Goal: Task Accomplishment & Management: Manage account settings

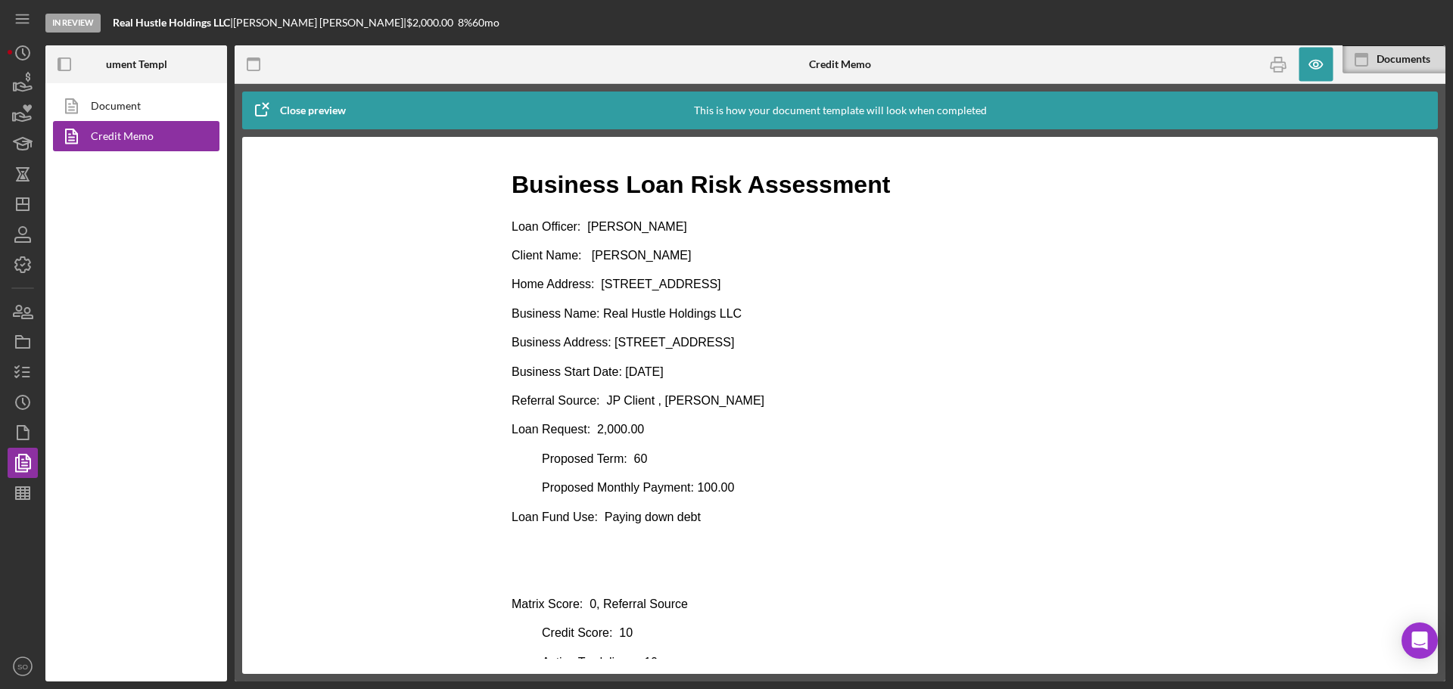
scroll to position [681, 0]
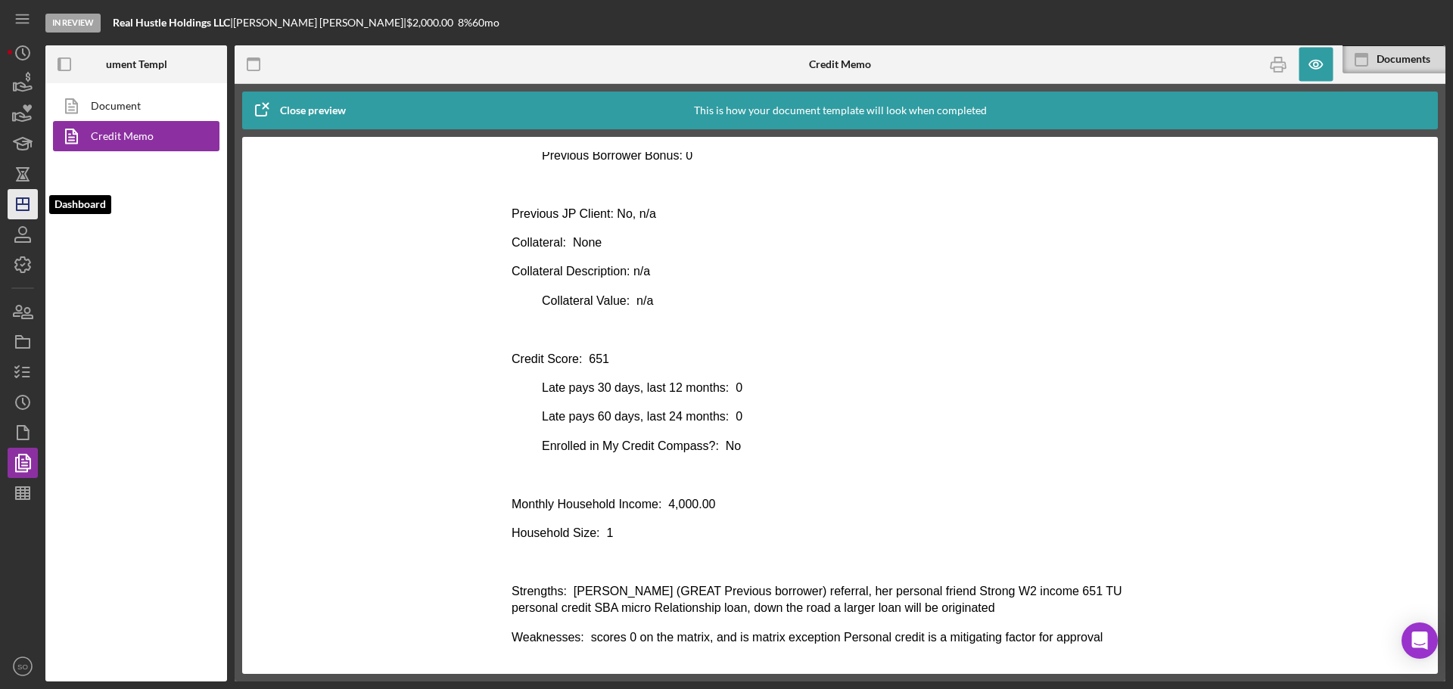
click at [29, 201] on polygon "button" at bounding box center [23, 204] width 12 height 12
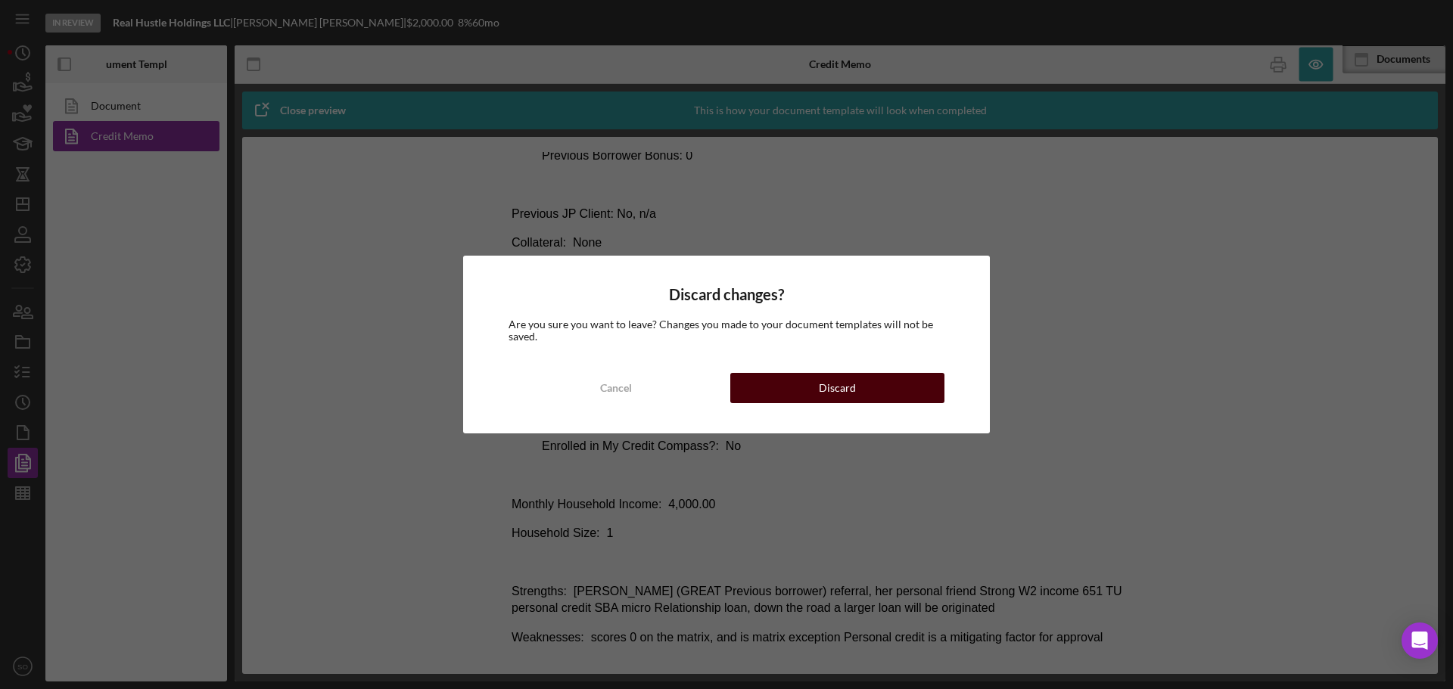
click at [832, 387] on div "Discard" at bounding box center [837, 388] width 37 height 30
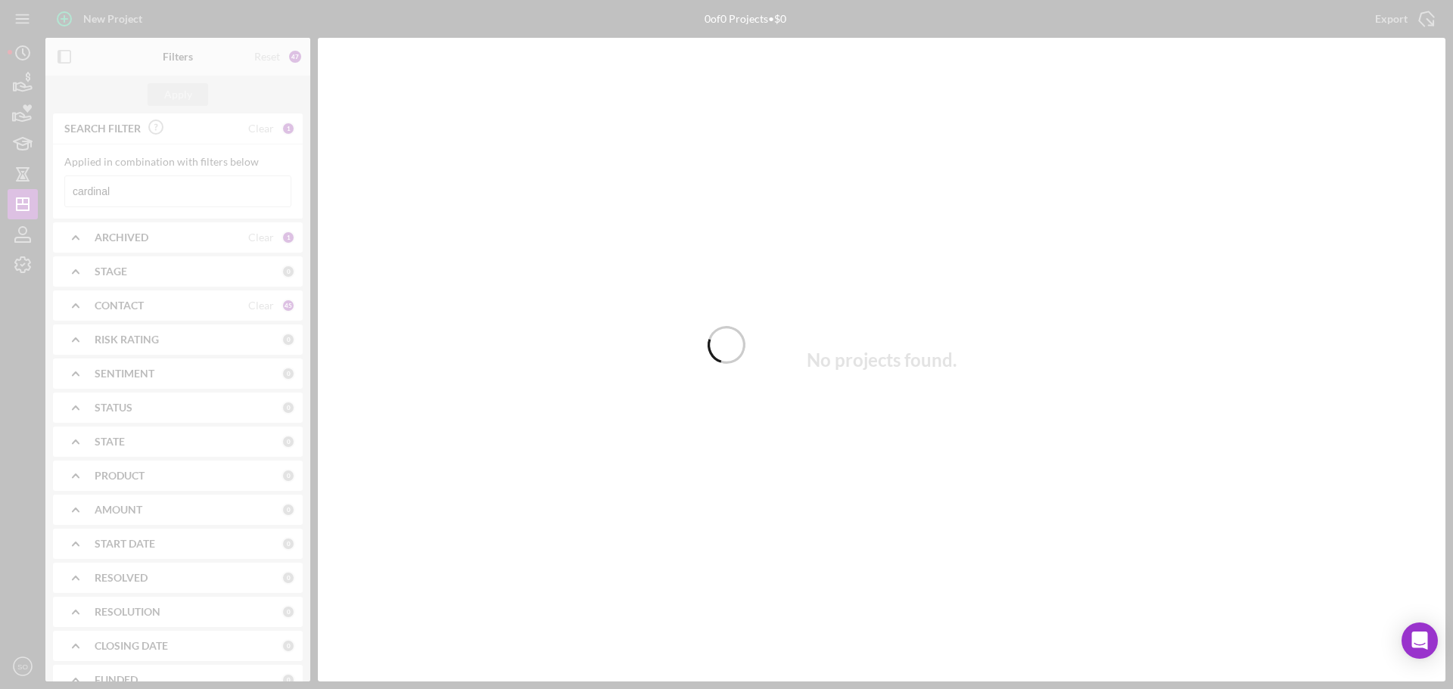
click at [148, 194] on div at bounding box center [726, 344] width 1453 height 689
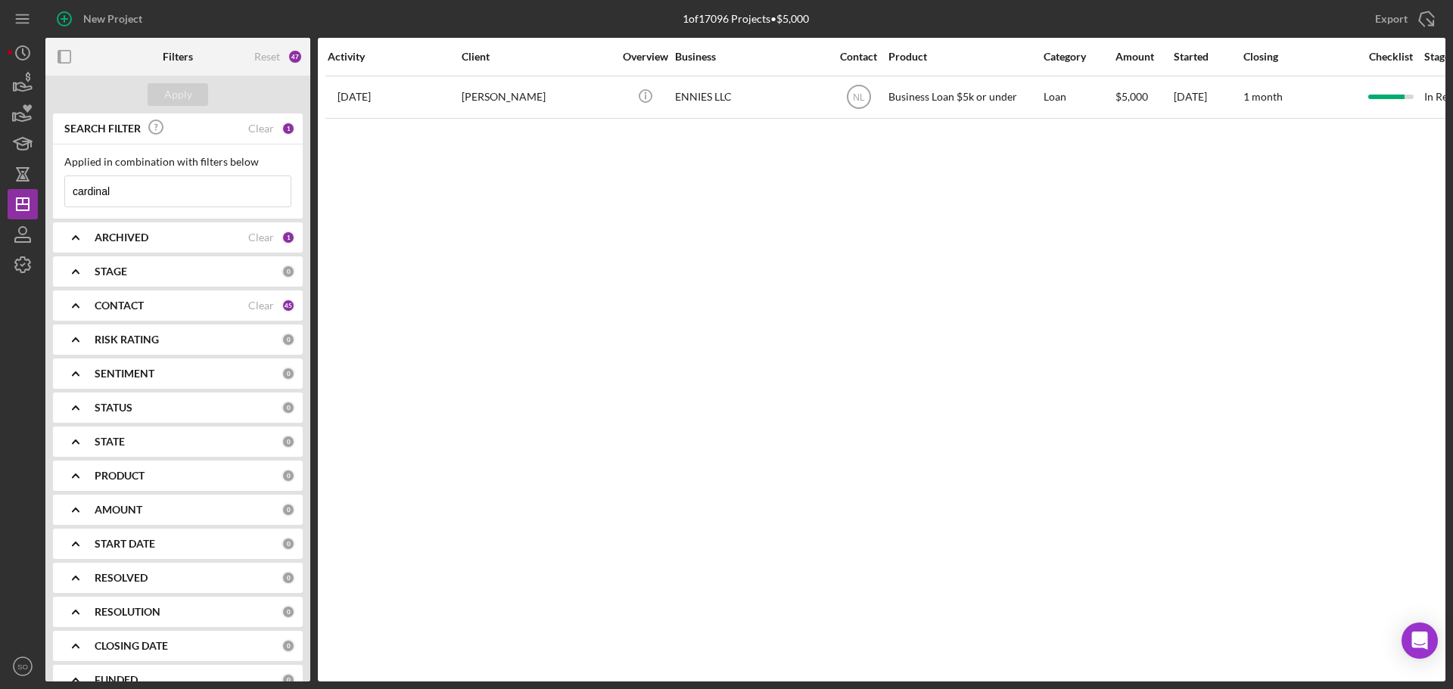
drag, startPoint x: 169, startPoint y: 194, endPoint x: 60, endPoint y: 194, distance: 109.0
click at [60, 194] on div "Applied in combination with filters below cardinal Icon/Menu Close" at bounding box center [178, 182] width 250 height 74
paste input "[PERSON_NAME]"
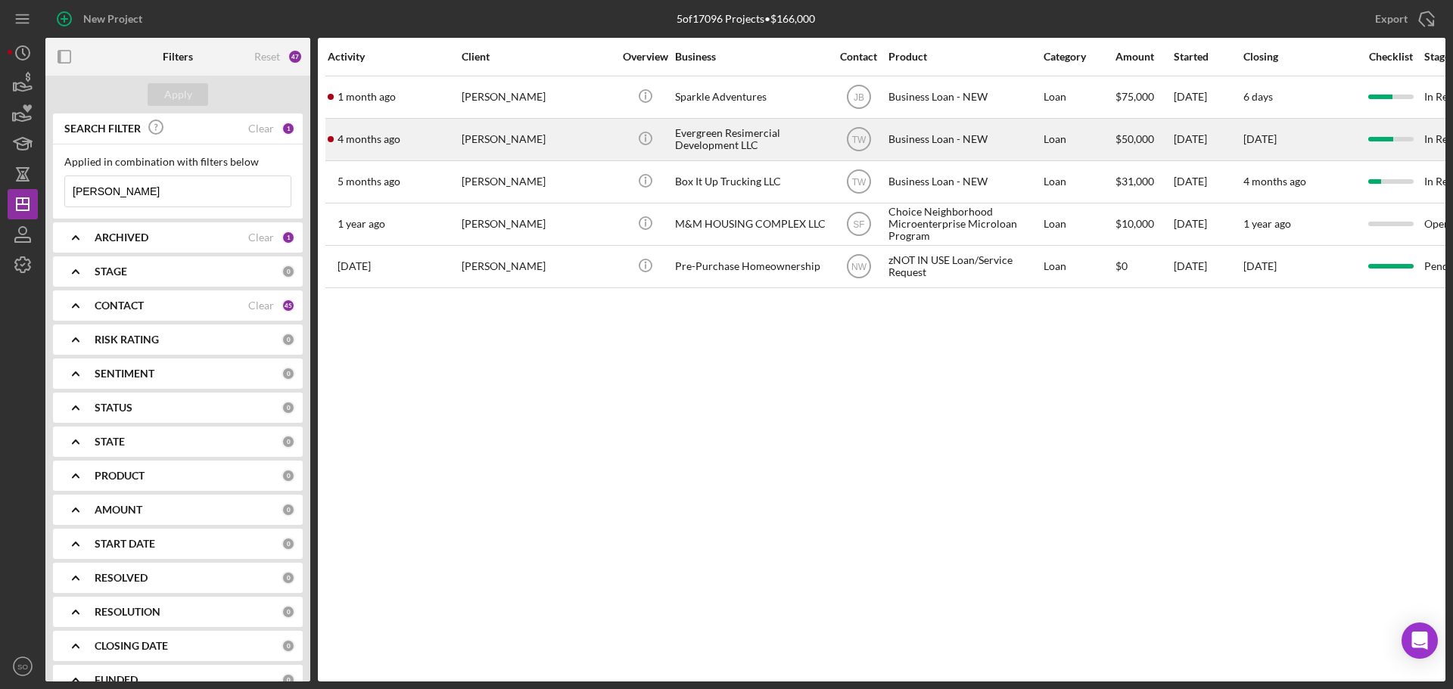
type input "[PERSON_NAME]"
click at [503, 147] on div "[PERSON_NAME]" at bounding box center [537, 140] width 151 height 40
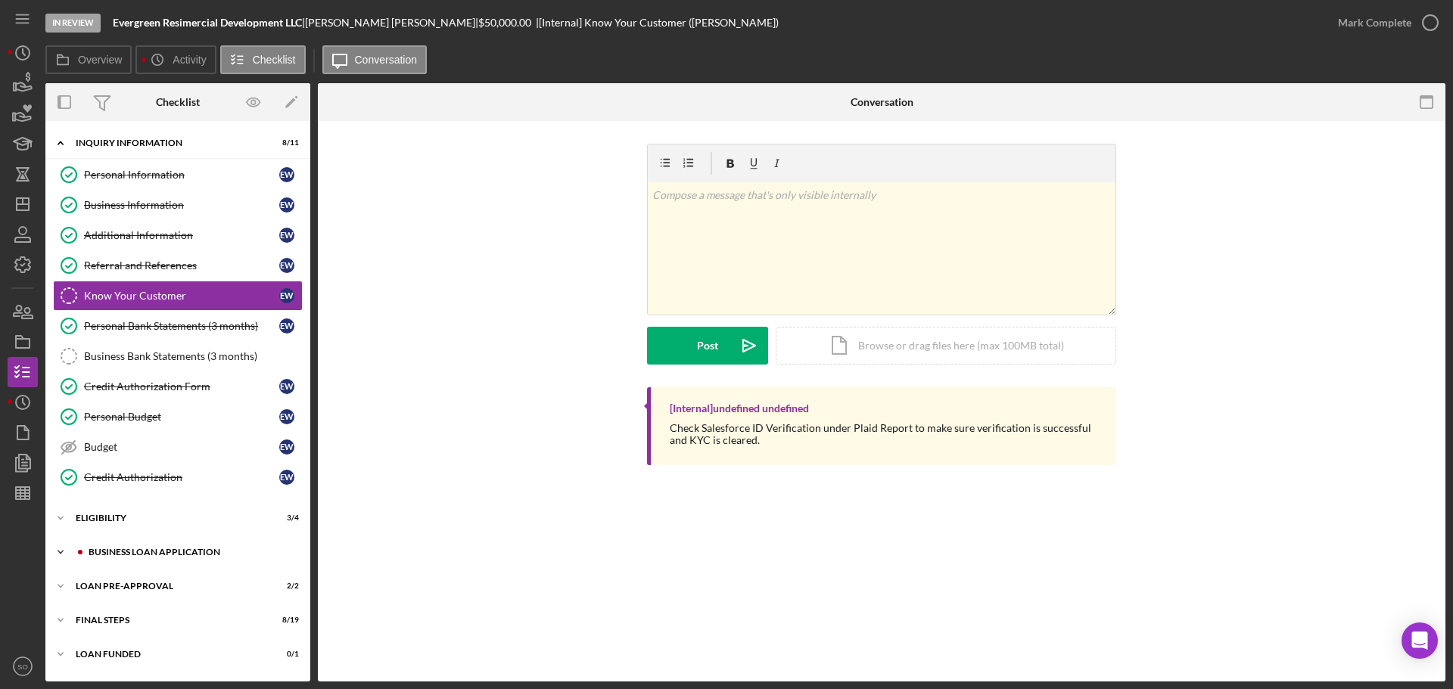
drag, startPoint x: 167, startPoint y: 549, endPoint x: 181, endPoint y: 534, distance: 20.4
click at [167, 549] on div "BUSINESS LOAN APPLICATION" at bounding box center [175, 552] width 173 height 9
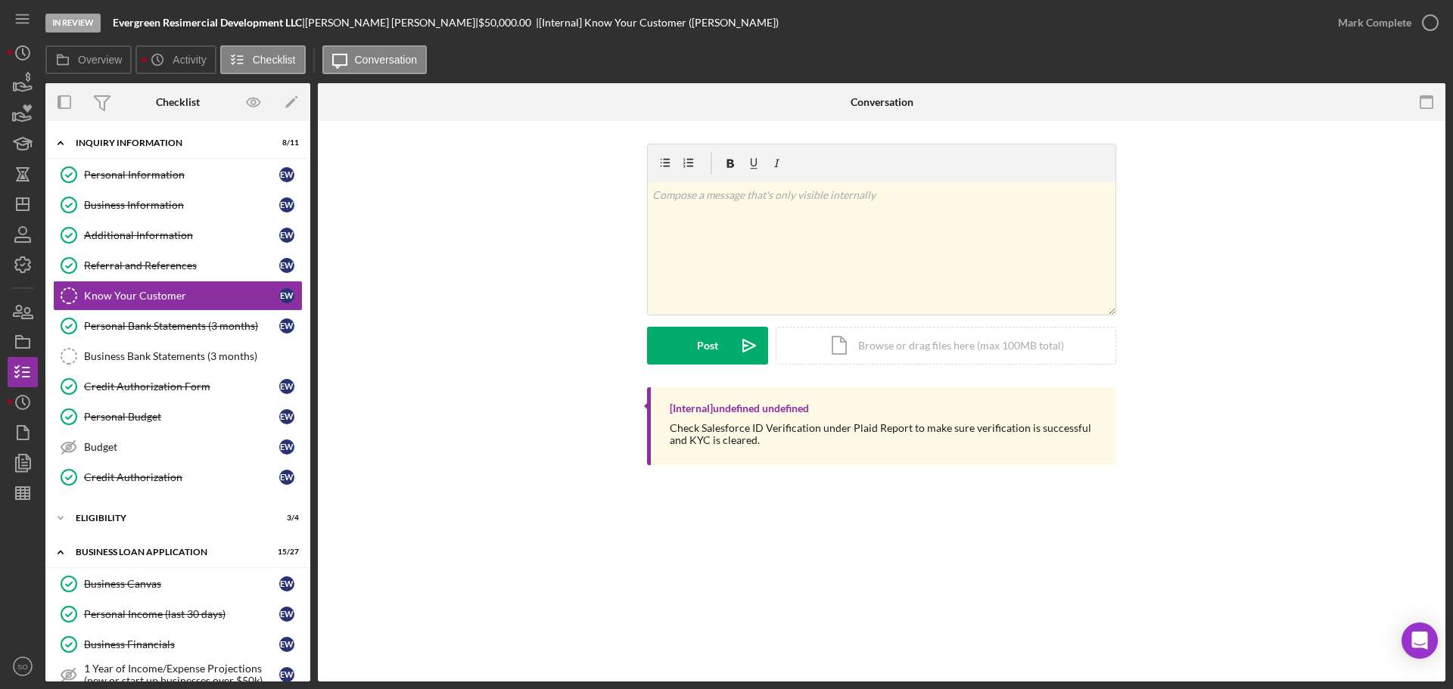
scroll to position [303, 0]
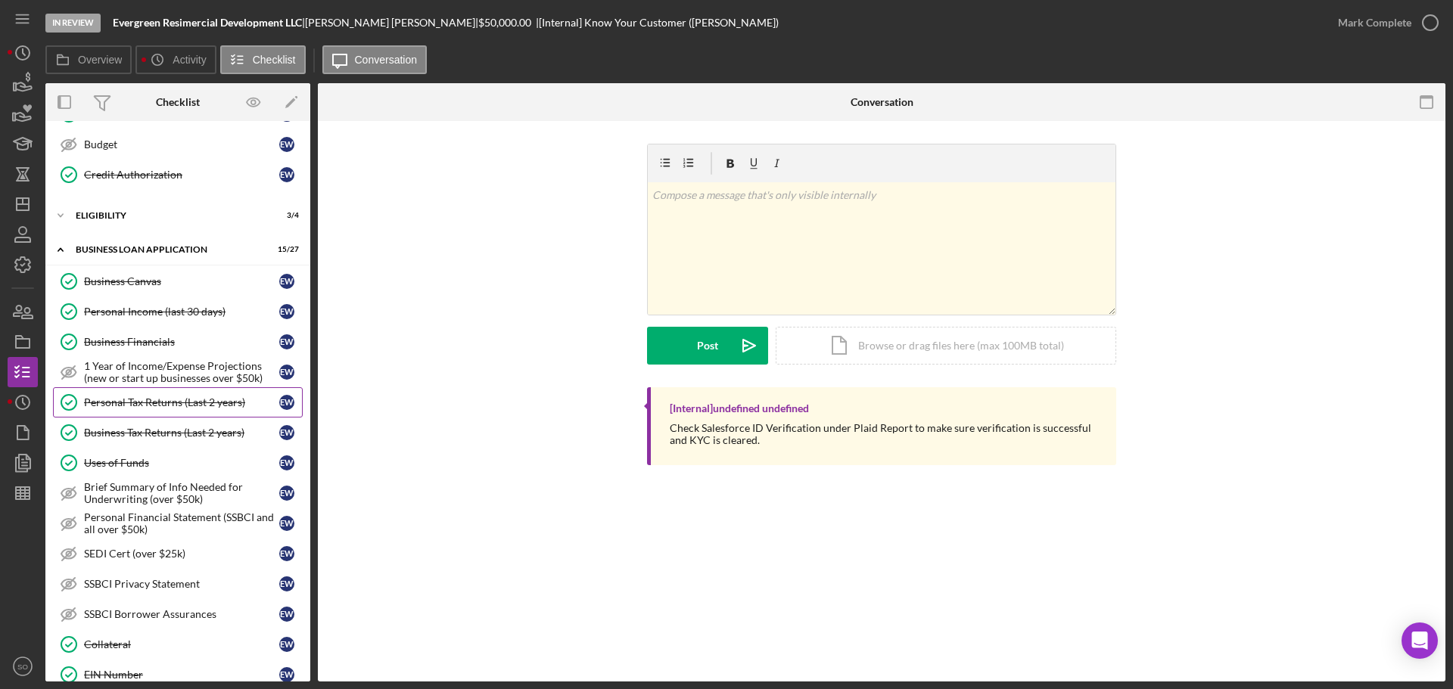
click at [163, 405] on div "Personal Tax Returns (Last 2 years)" at bounding box center [181, 403] width 195 height 12
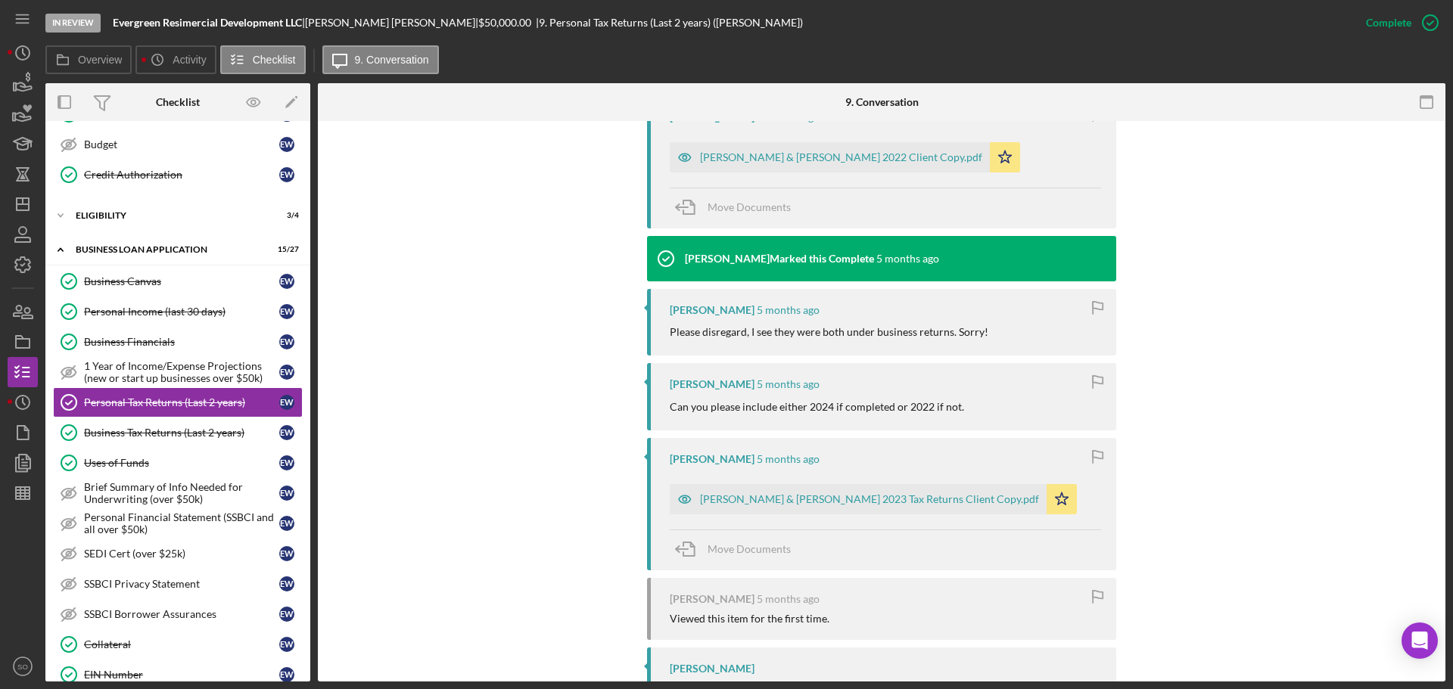
scroll to position [593, 0]
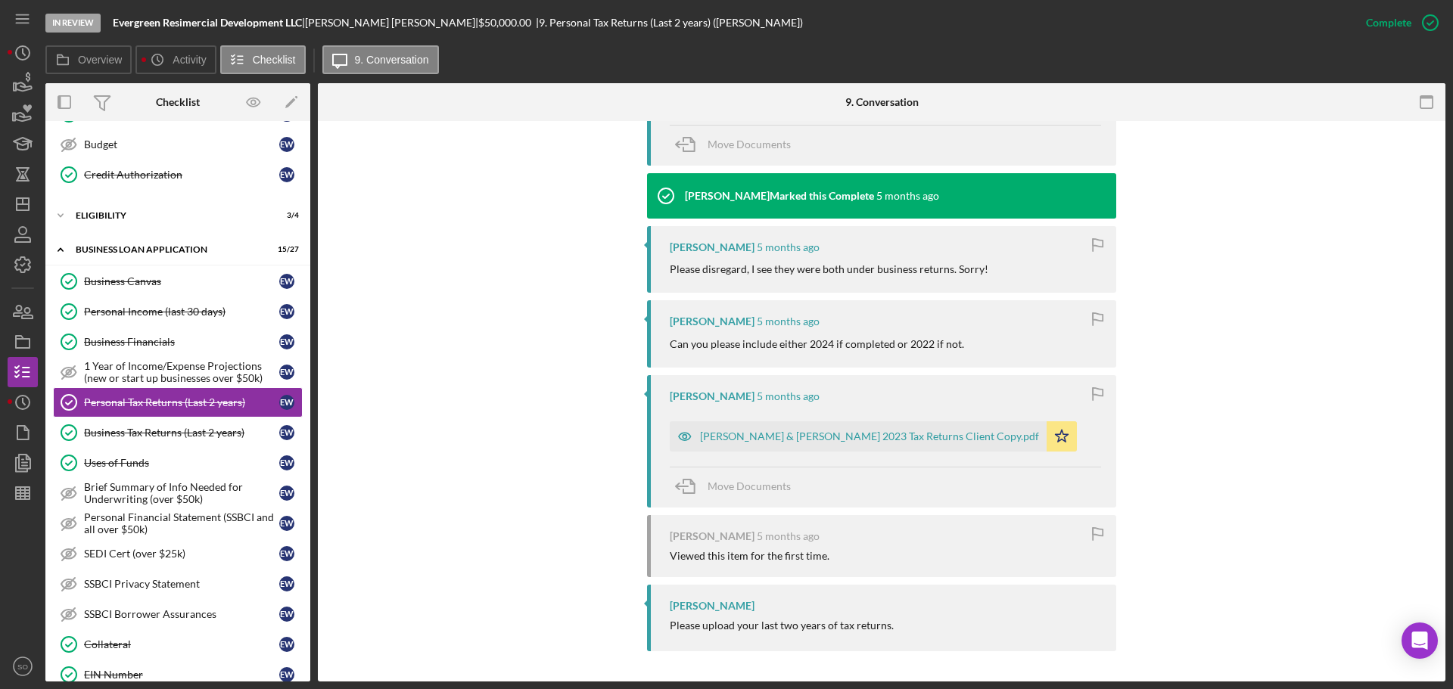
click at [832, 431] on div "[PERSON_NAME] & [PERSON_NAME] 2023 Tax Returns Client Copy.pdf" at bounding box center [869, 437] width 339 height 12
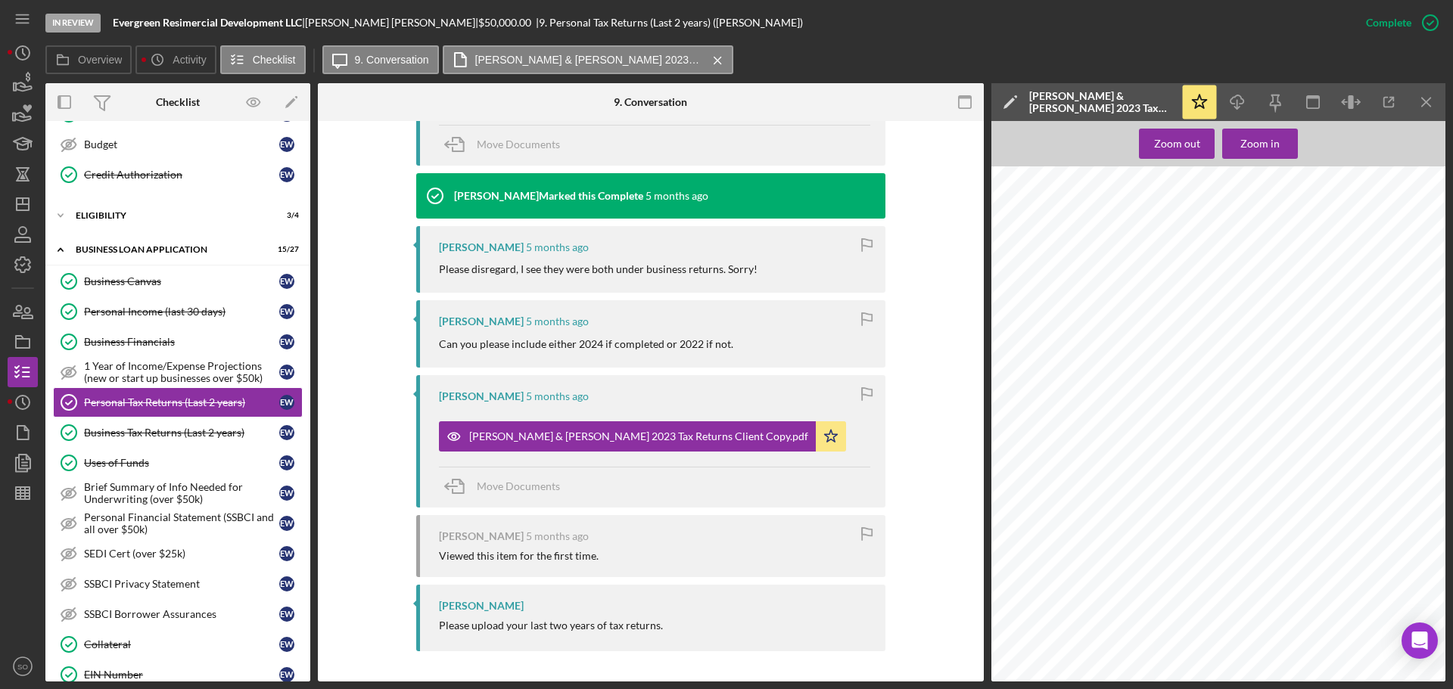
scroll to position [6205, 0]
click at [18, 262] on icon "button" at bounding box center [23, 265] width 38 height 38
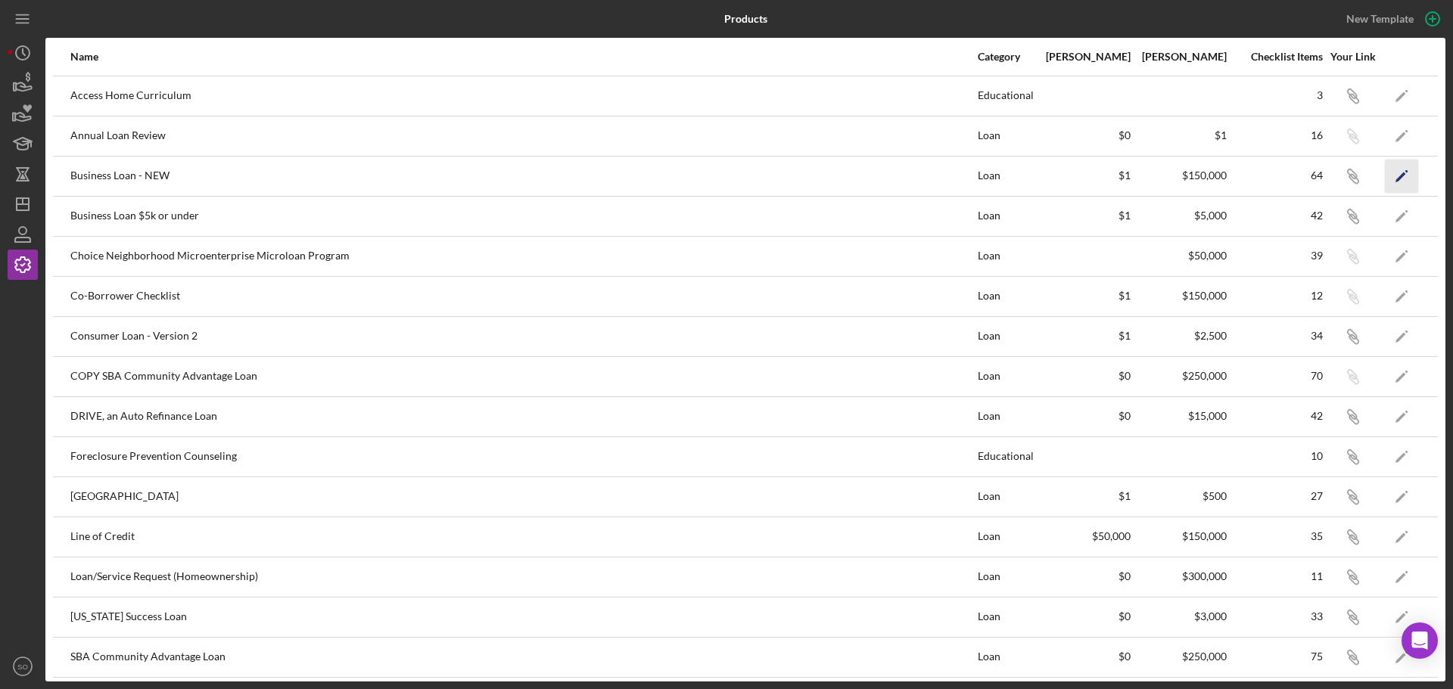
click at [1395, 176] on icon "Icon/Edit" at bounding box center [1402, 176] width 34 height 34
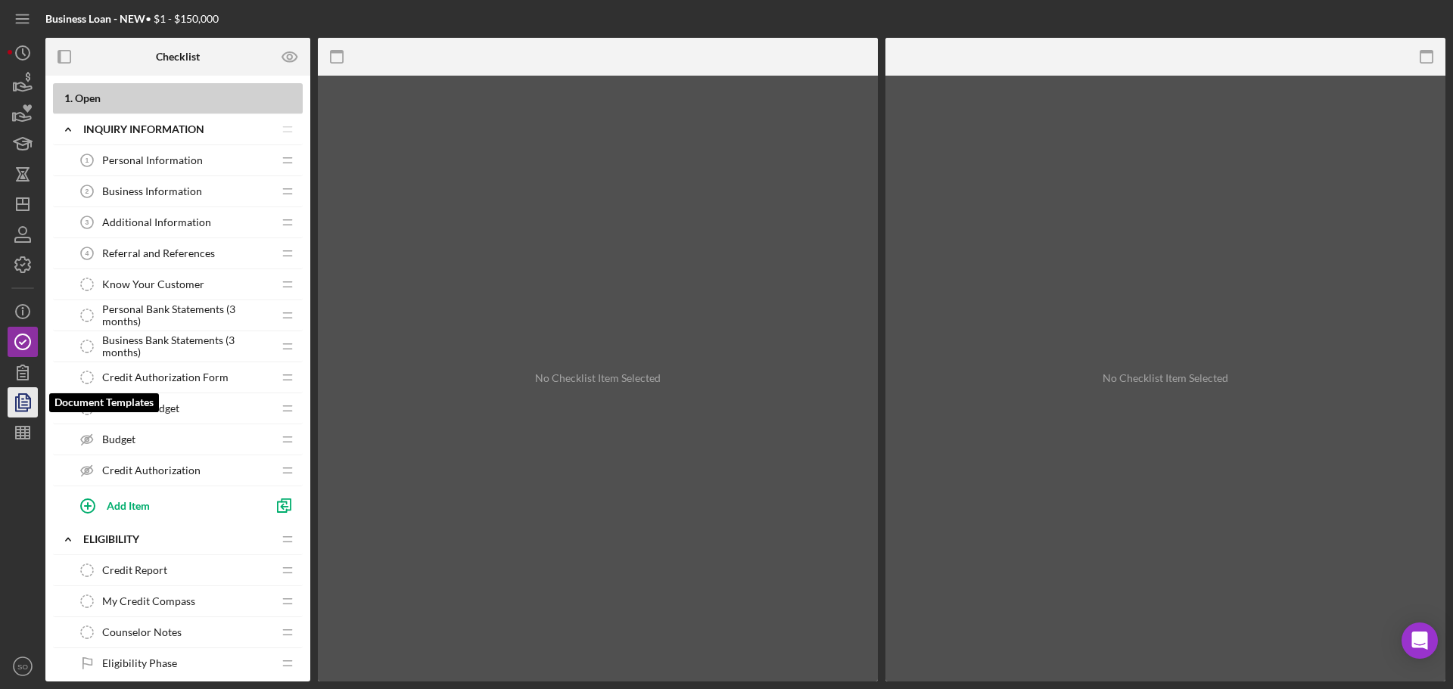
click at [21, 400] on icon "button" at bounding box center [23, 403] width 38 height 38
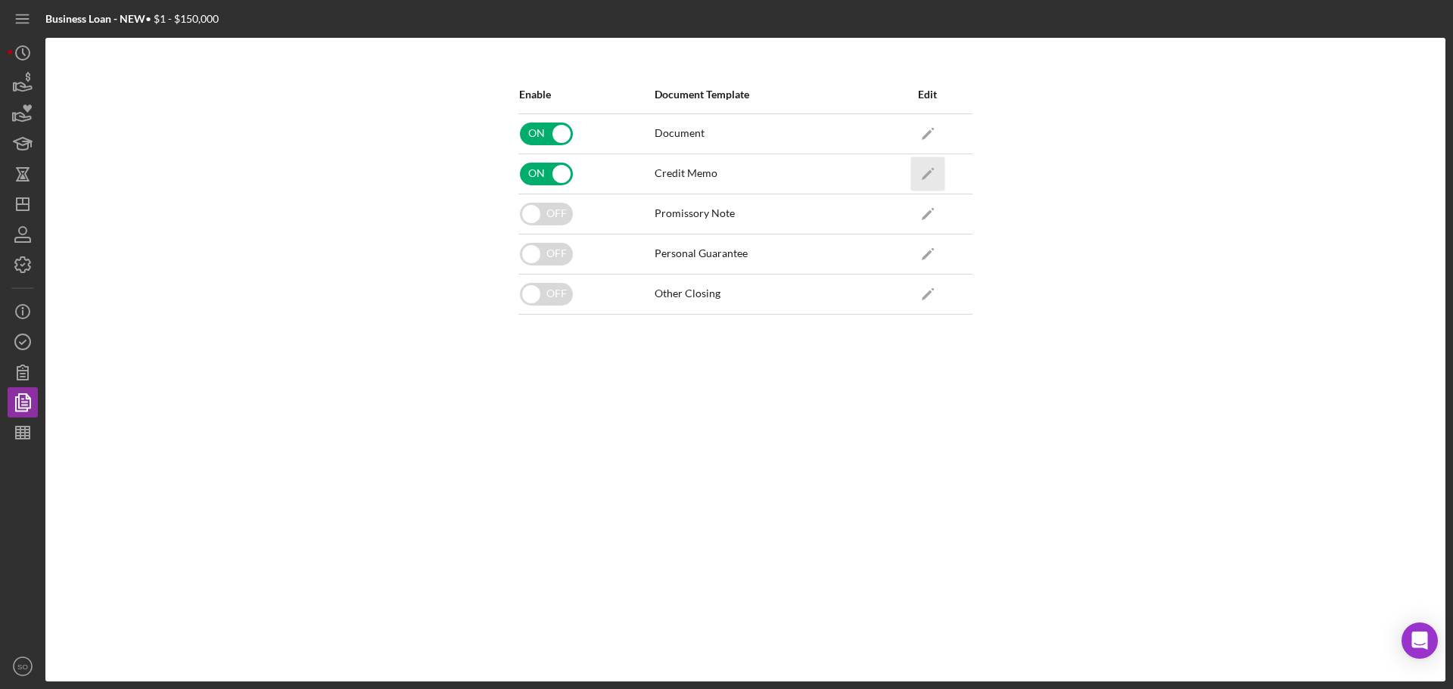
click at [929, 170] on icon "Icon/Edit" at bounding box center [927, 174] width 34 height 34
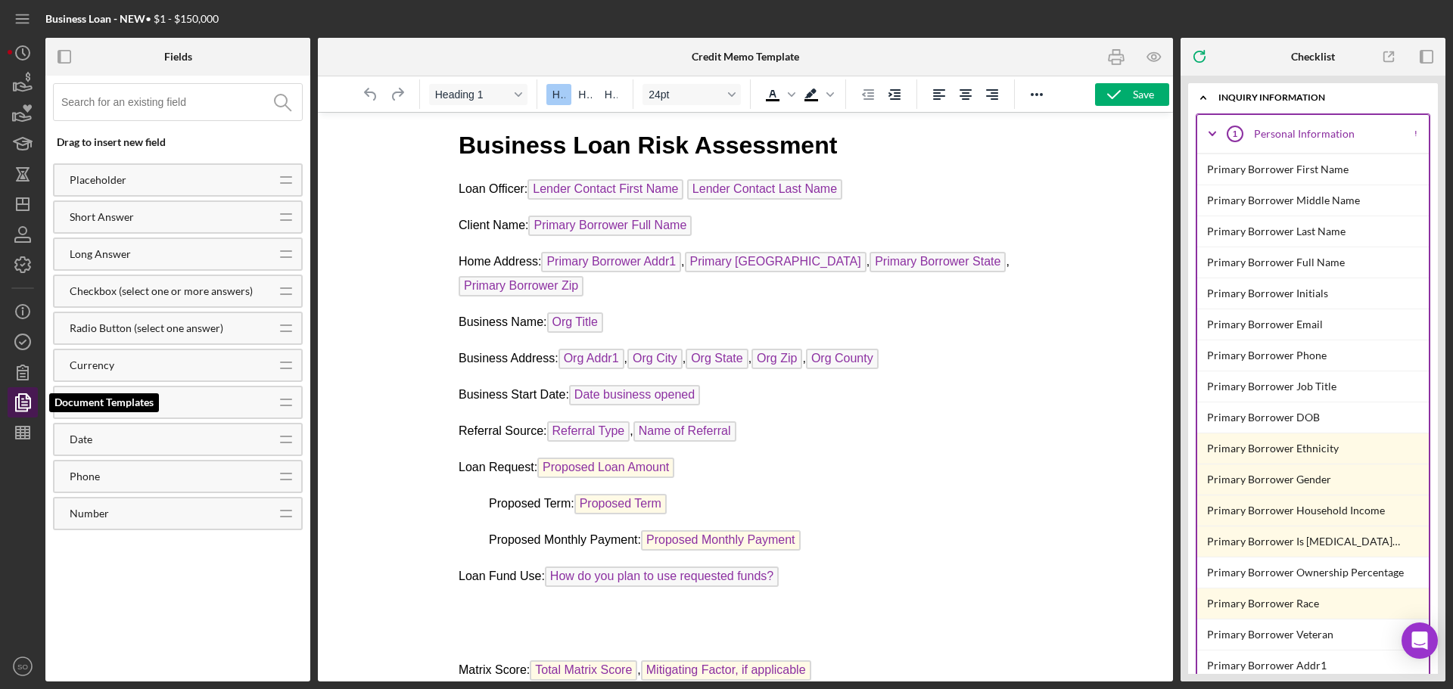
click at [23, 398] on icon "button" at bounding box center [23, 403] width 38 height 38
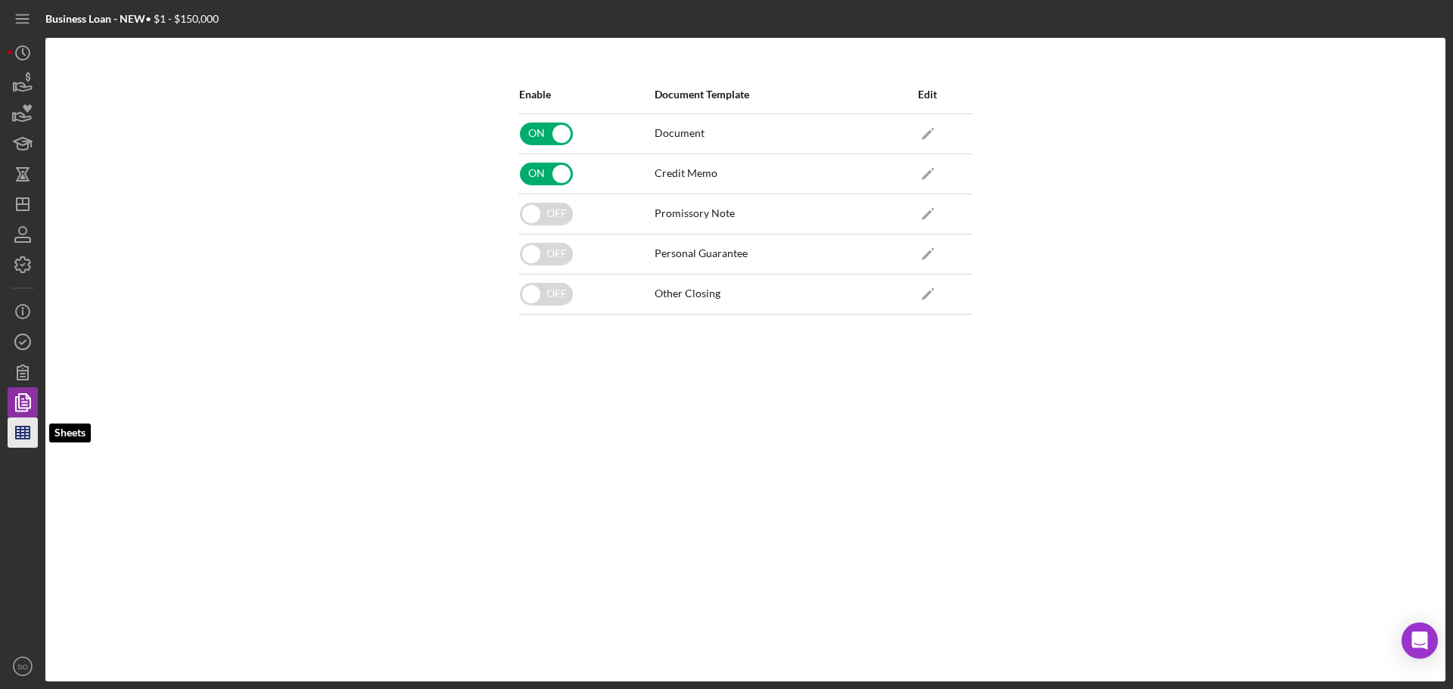
click at [20, 432] on line "button" at bounding box center [20, 433] width 0 height 12
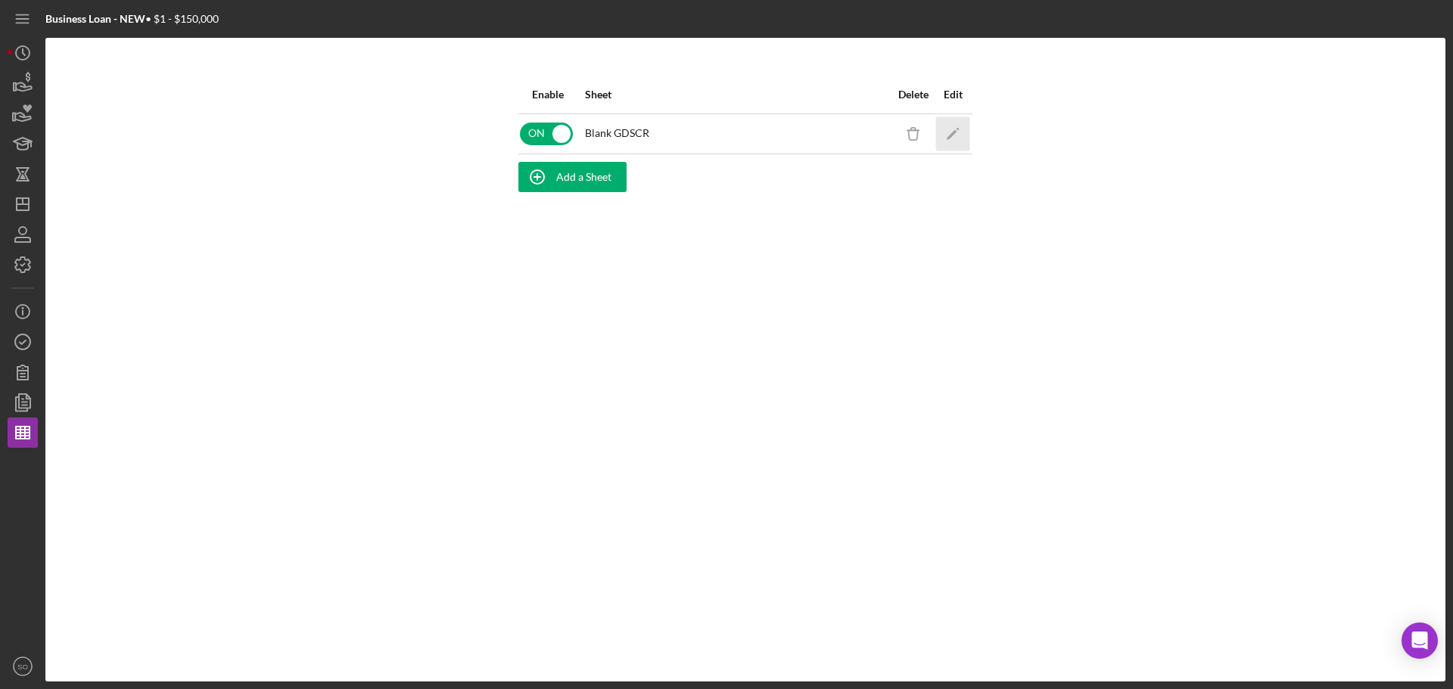
click at [950, 130] on icon "Icon/Edit" at bounding box center [953, 134] width 34 height 34
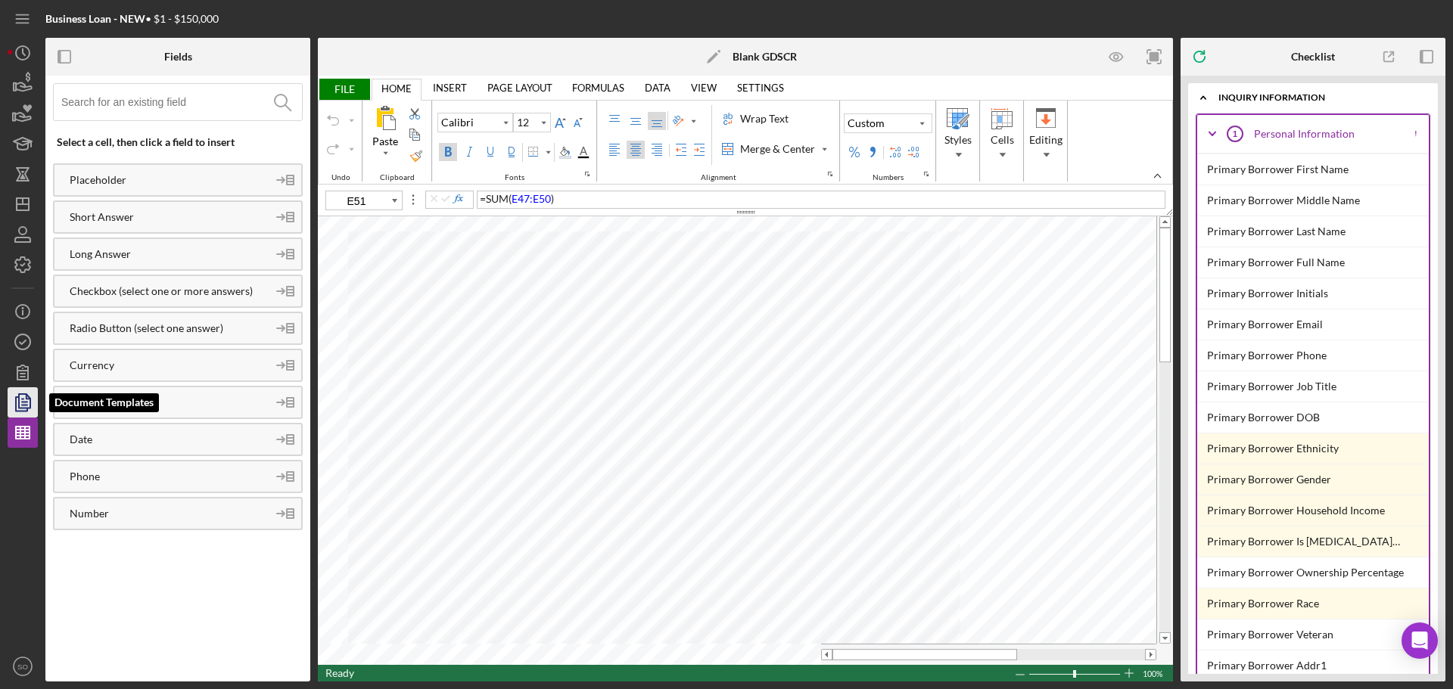
click at [23, 405] on icon "button" at bounding box center [24, 403] width 5 height 6
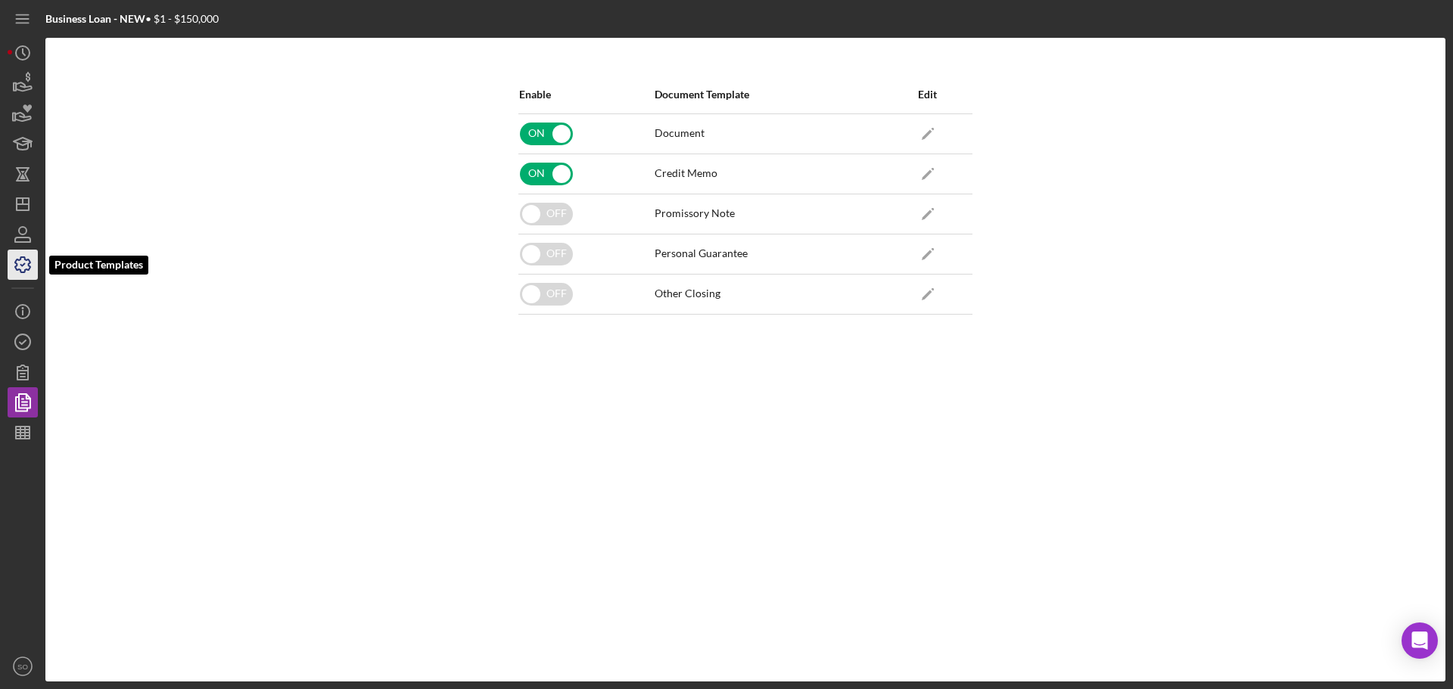
click at [22, 265] on polyline "button" at bounding box center [23, 265] width 4 height 2
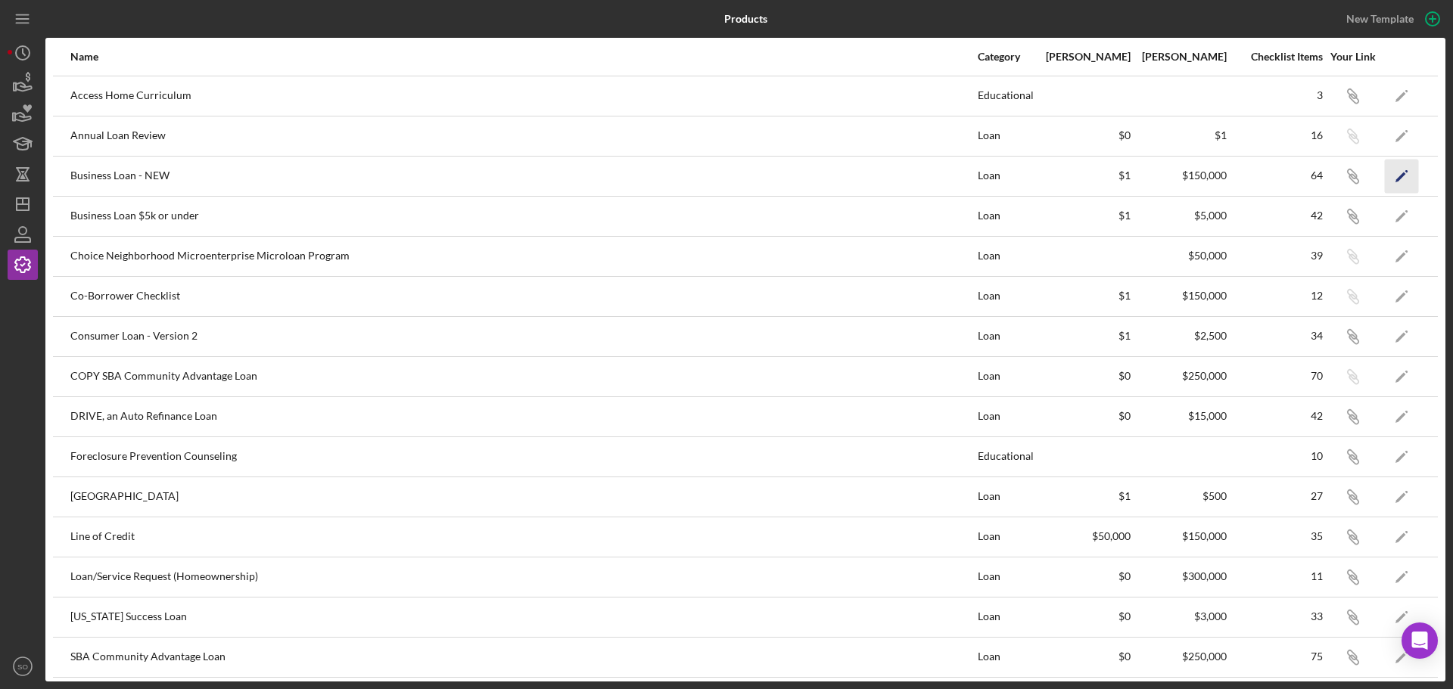
click at [1390, 179] on icon "Icon/Edit" at bounding box center [1402, 176] width 34 height 34
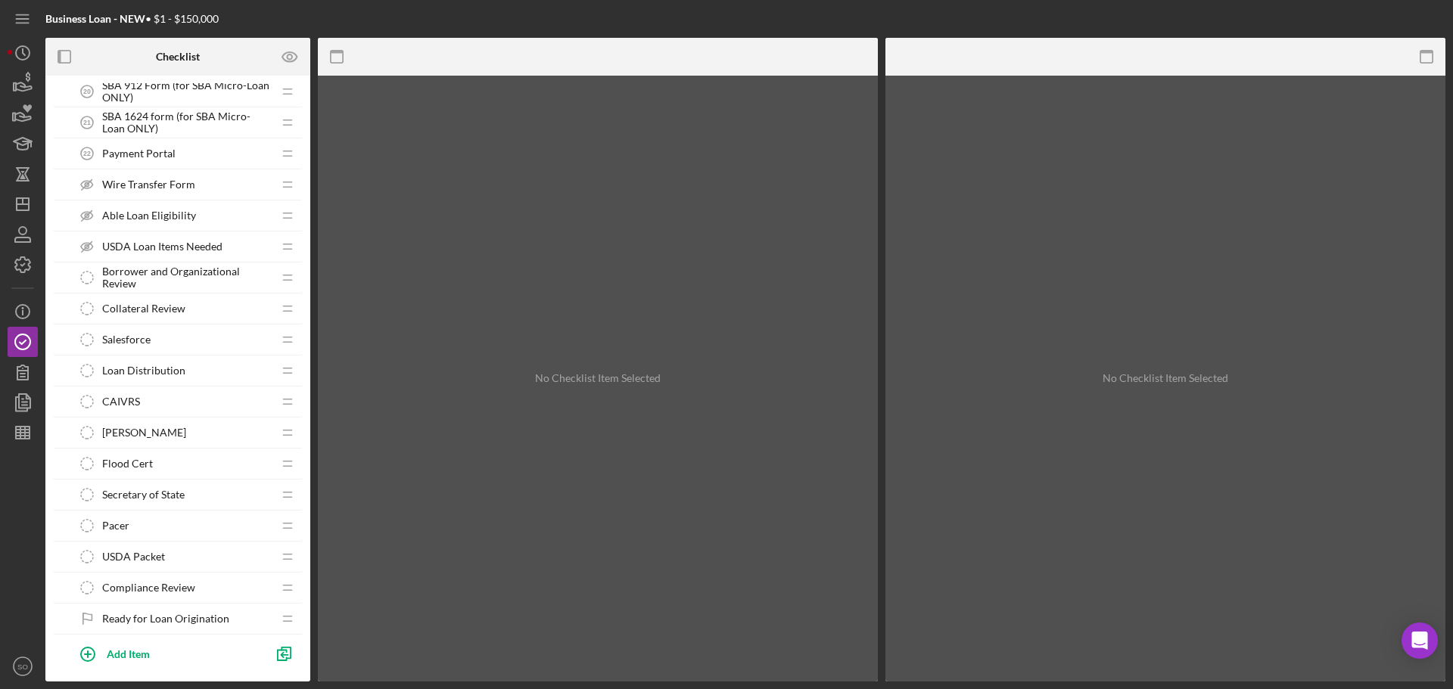
scroll to position [2031, 0]
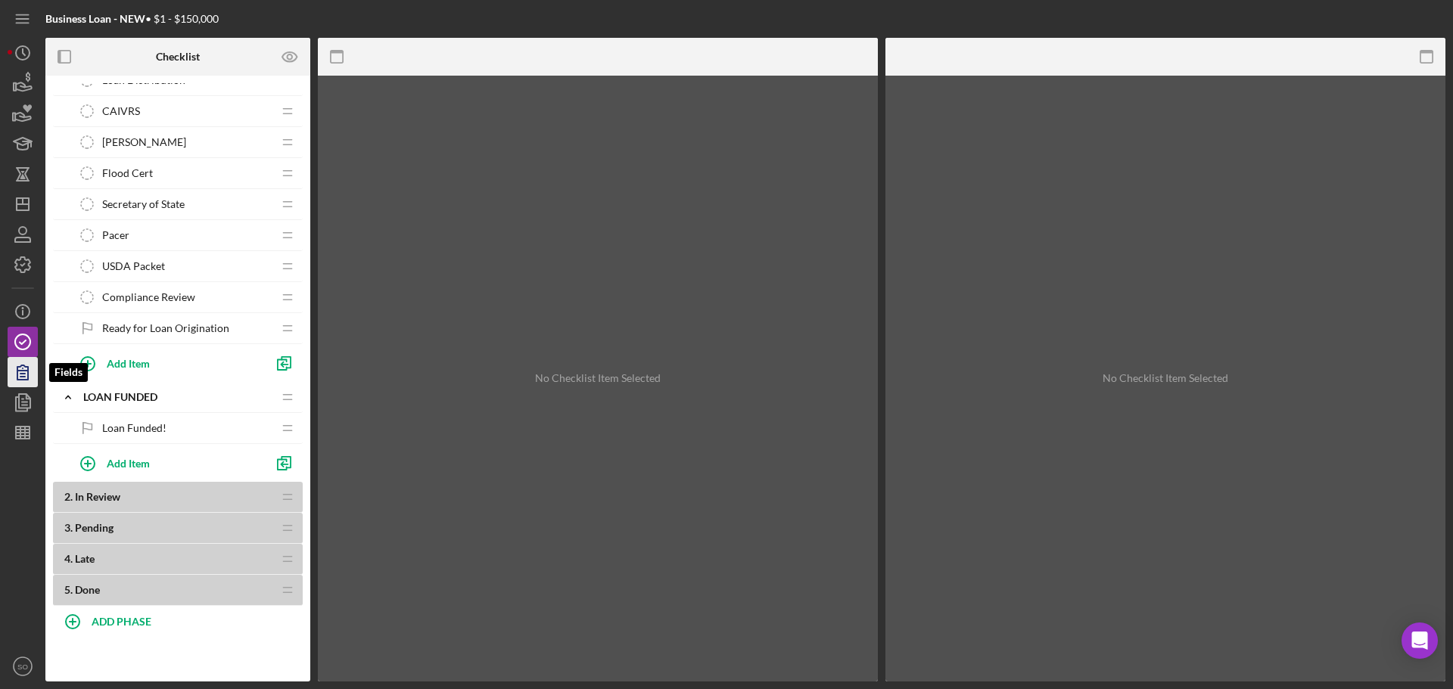
click at [26, 375] on icon "button" at bounding box center [23, 372] width 38 height 38
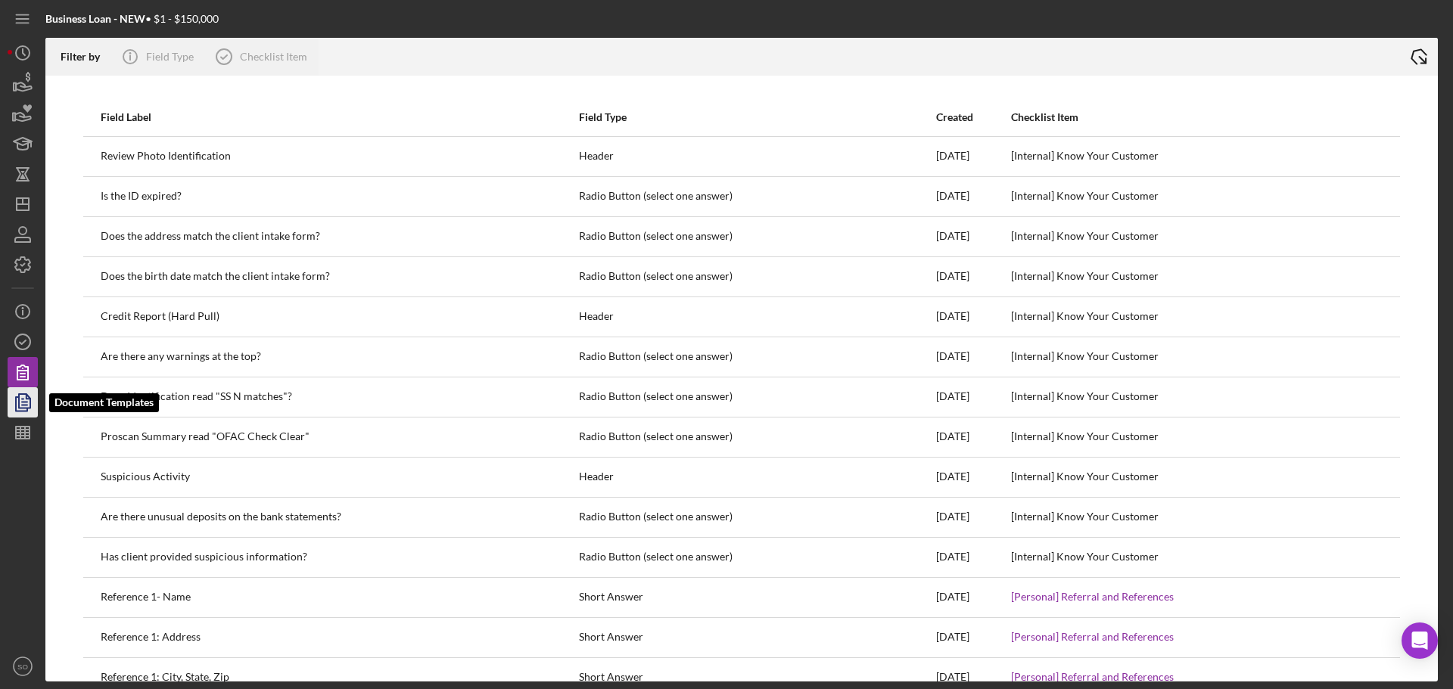
click at [28, 406] on icon "button" at bounding box center [23, 403] width 38 height 38
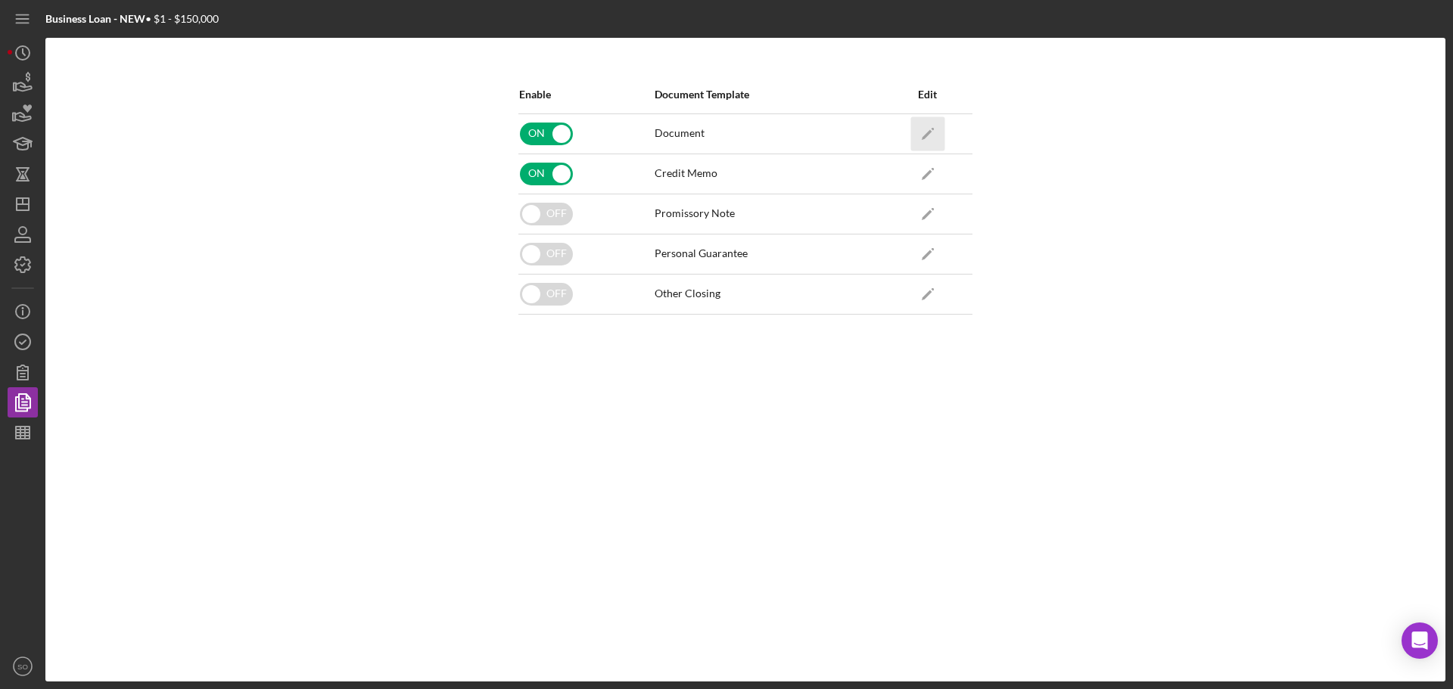
click at [924, 126] on icon "Icon/Edit" at bounding box center [927, 134] width 34 height 34
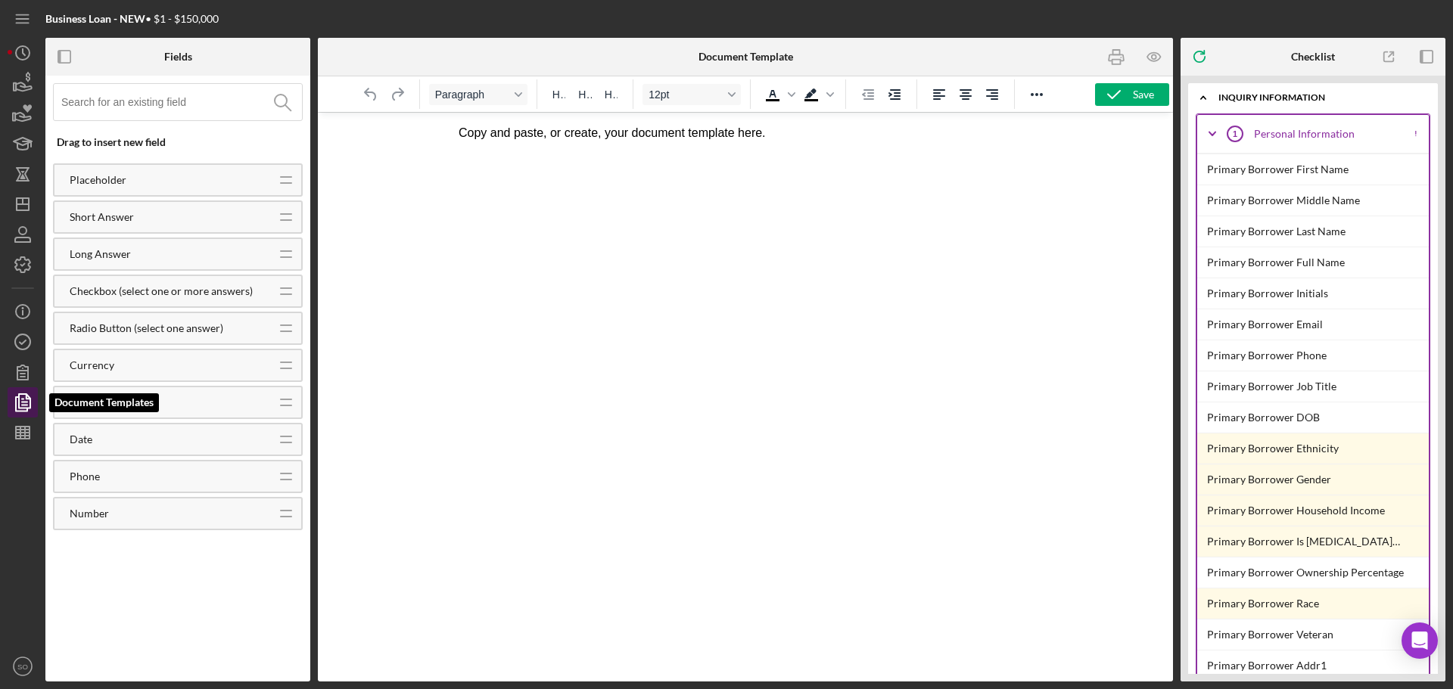
click at [26, 397] on polyline "button" at bounding box center [28, 397] width 4 height 4
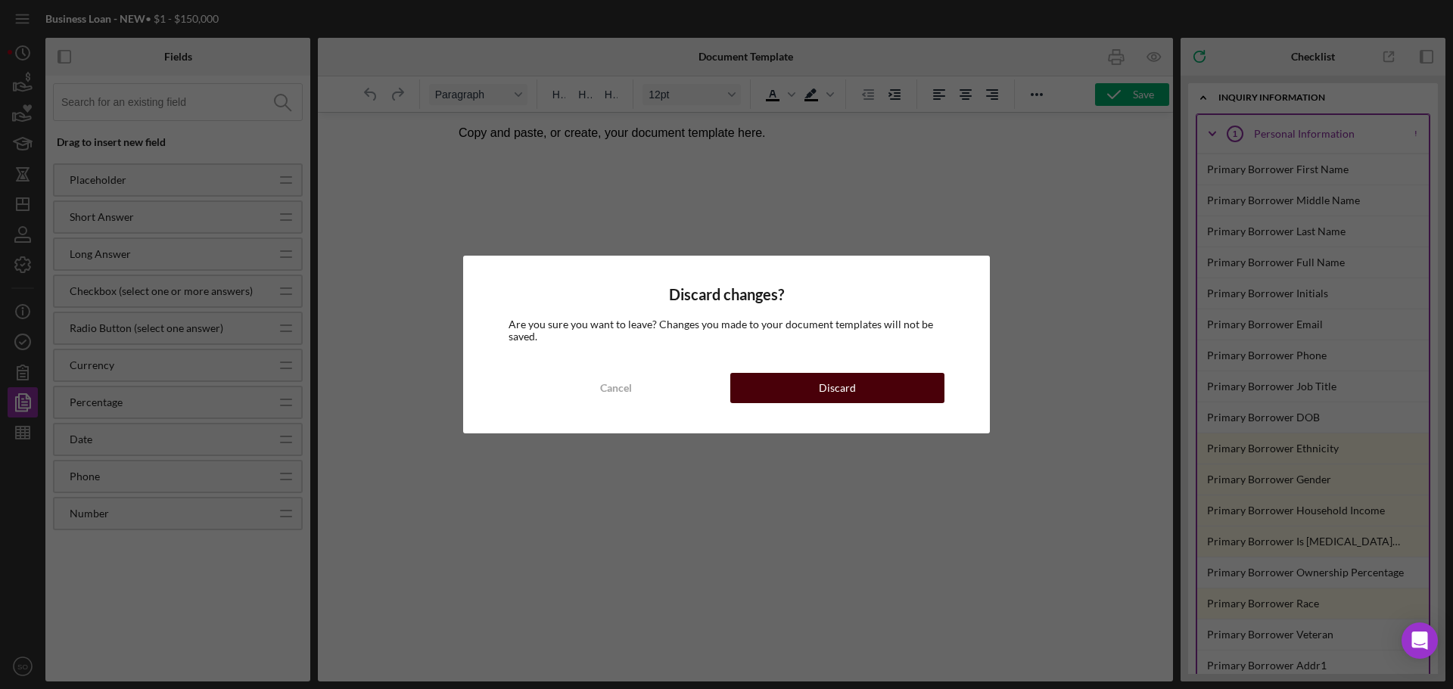
click at [801, 393] on button "Discard" at bounding box center [837, 388] width 214 height 30
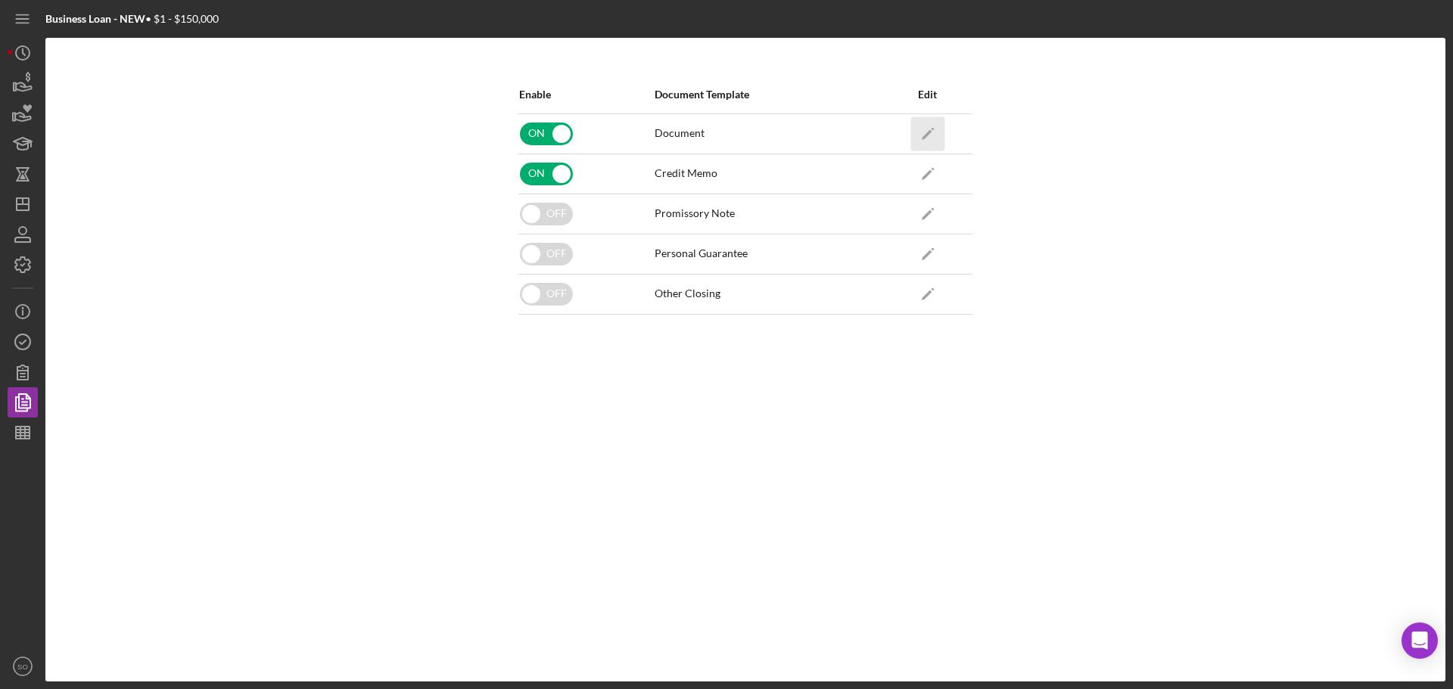
click at [929, 135] on icon "Icon/Edit" at bounding box center [927, 134] width 34 height 34
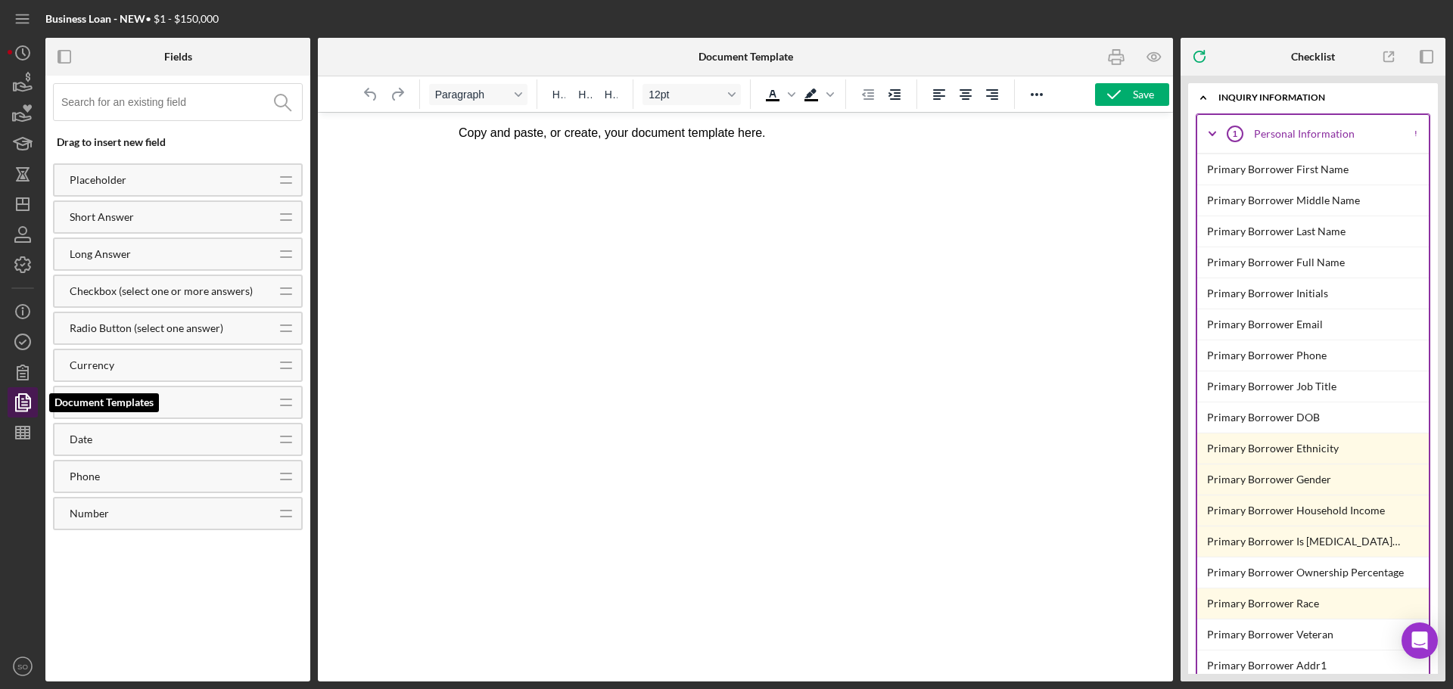
click at [16, 404] on polyline "button" at bounding box center [21, 404] width 11 height 14
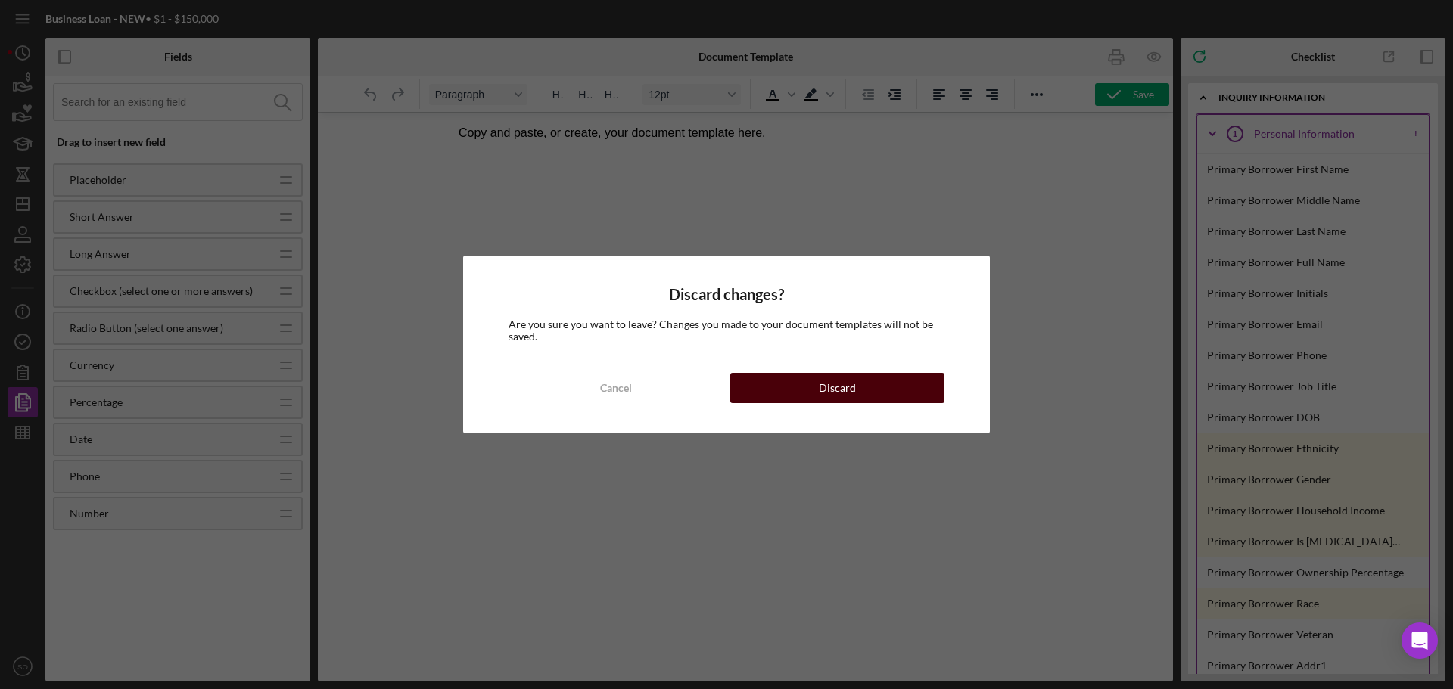
click at [820, 388] on button "Discard" at bounding box center [837, 388] width 214 height 30
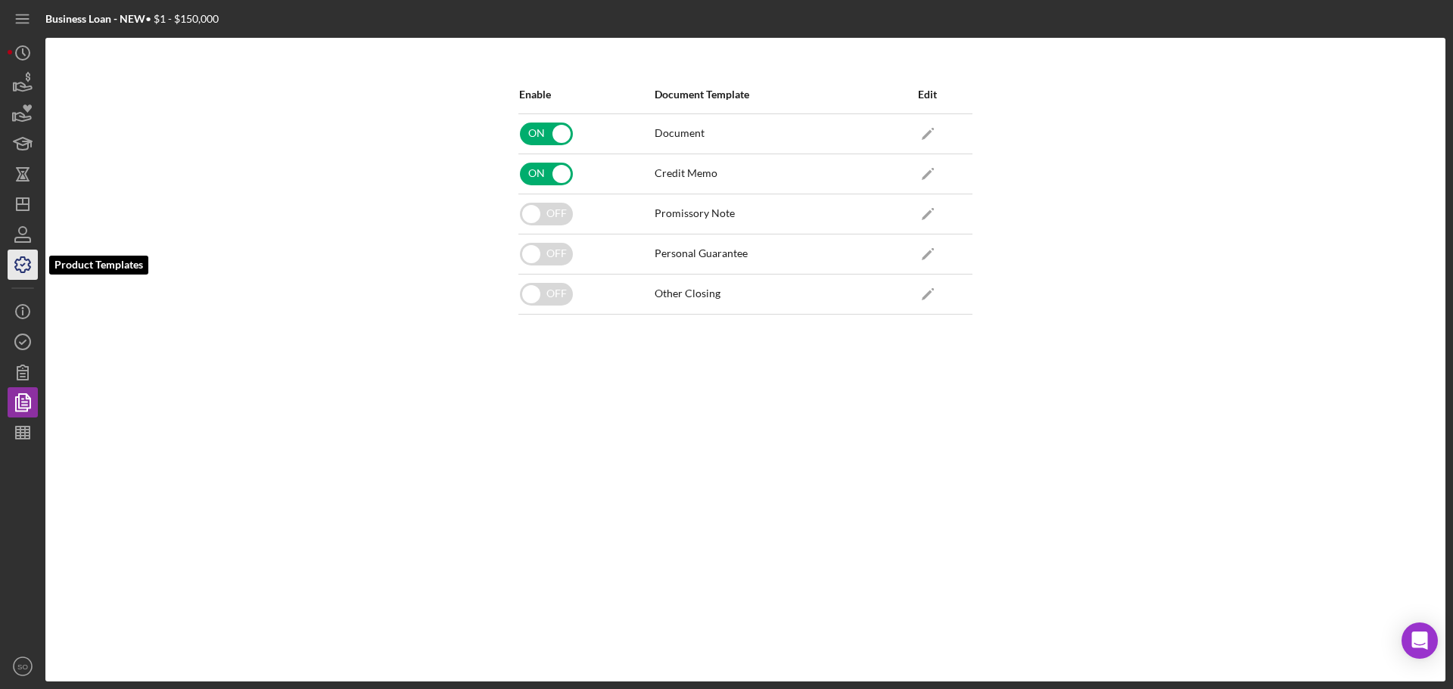
click at [22, 261] on icon "button" at bounding box center [23, 265] width 38 height 38
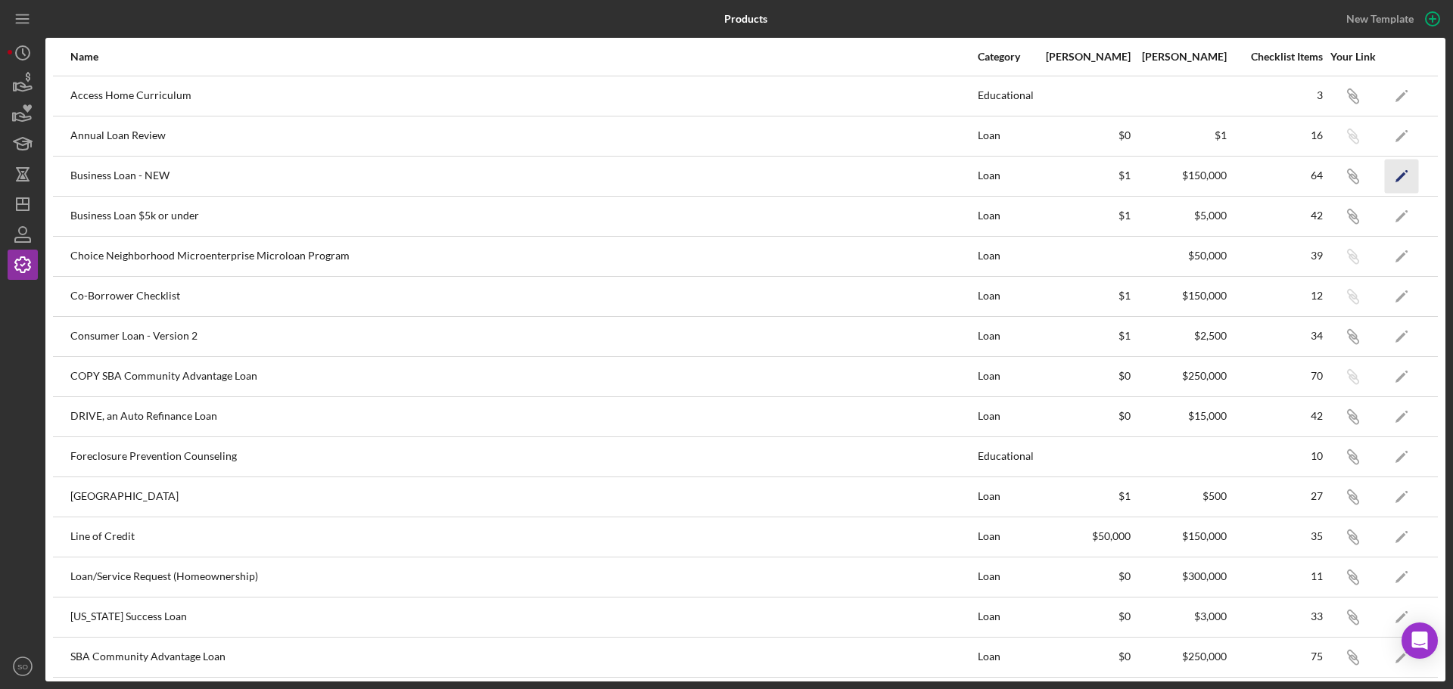
click at [1389, 174] on icon "Icon/Edit" at bounding box center [1402, 176] width 34 height 34
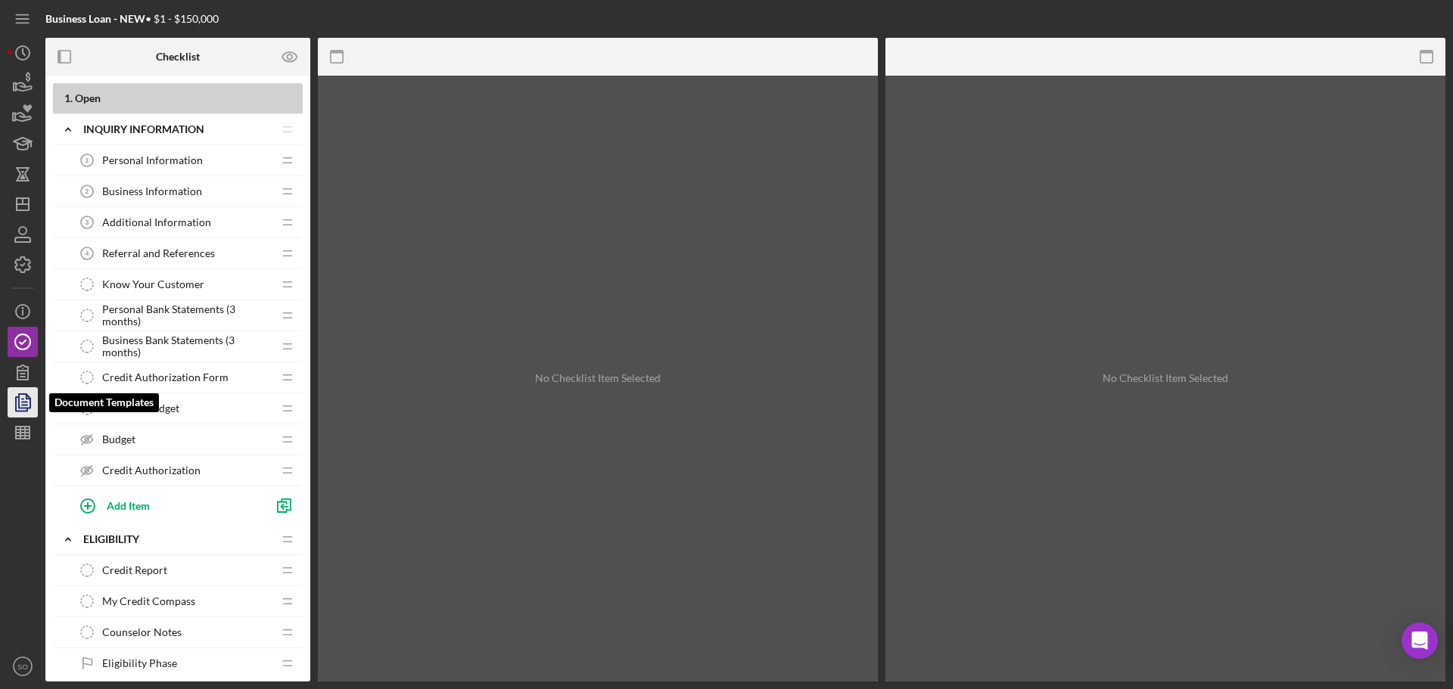
click at [19, 403] on polygon "button" at bounding box center [24, 401] width 11 height 14
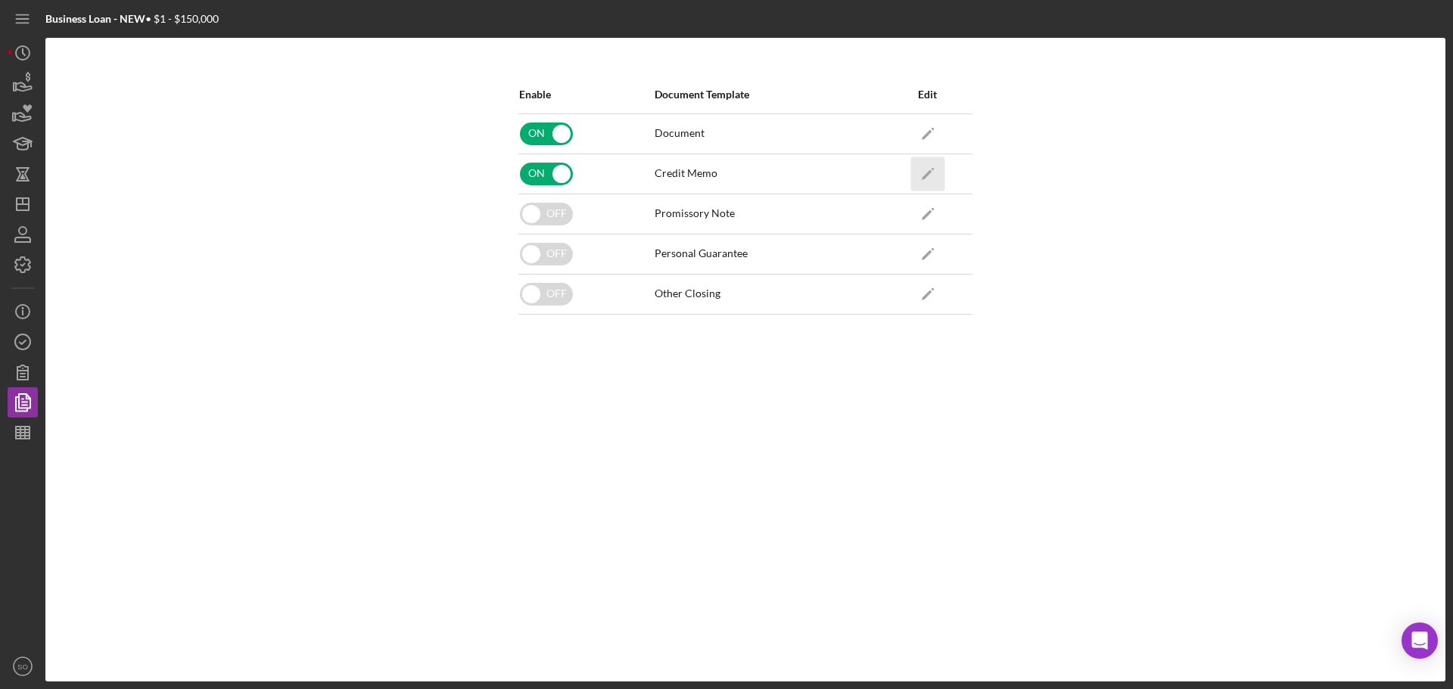
click at [921, 166] on icon "Icon/Edit" at bounding box center [927, 174] width 34 height 34
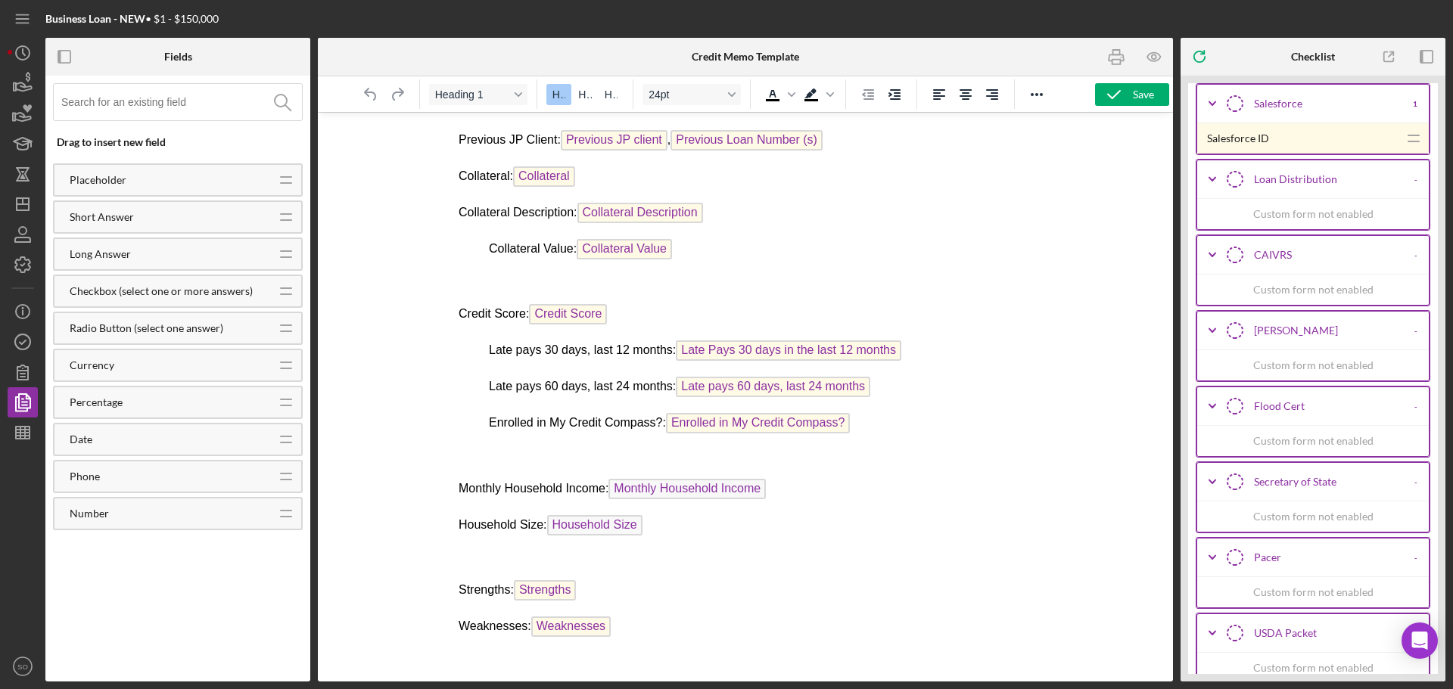
scroll to position [9288, 0]
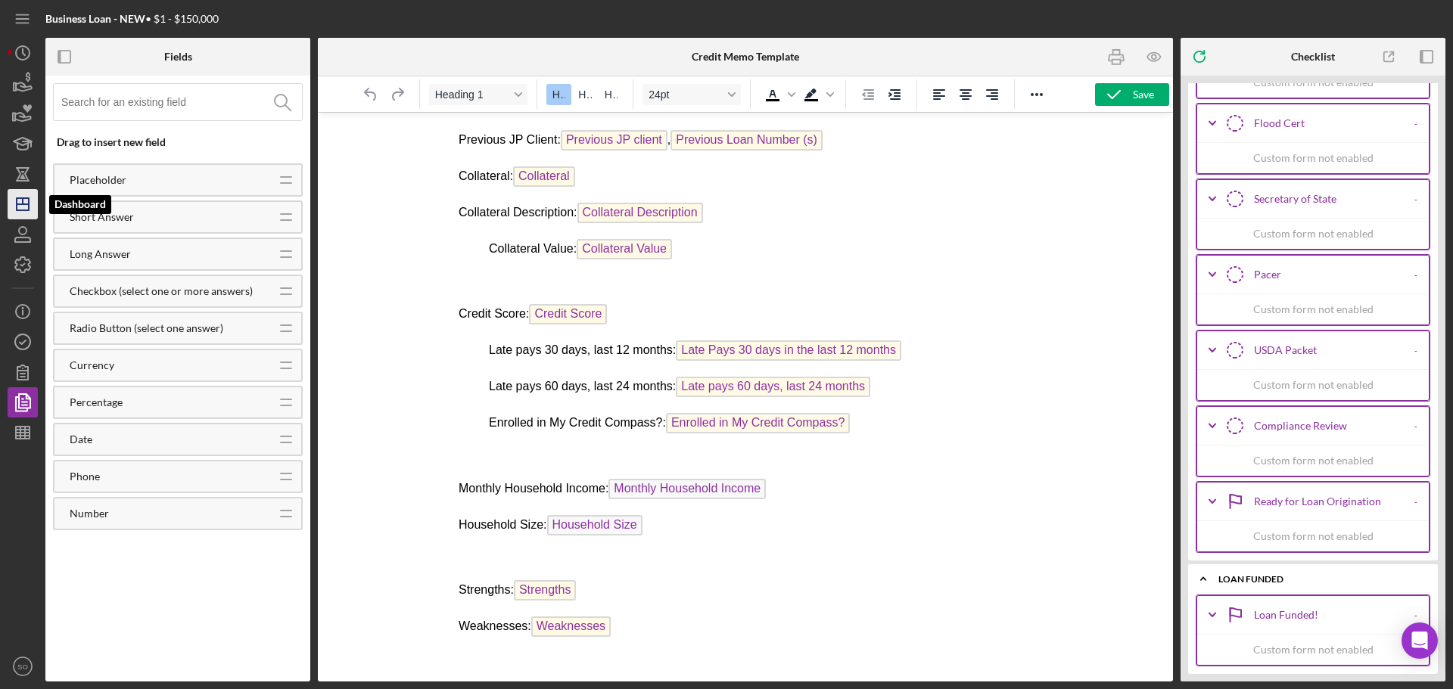
click at [32, 207] on icon "Icon/Dashboard" at bounding box center [23, 204] width 38 height 38
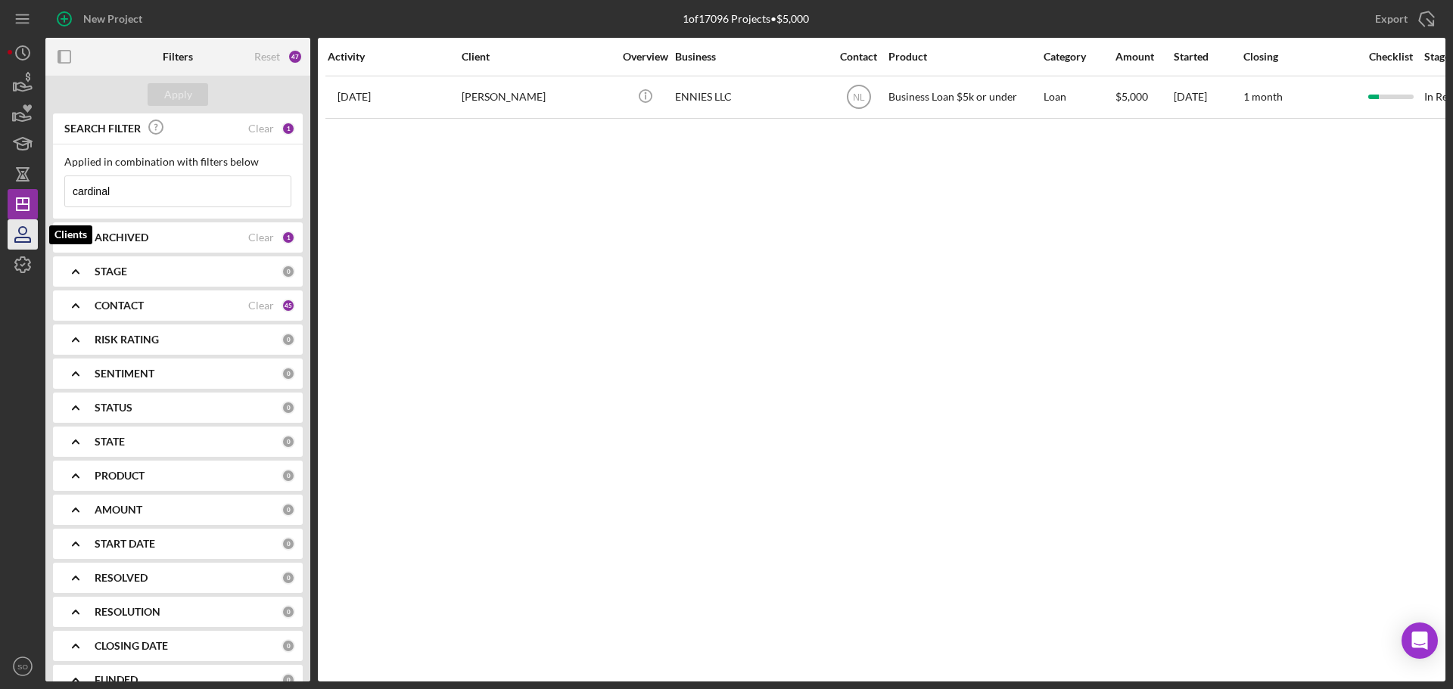
click at [22, 234] on icon "button" at bounding box center [23, 231] width 8 height 8
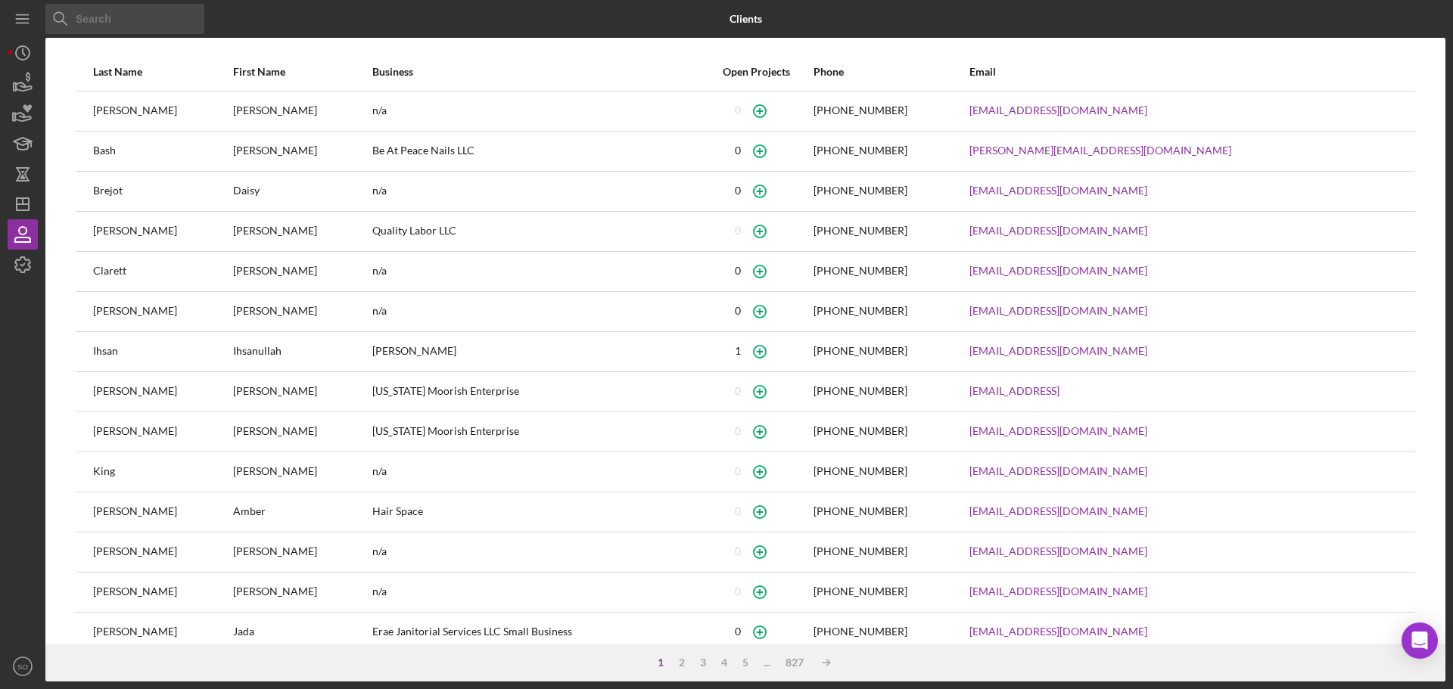
click at [160, 19] on input at bounding box center [124, 19] width 159 height 30
type input "D"
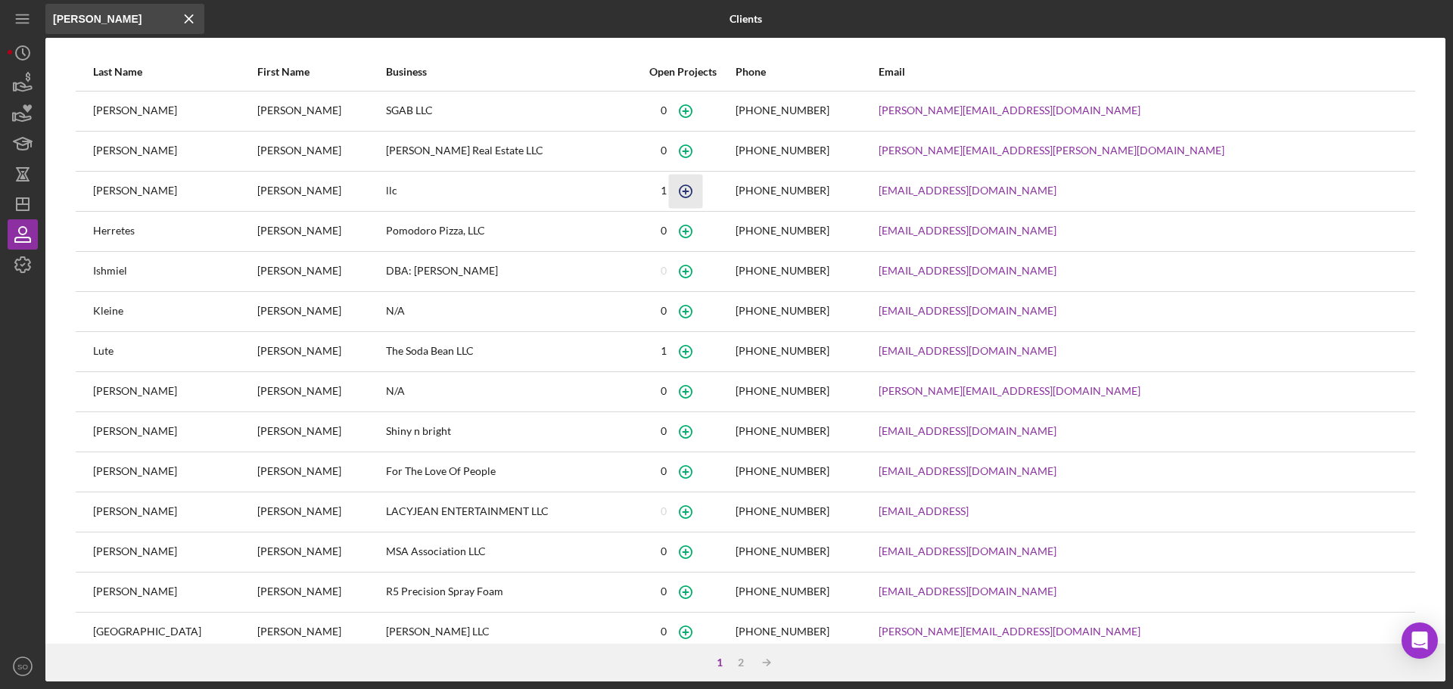
type input "[PERSON_NAME]"
click at [689, 114] on icon "button" at bounding box center [686, 110] width 7 height 7
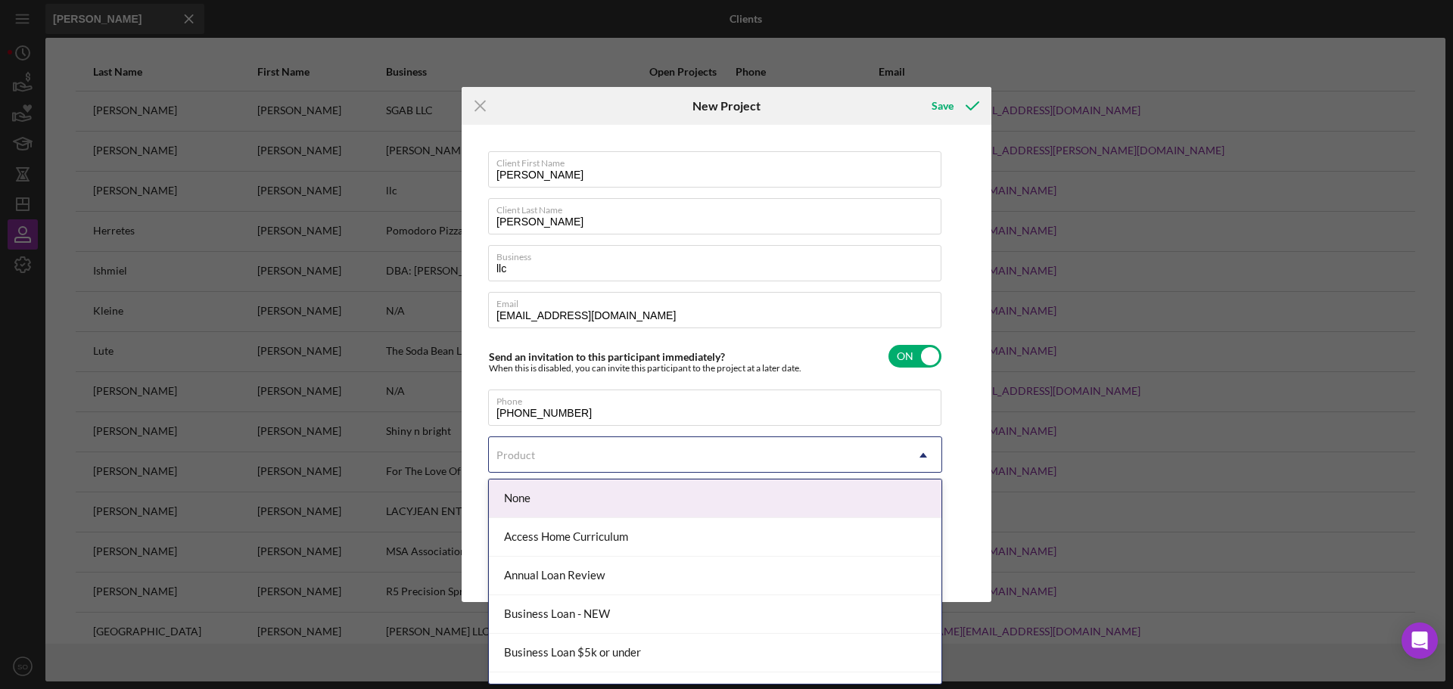
click at [530, 449] on div "Product" at bounding box center [515, 455] width 39 height 12
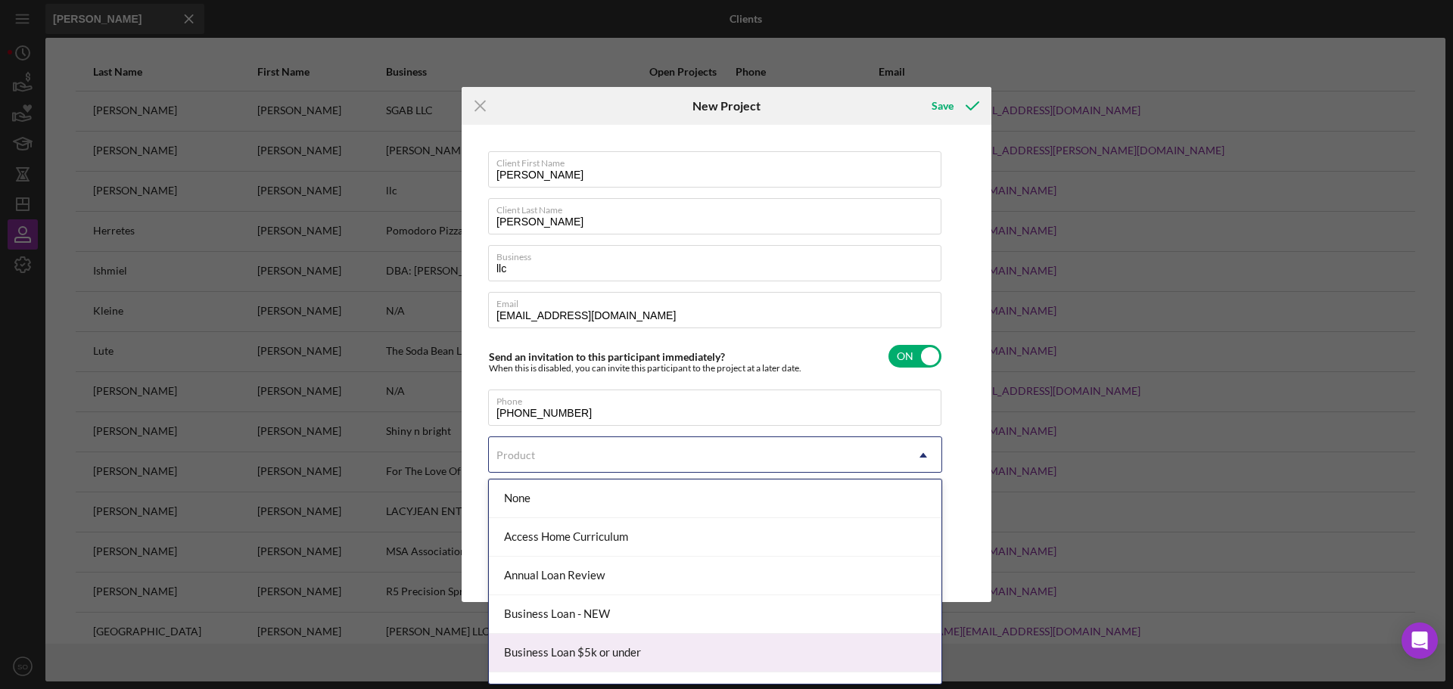
click at [579, 647] on div "Business Loan $5k or under" at bounding box center [715, 653] width 453 height 39
checkbox input "true"
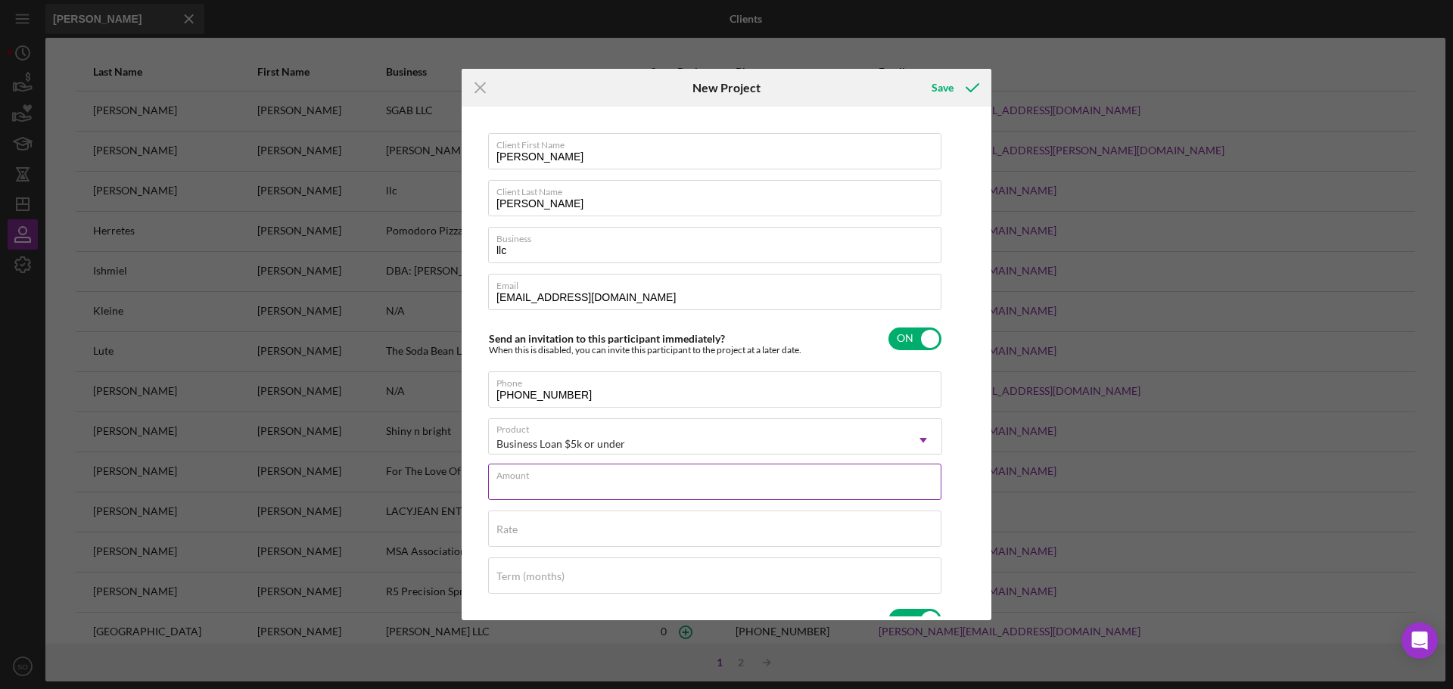
click at [556, 481] on div "Amount" at bounding box center [715, 483] width 454 height 38
type input "$5,000"
drag, startPoint x: 544, startPoint y: 538, endPoint x: 542, endPoint y: 530, distance: 7.9
click at [544, 538] on input "Rate" at bounding box center [714, 529] width 453 height 36
type input "8.000%"
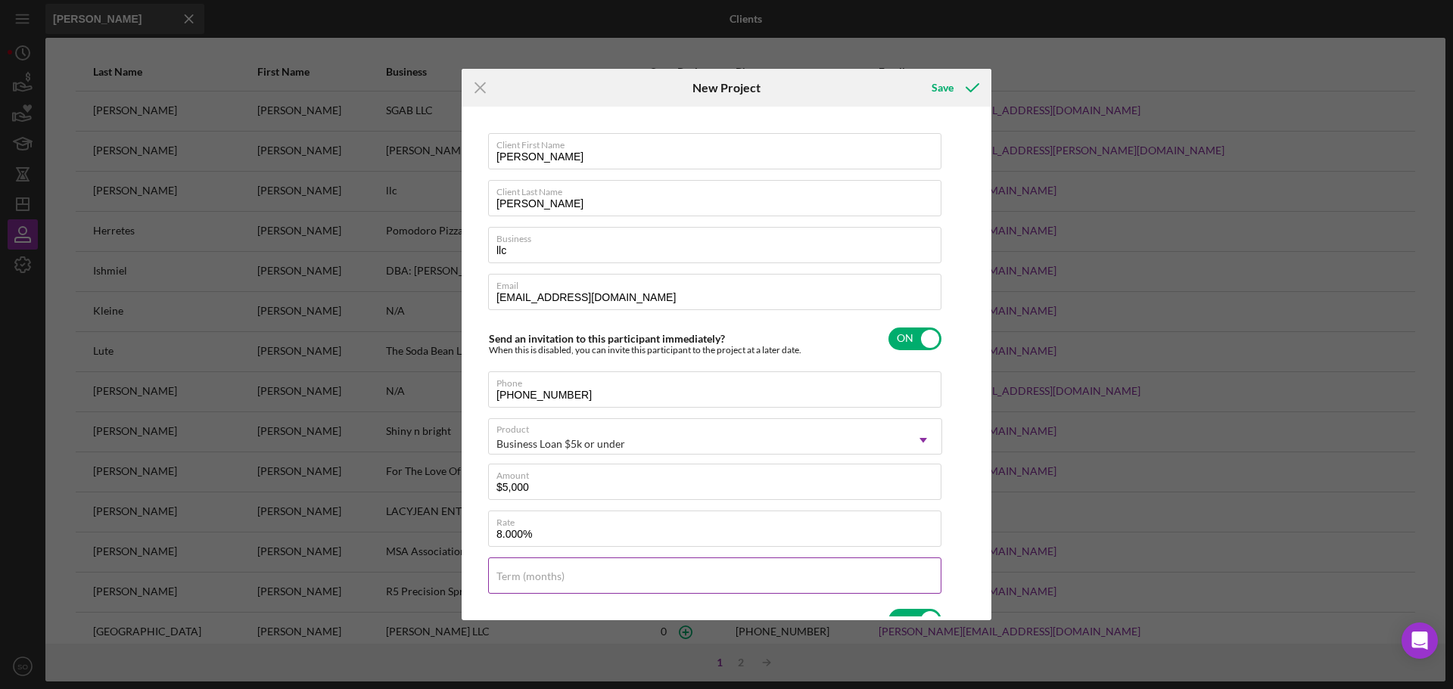
click at [539, 571] on label "Term (months)" at bounding box center [530, 577] width 68 height 12
click at [539, 571] on input "Term (months)" at bounding box center [714, 576] width 453 height 36
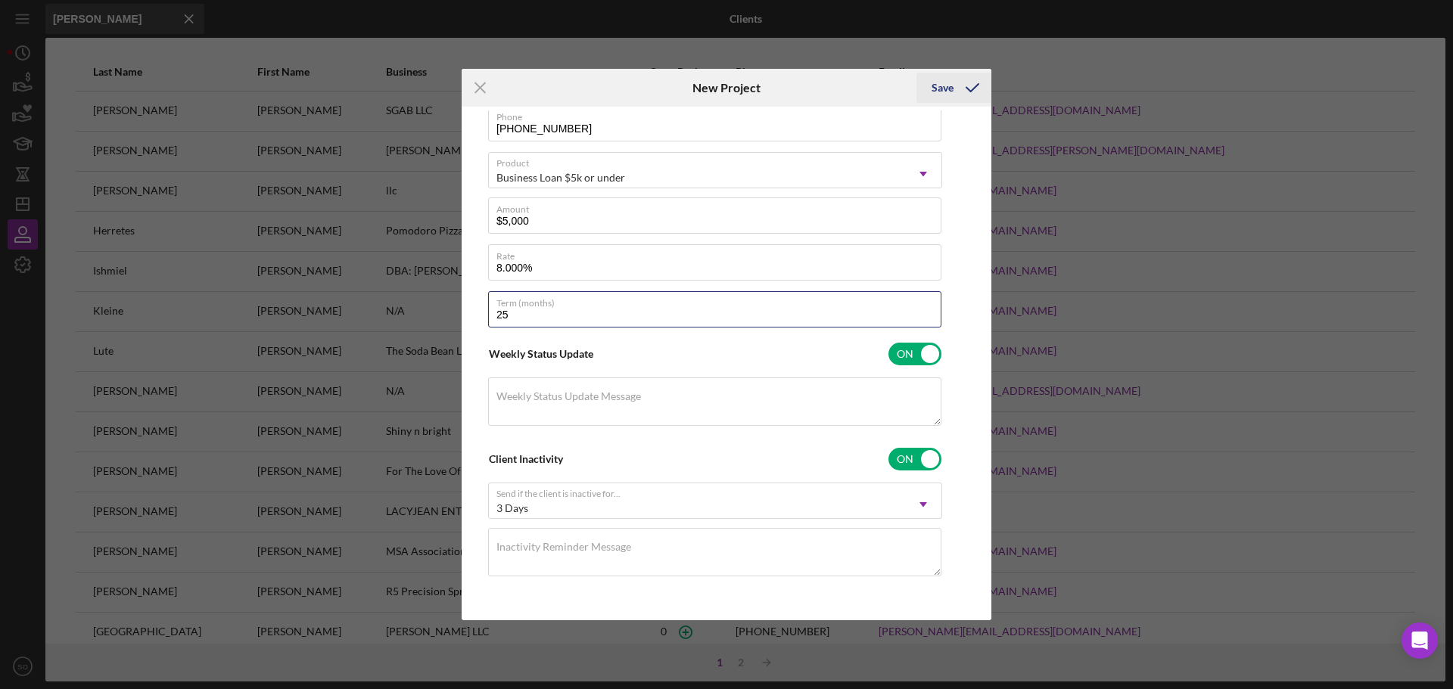
type input "25"
click at [949, 91] on div "Save" at bounding box center [943, 88] width 22 height 30
checkbox input "false"
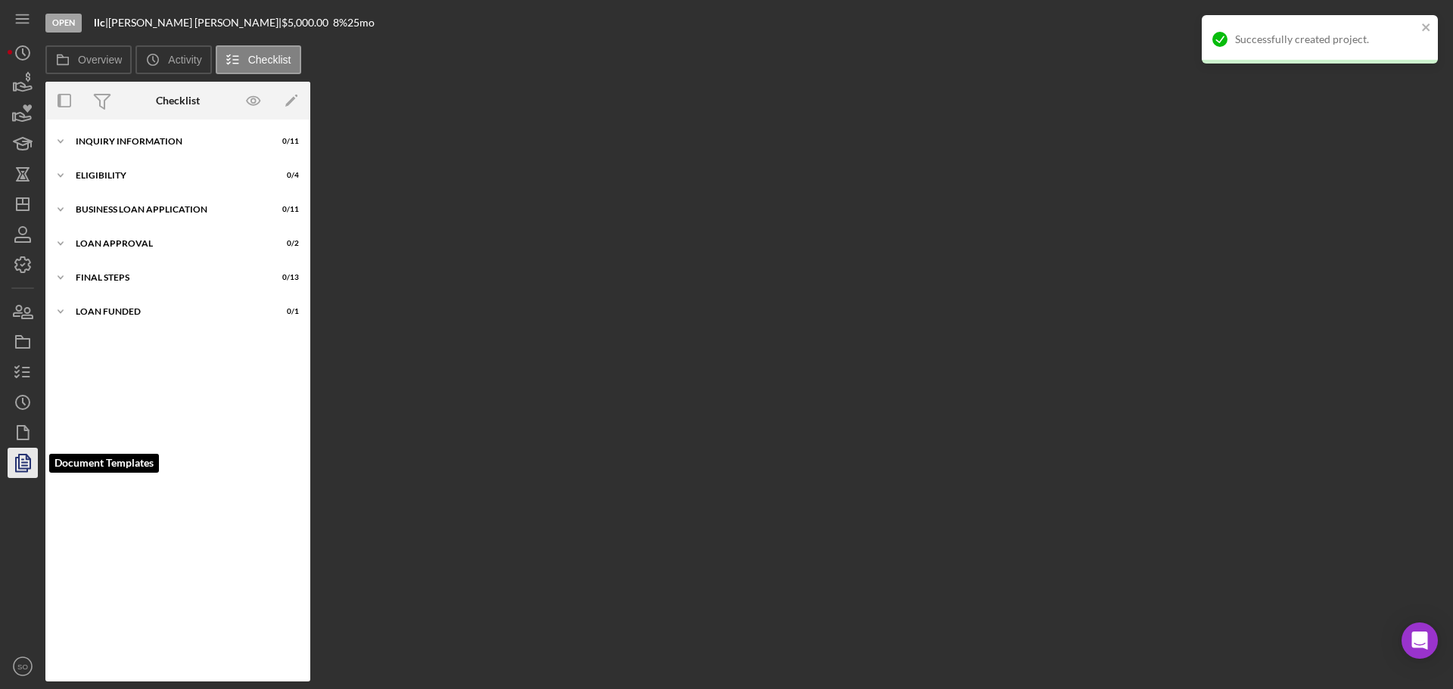
click at [26, 462] on icon "button" at bounding box center [24, 463] width 5 height 6
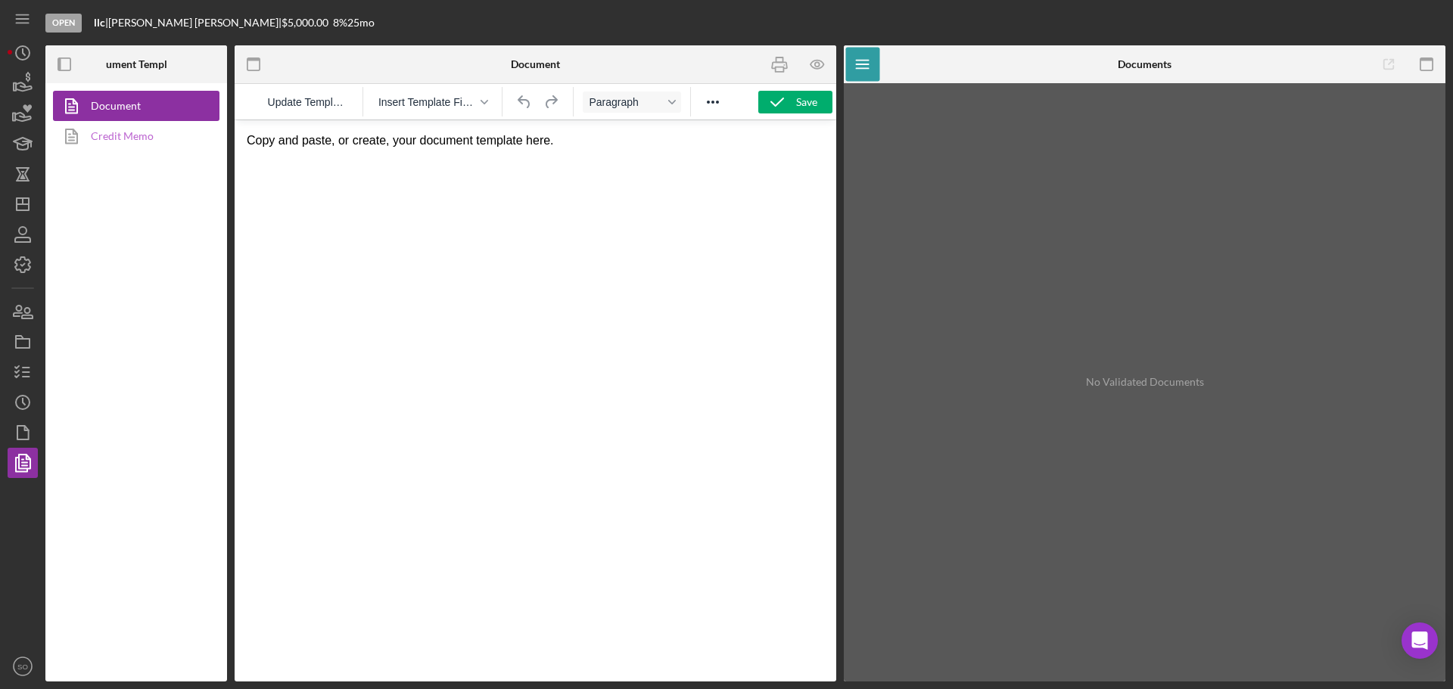
click at [126, 135] on link "Credit Memo" at bounding box center [132, 136] width 159 height 30
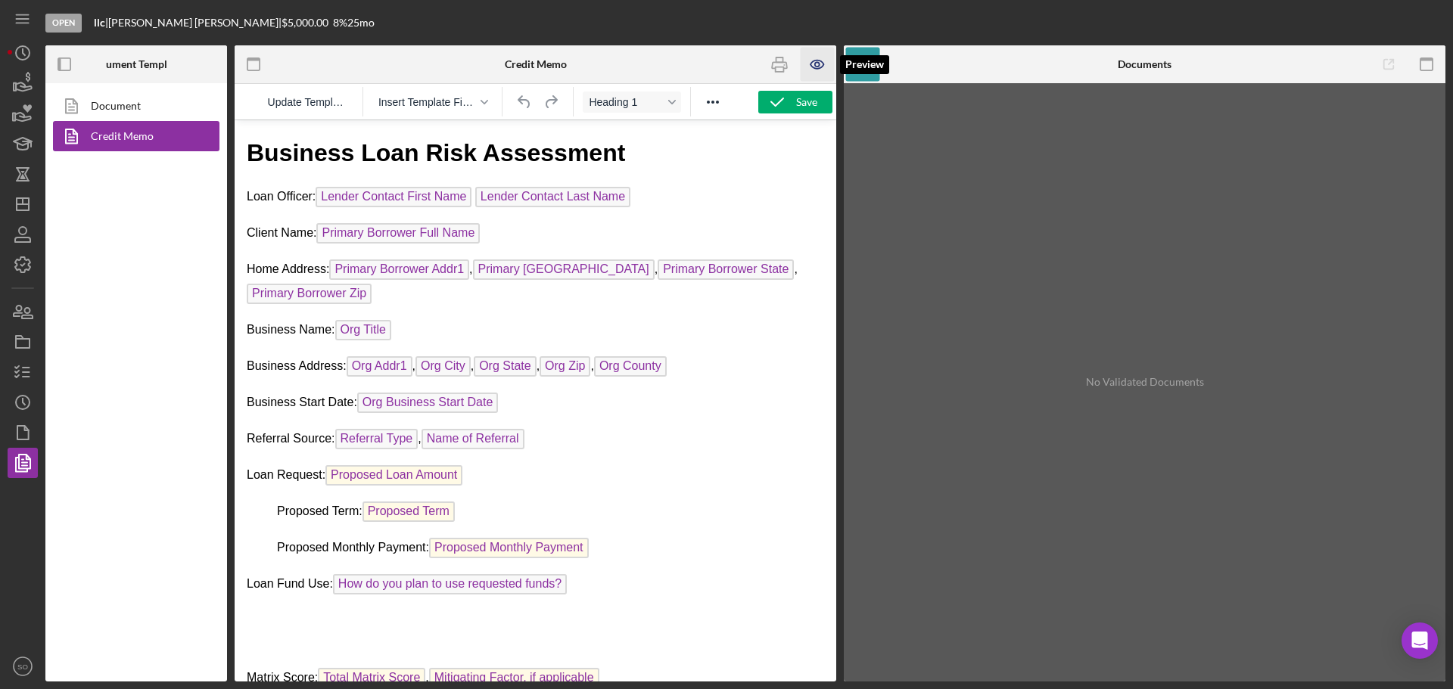
click at [816, 64] on icon "button" at bounding box center [818, 65] width 34 height 34
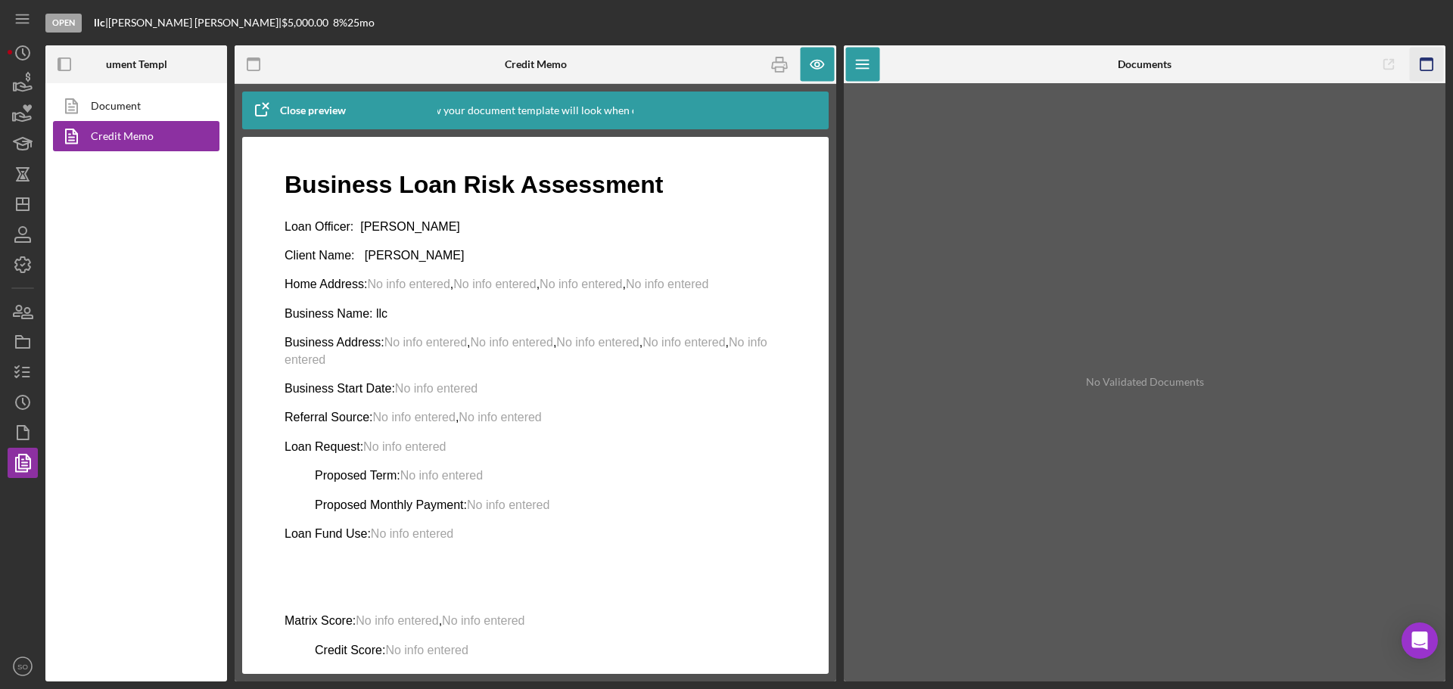
click at [1427, 67] on icon "button" at bounding box center [1427, 65] width 34 height 34
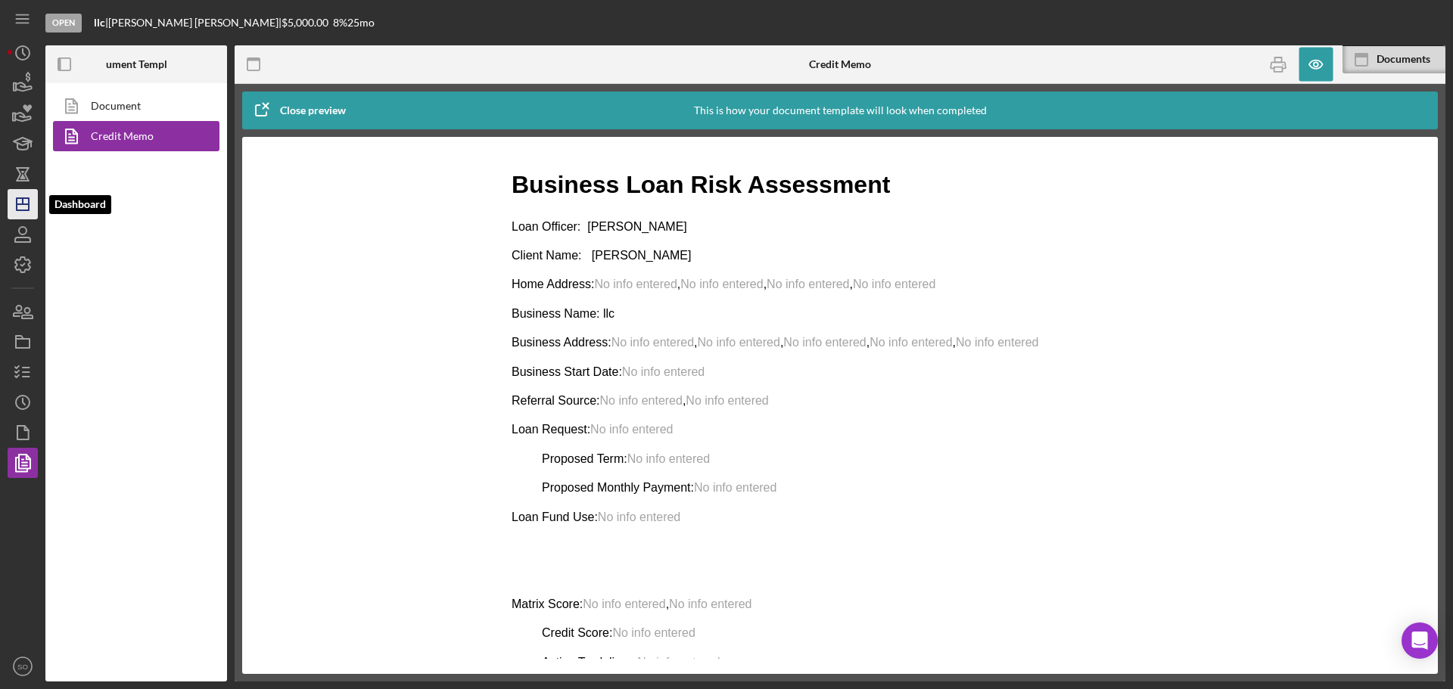
click at [23, 192] on icon "Icon/Dashboard" at bounding box center [23, 204] width 38 height 38
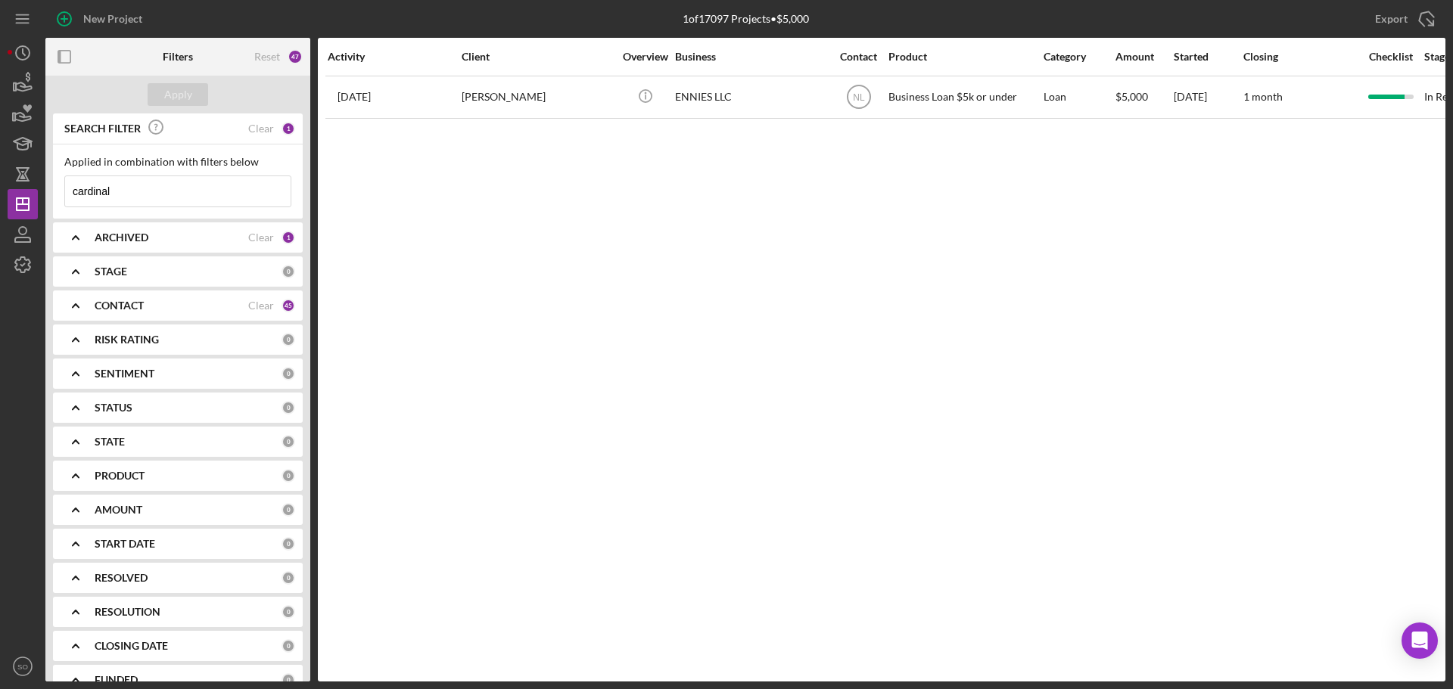
drag, startPoint x: 177, startPoint y: 185, endPoint x: 58, endPoint y: 189, distance: 119.6
click at [58, 189] on div "Applied in combination with filters below cardinal Icon/Menu Close" at bounding box center [178, 182] width 250 height 74
type input "[PERSON_NAME]"
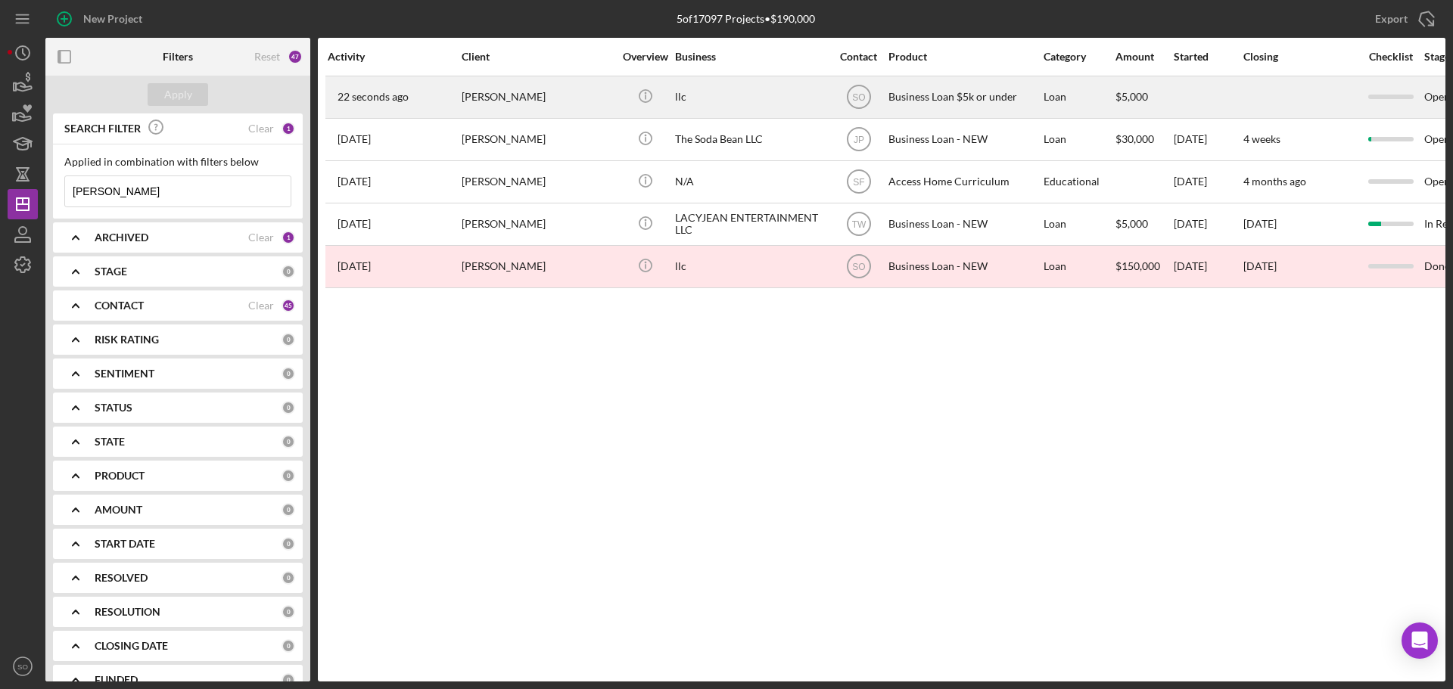
click at [529, 100] on div "[PERSON_NAME]" at bounding box center [537, 97] width 151 height 40
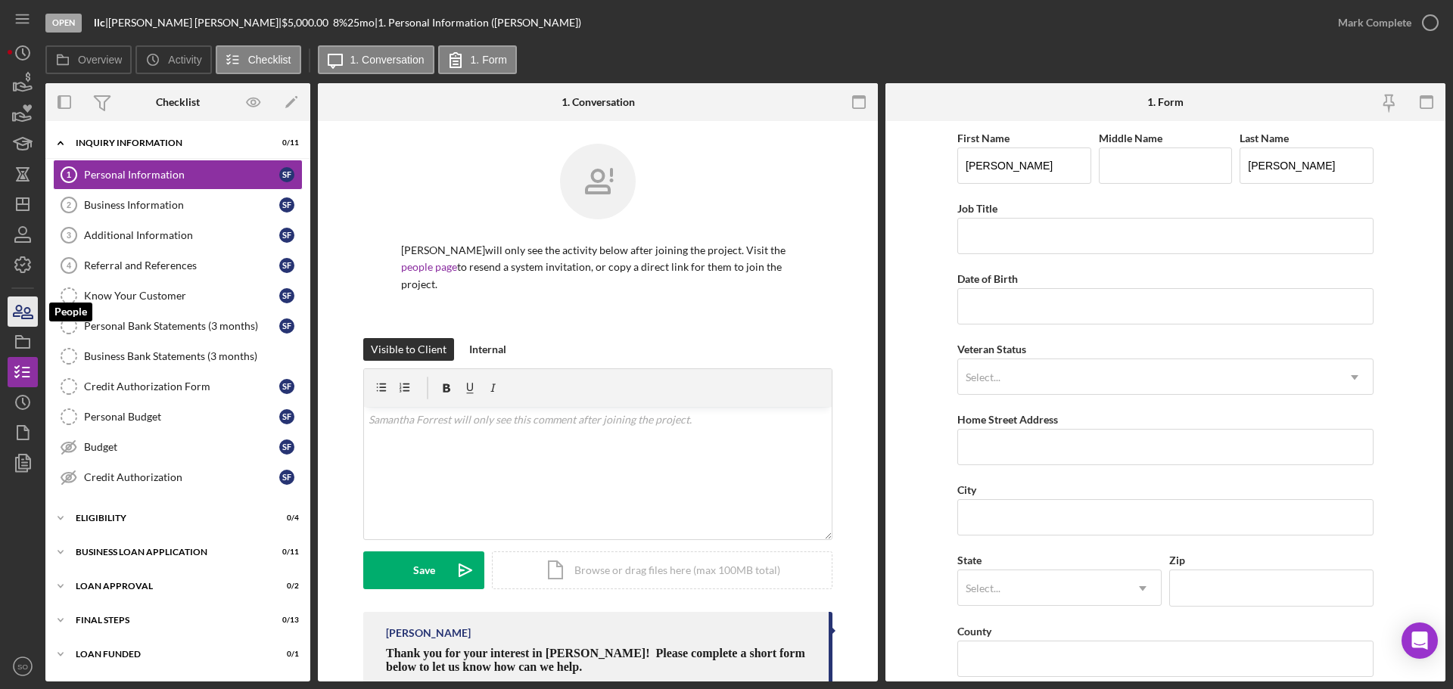
click at [23, 320] on icon "button" at bounding box center [23, 312] width 38 height 38
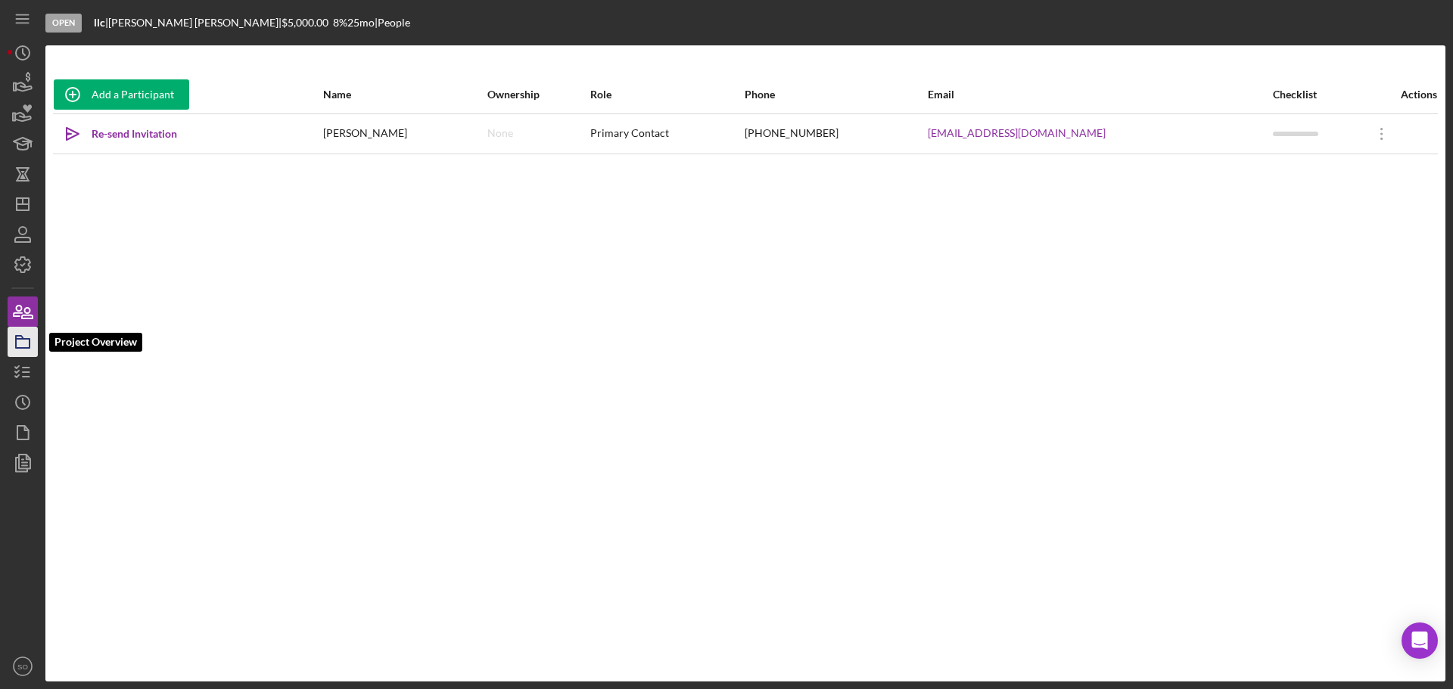
click at [17, 341] on rect "button" at bounding box center [23, 343] width 14 height 9
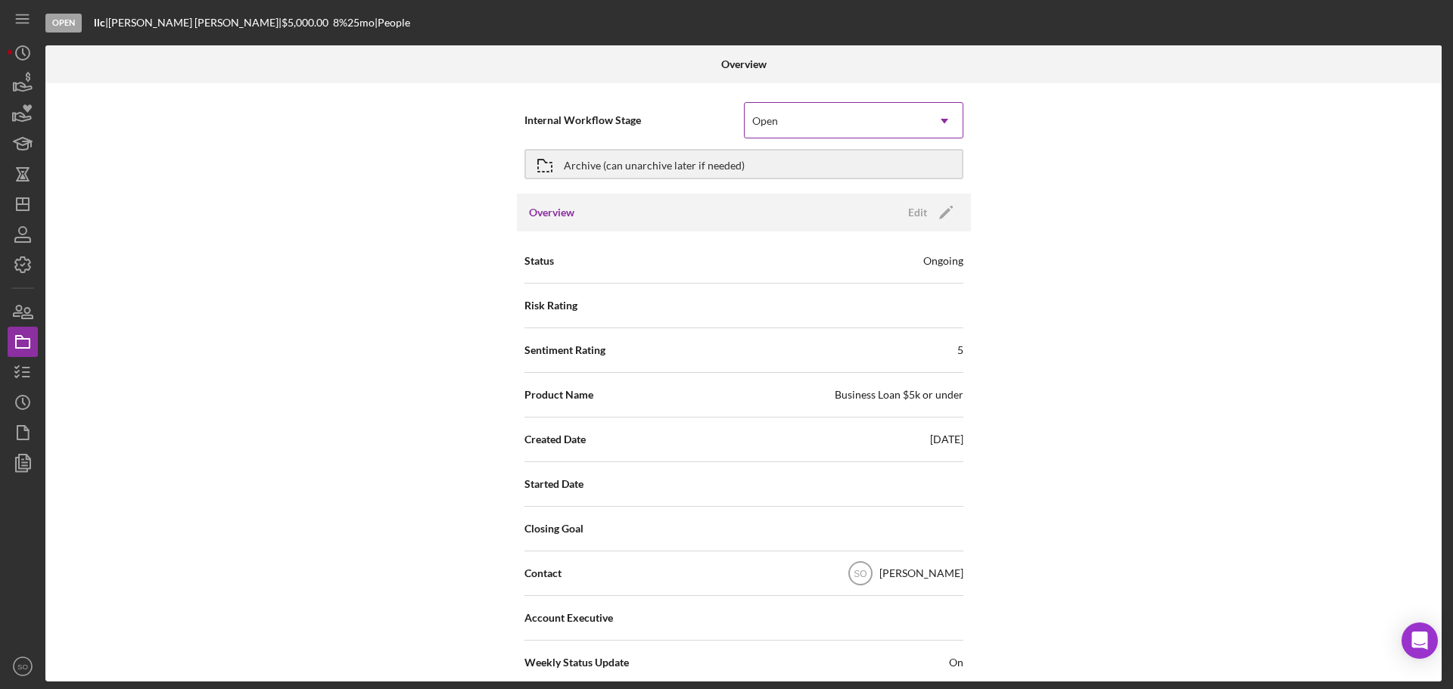
click at [828, 123] on div "Open" at bounding box center [836, 121] width 182 height 35
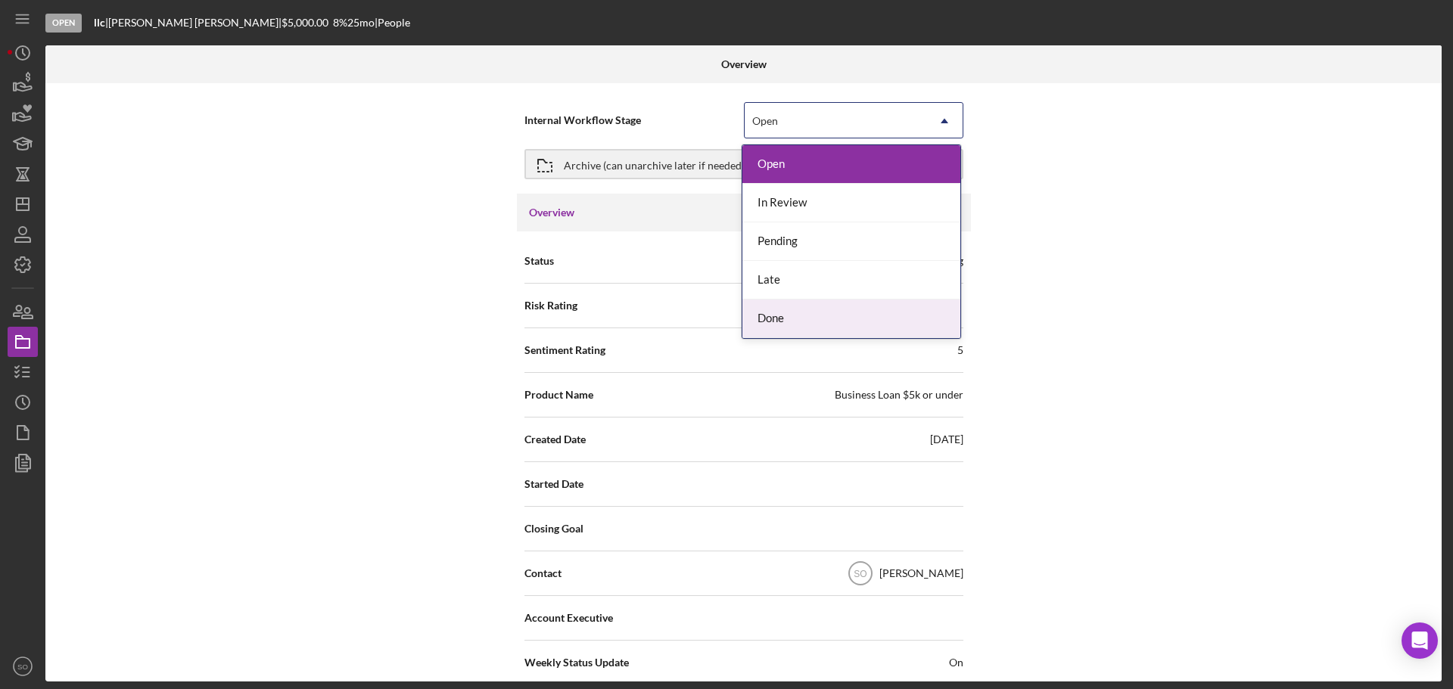
click at [783, 311] on div "Done" at bounding box center [851, 319] width 218 height 39
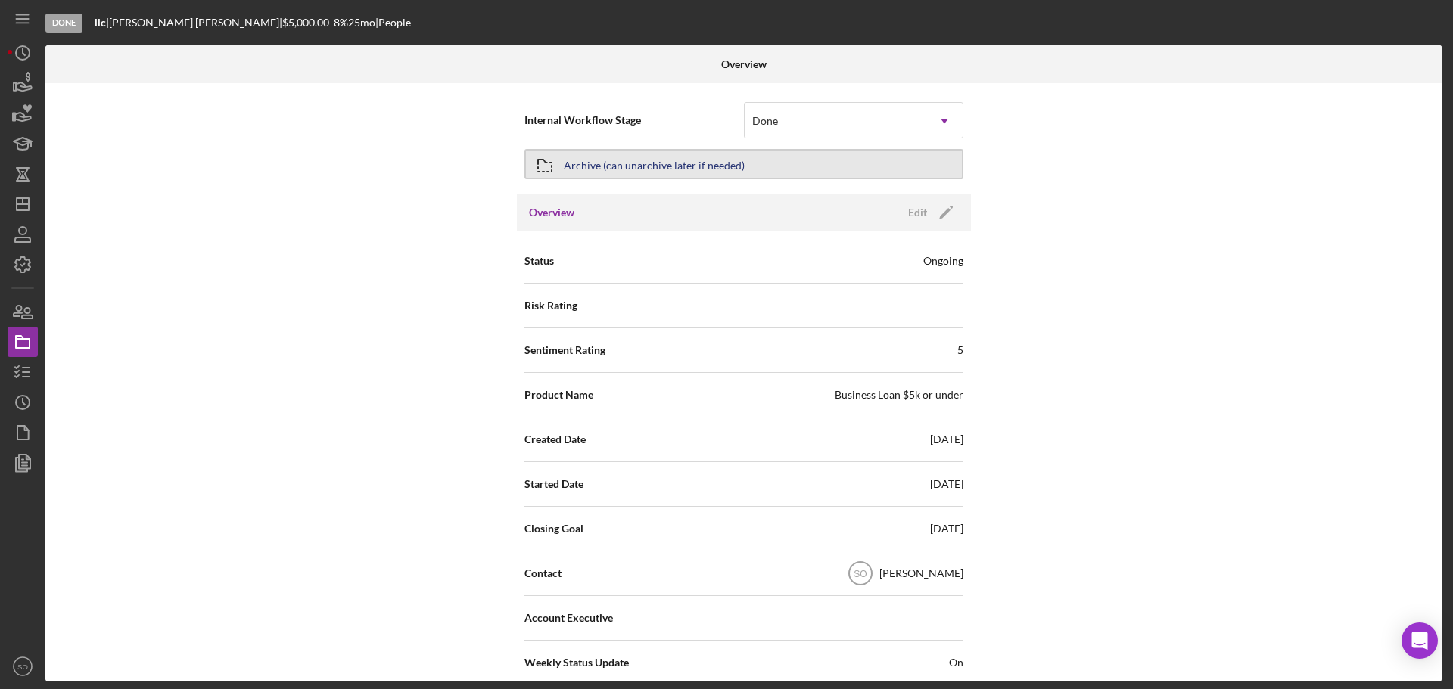
click at [661, 168] on div "Archive (can unarchive later if needed)" at bounding box center [654, 164] width 181 height 27
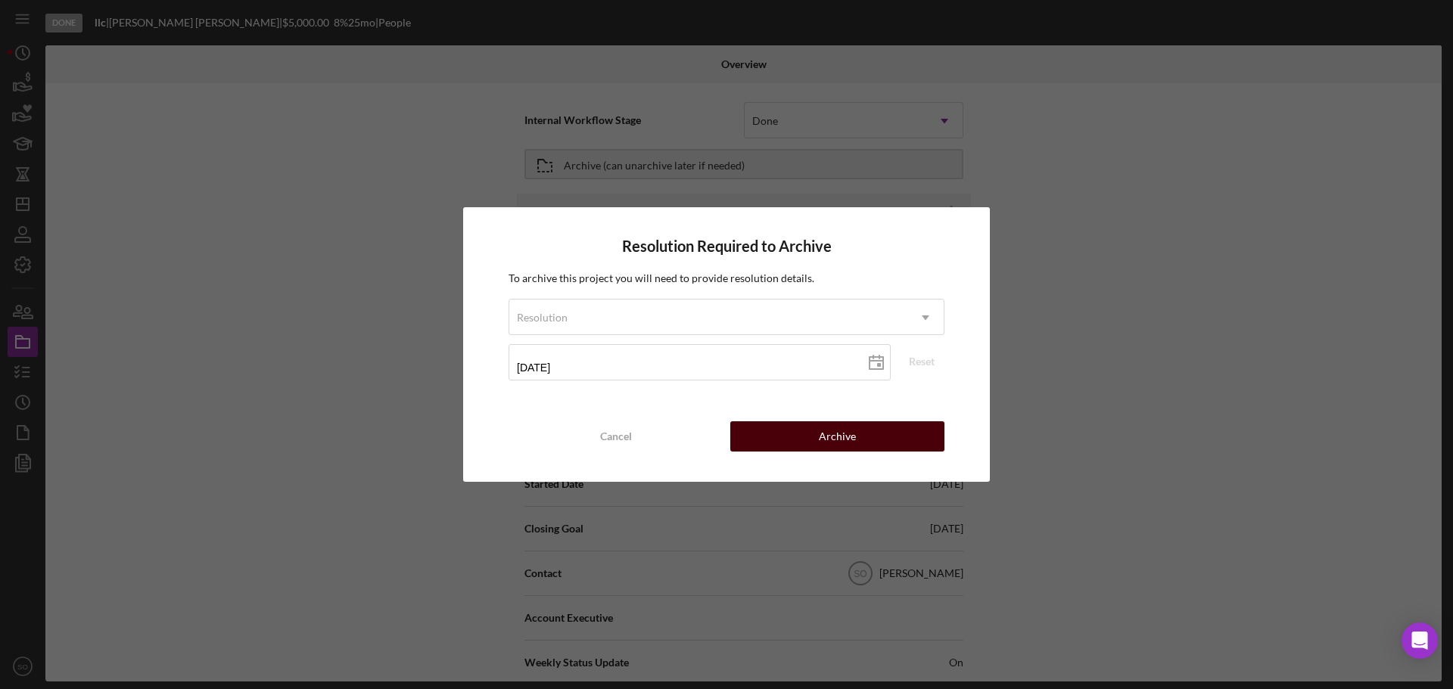
click at [815, 443] on button "Archive" at bounding box center [837, 436] width 214 height 30
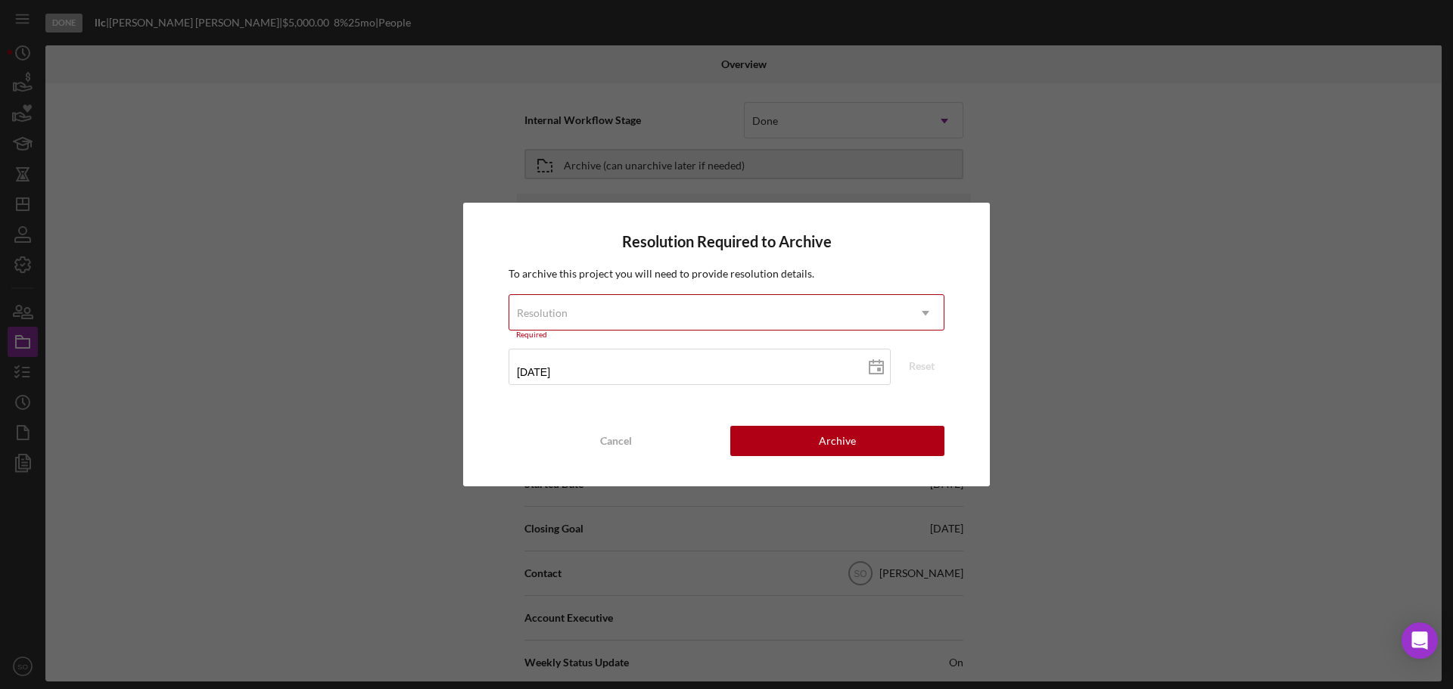
click at [732, 322] on div "Resolution" at bounding box center [708, 313] width 398 height 35
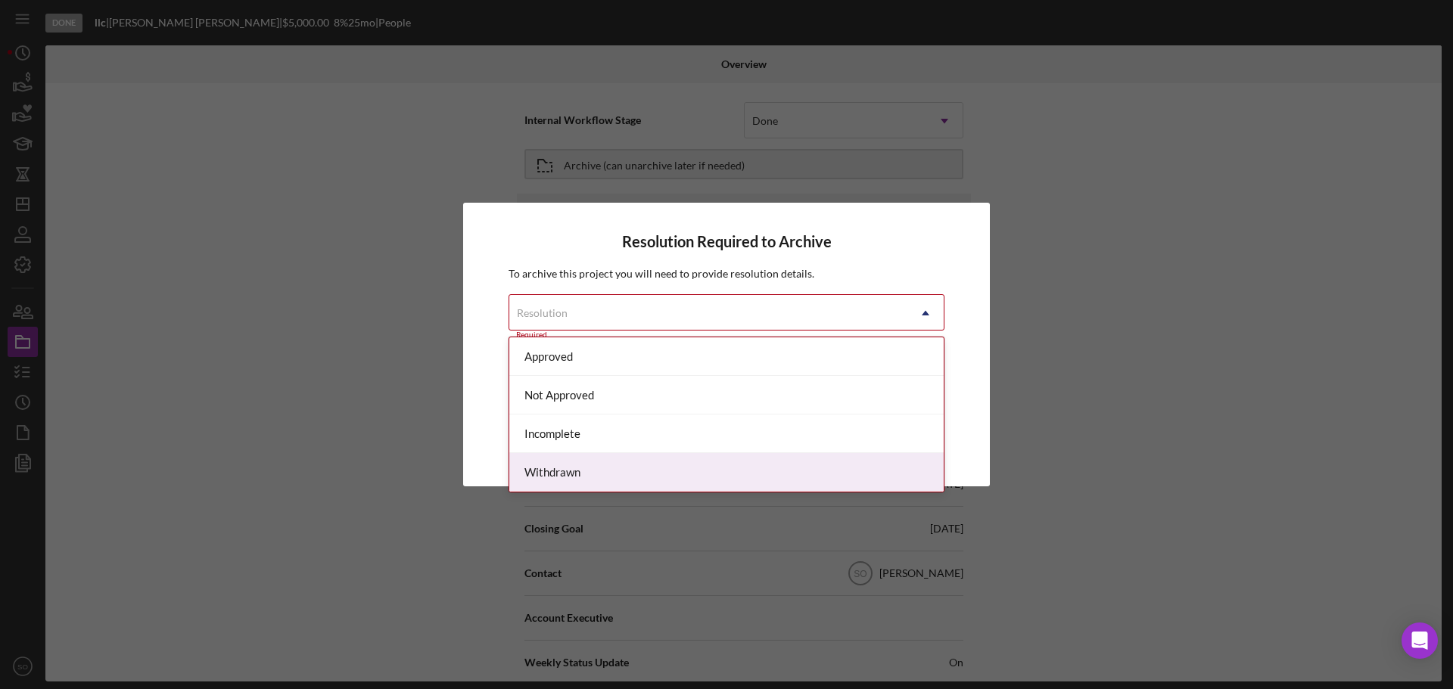
click at [569, 468] on div "Withdrawn" at bounding box center [726, 472] width 434 height 39
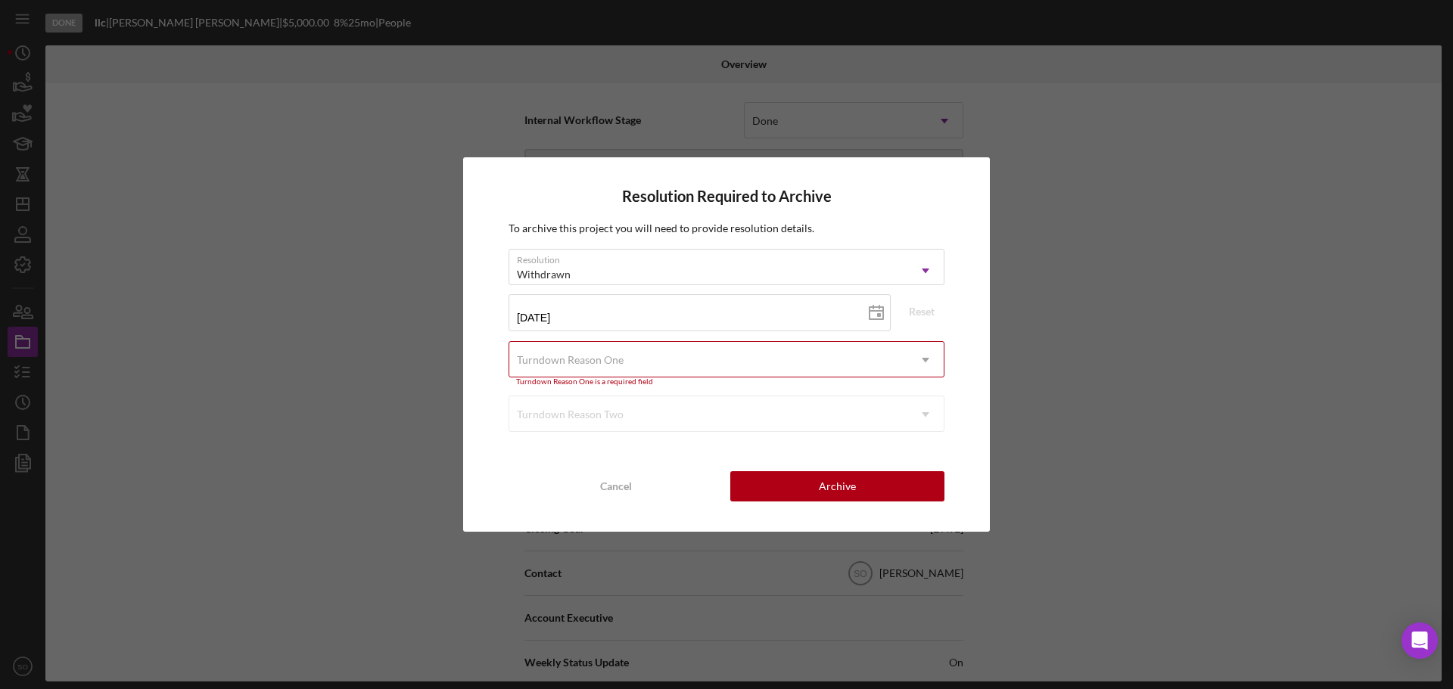
click at [756, 364] on div "Turndown Reason One" at bounding box center [708, 360] width 398 height 35
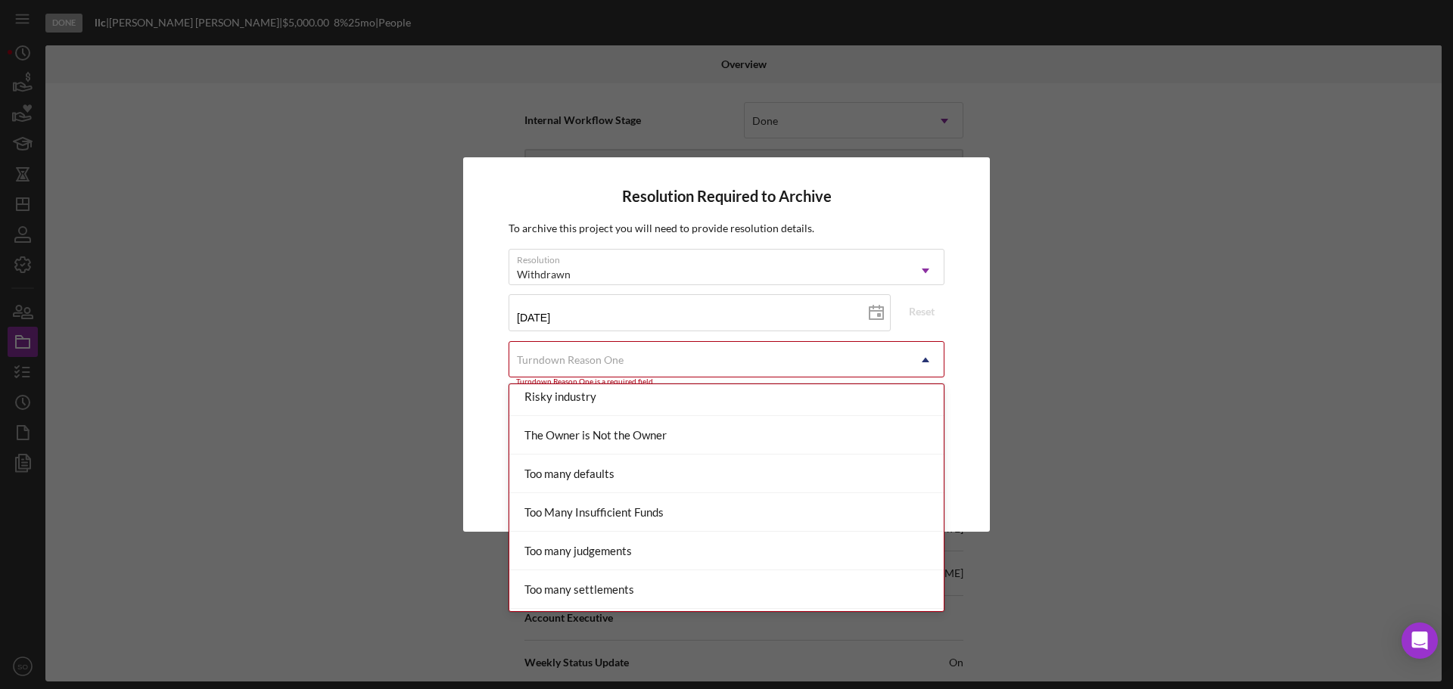
scroll to position [1741, 0]
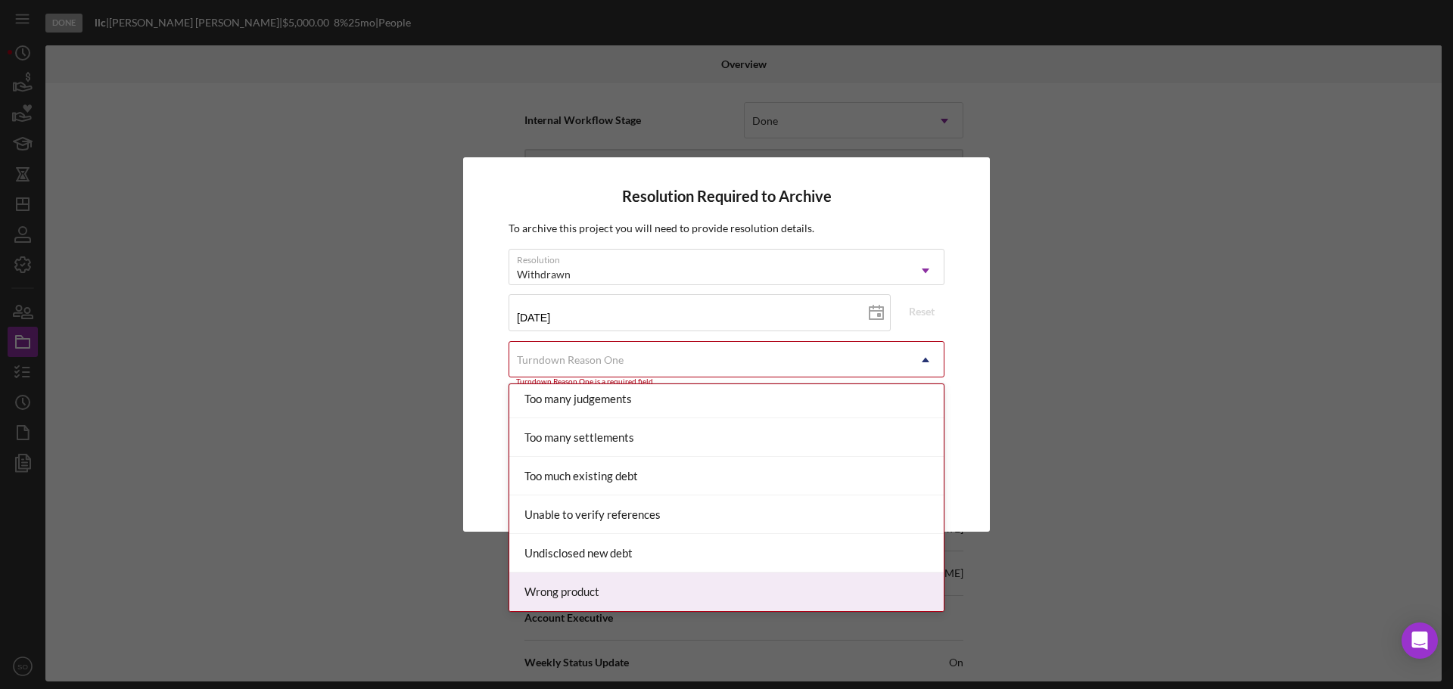
click at [590, 590] on div "Wrong product" at bounding box center [726, 592] width 434 height 39
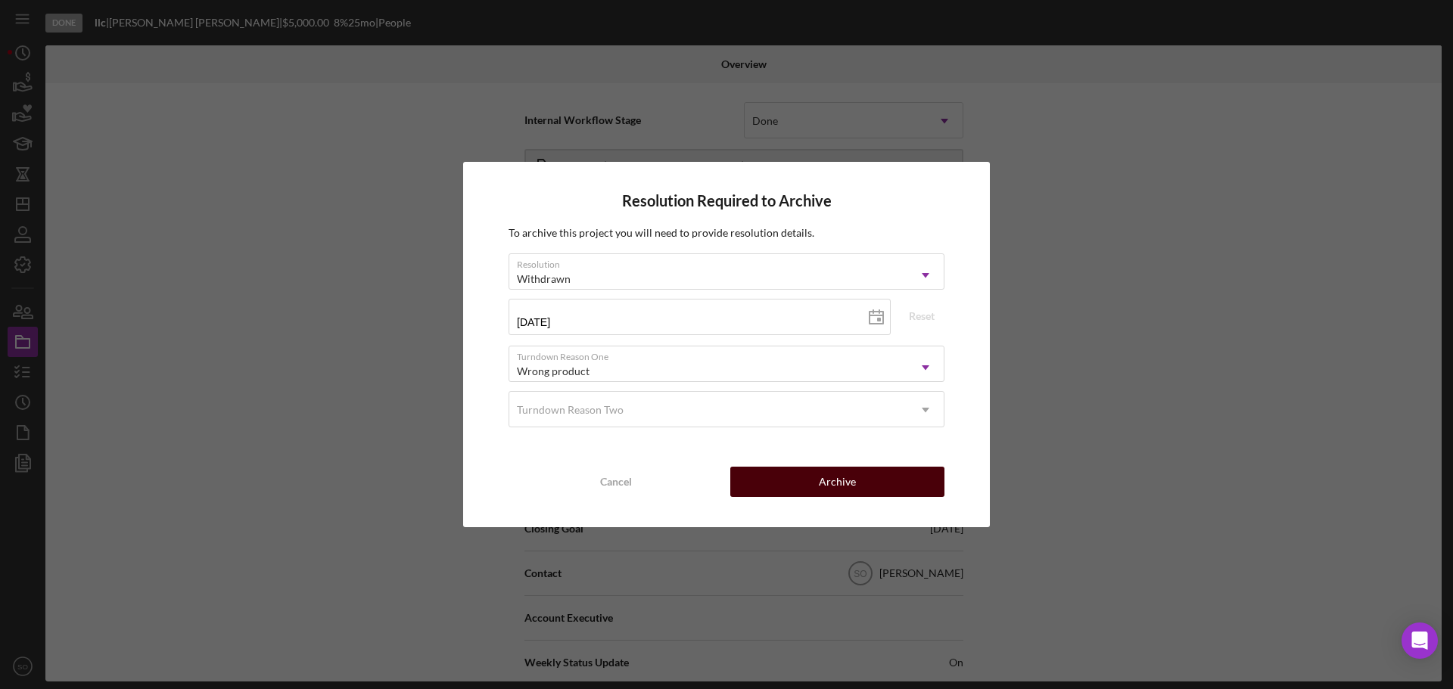
click at [785, 485] on button "Archive" at bounding box center [837, 482] width 214 height 30
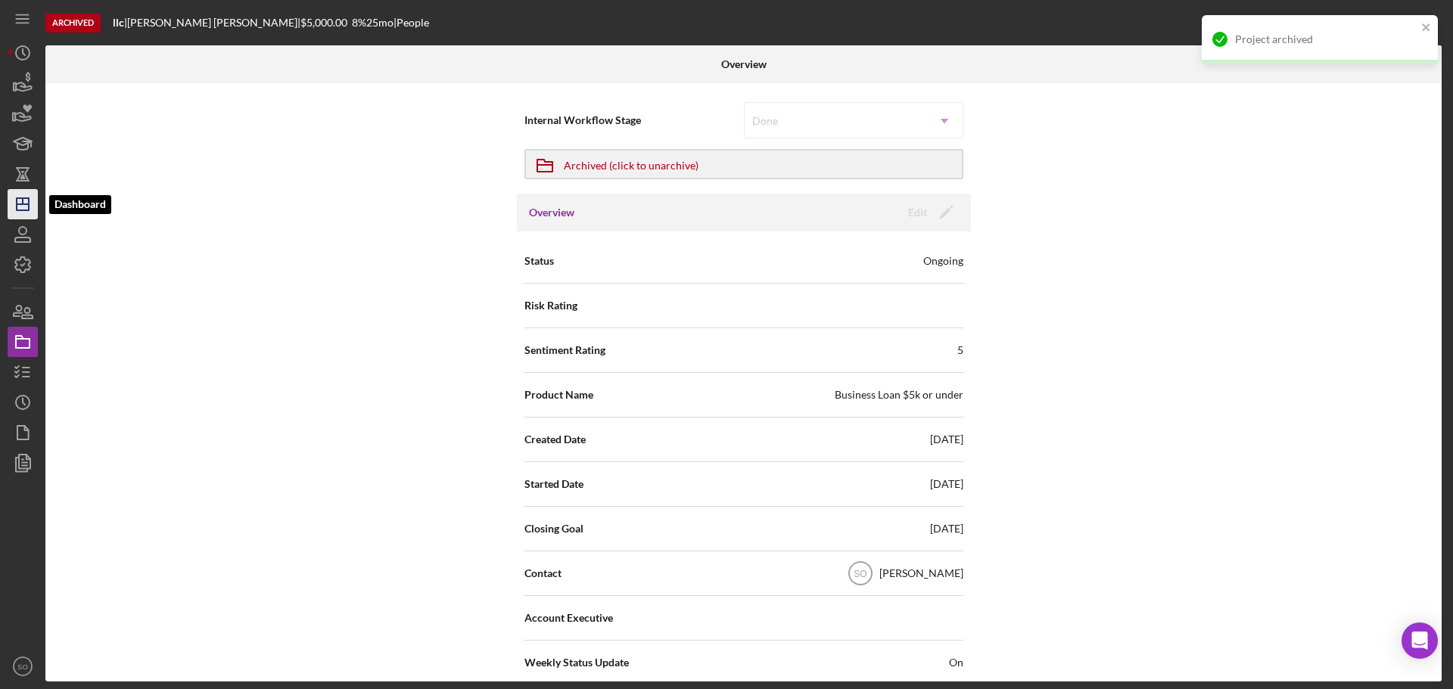
drag, startPoint x: 11, startPoint y: 204, endPoint x: 26, endPoint y: 201, distance: 14.7
click at [11, 204] on icon "Icon/Dashboard" at bounding box center [23, 204] width 38 height 38
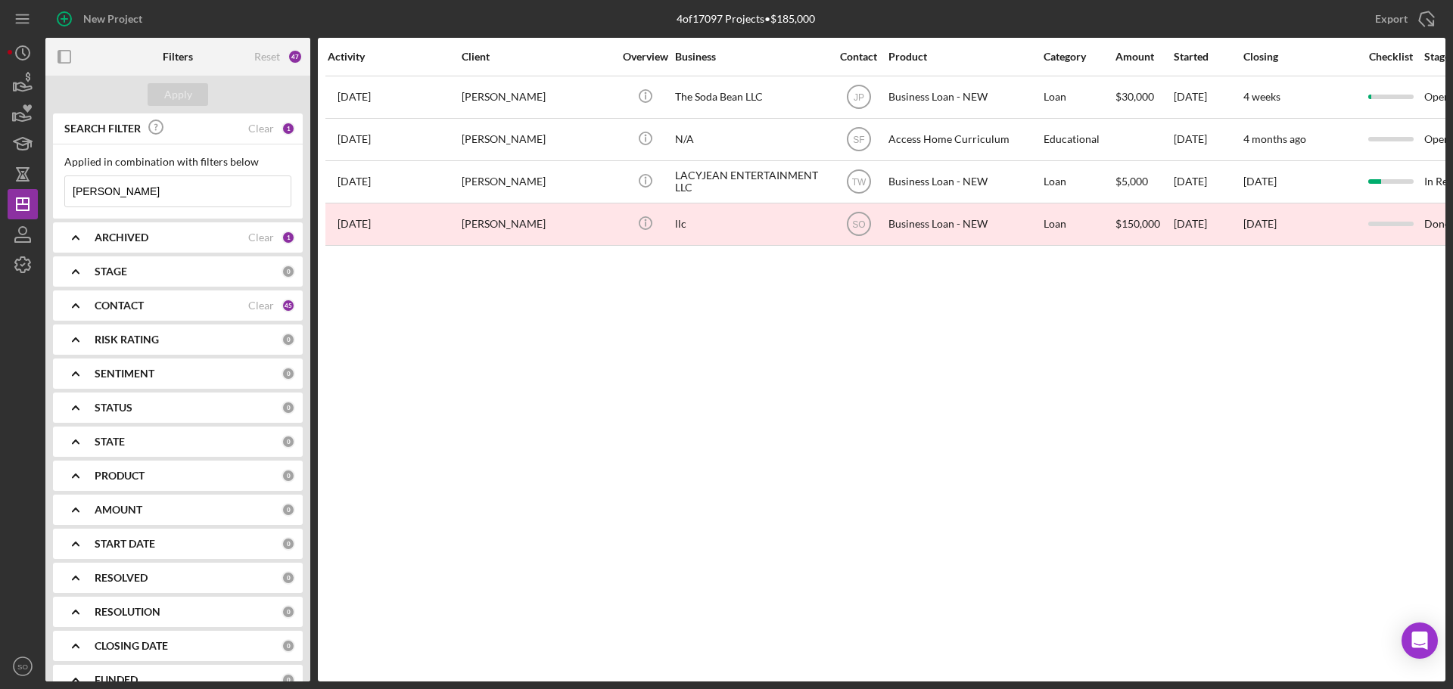
click at [732, 437] on div "Activity Client Overview Business Contact Product Category Amount Started Closi…" at bounding box center [881, 360] width 1127 height 644
click at [897, 347] on div "Activity Client Overview Business Contact Product Category Amount Started Closi…" at bounding box center [881, 360] width 1127 height 644
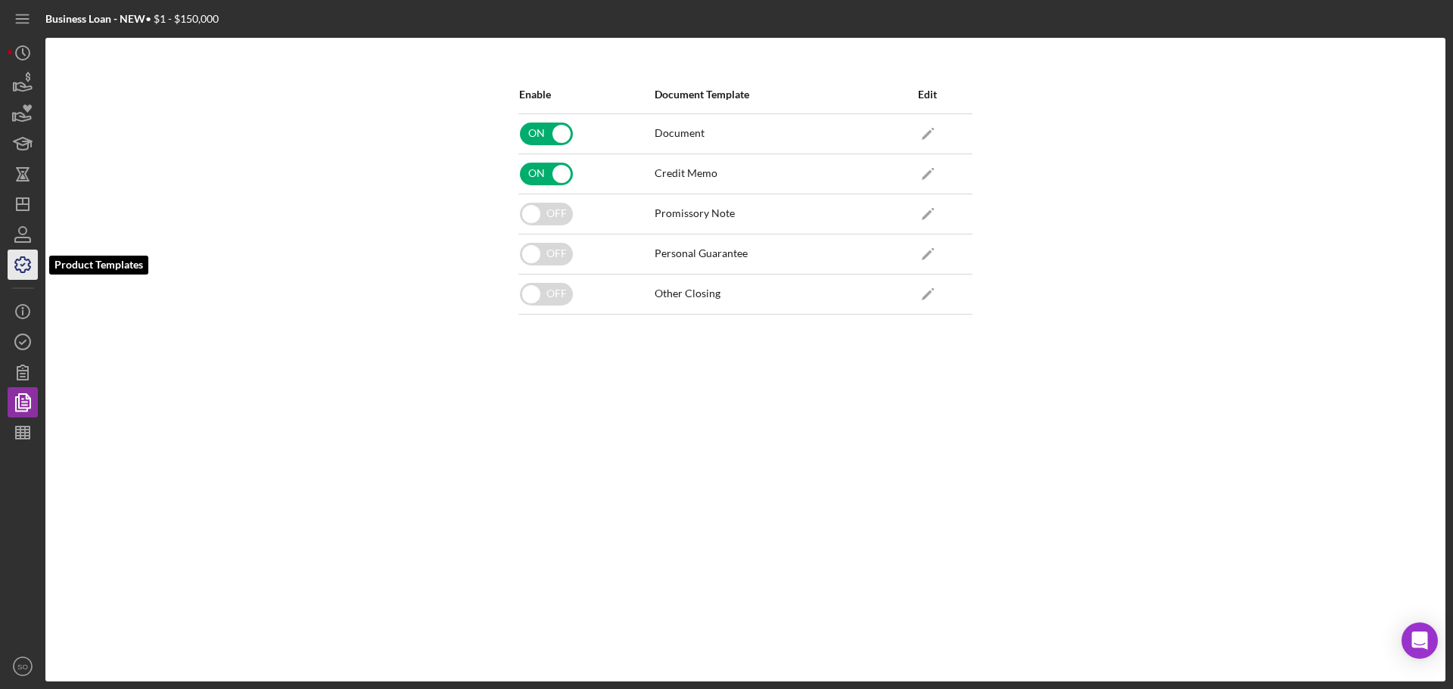
click at [24, 264] on polyline "button" at bounding box center [23, 265] width 4 height 2
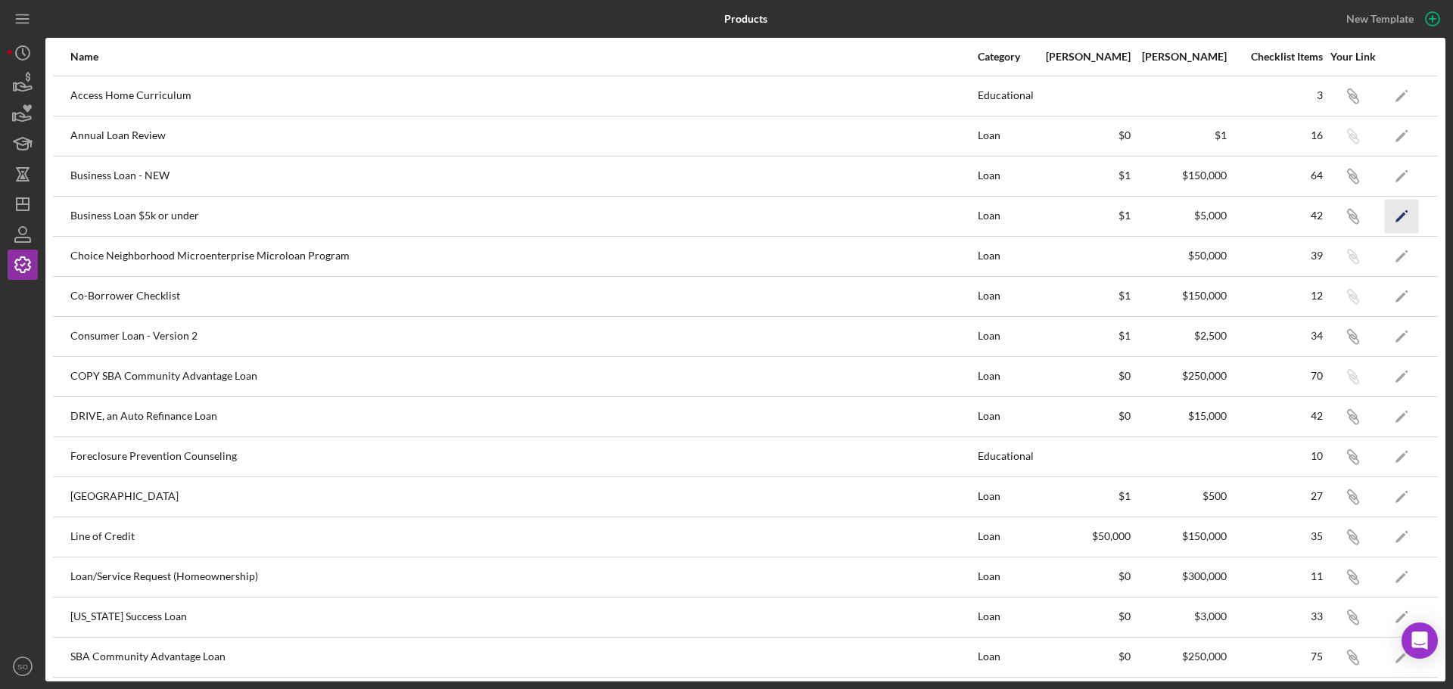
click at [1392, 212] on icon "Icon/Edit" at bounding box center [1402, 216] width 34 height 34
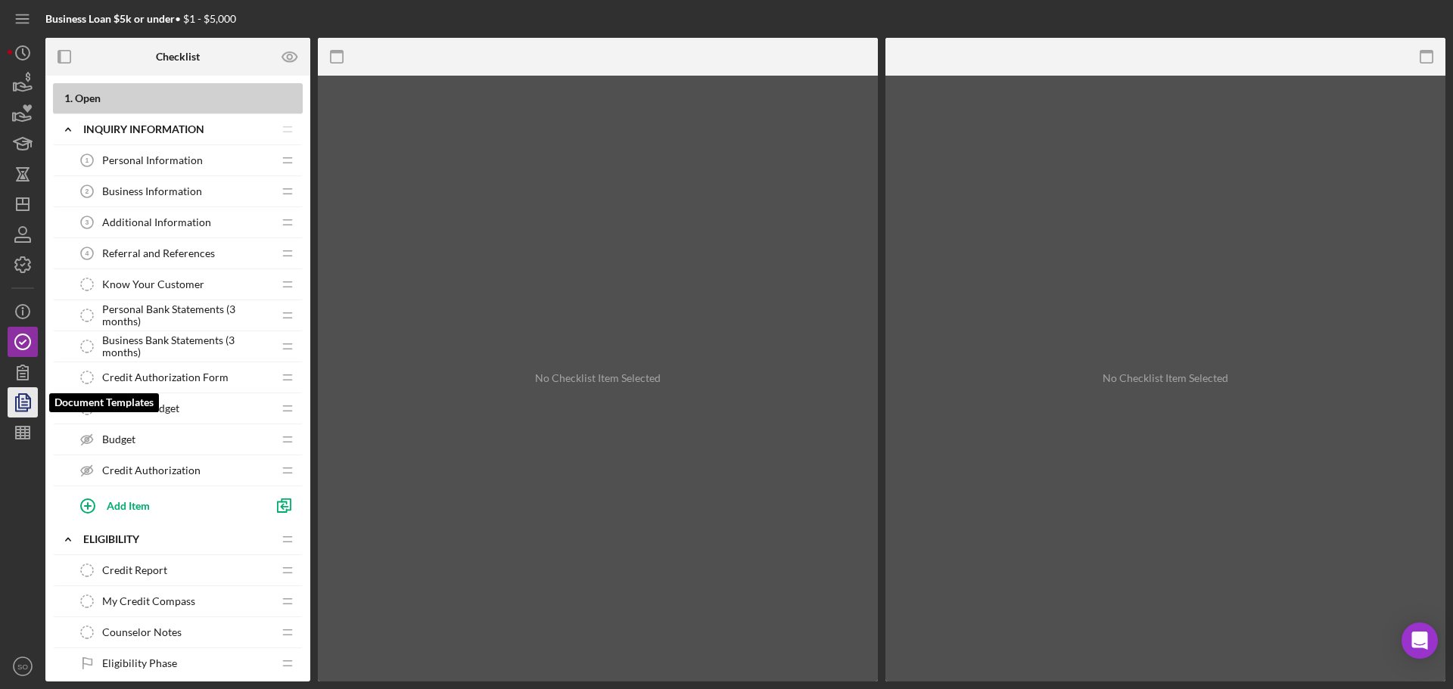
click at [27, 399] on polyline "button" at bounding box center [28, 397] width 4 height 4
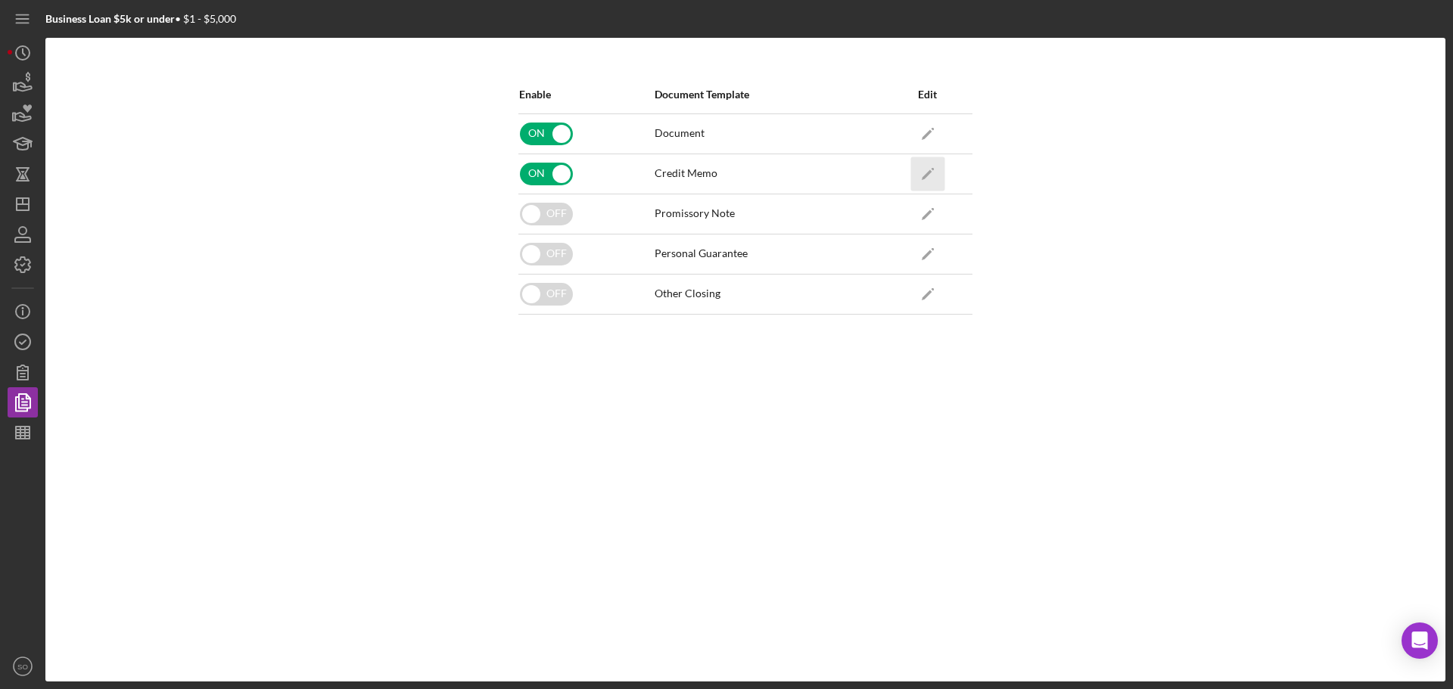
click at [932, 170] on icon "Icon/Edit" at bounding box center [927, 174] width 34 height 34
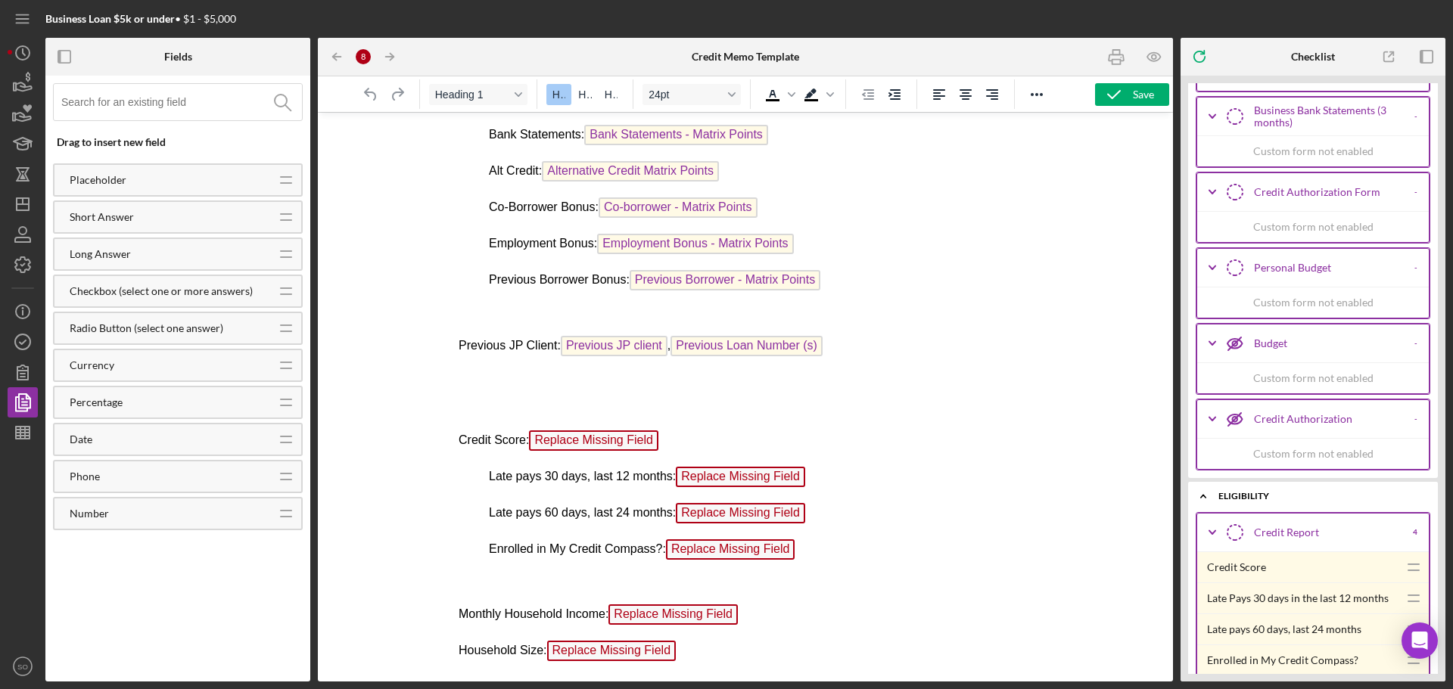
scroll to position [3027, 0]
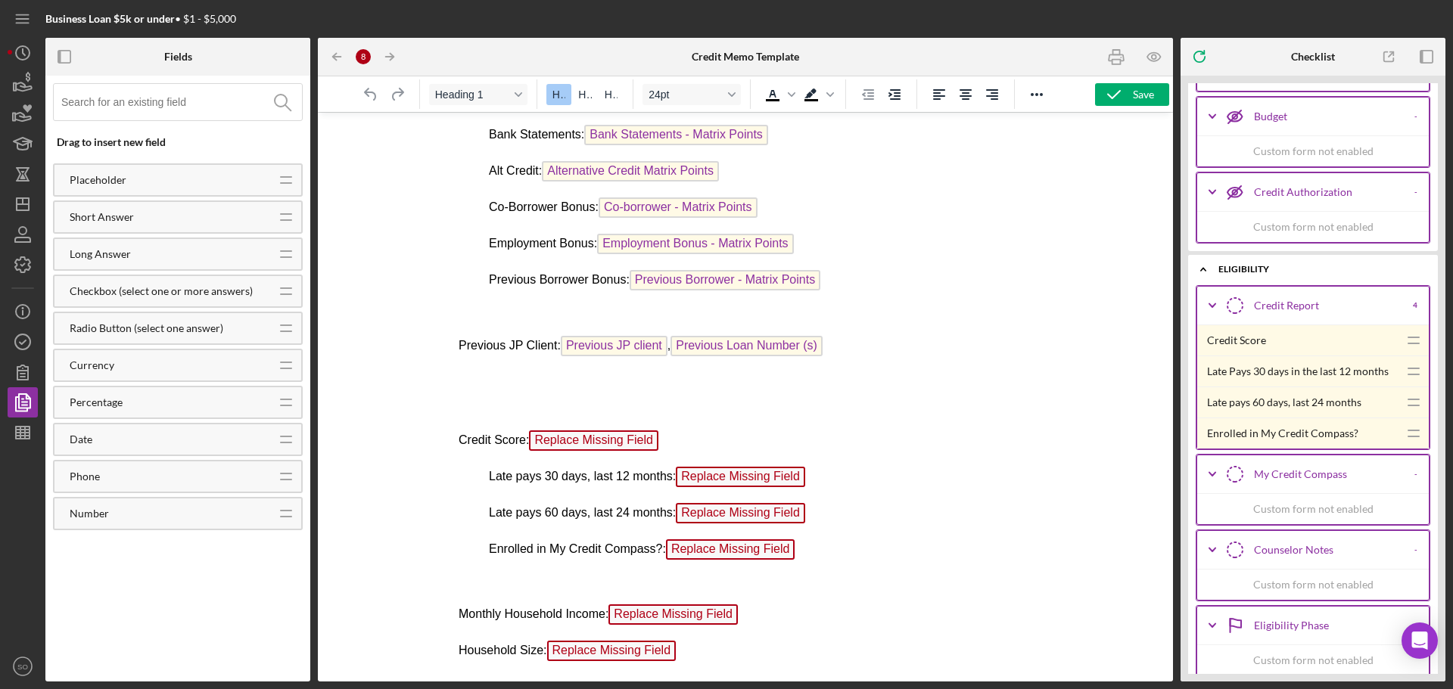
click at [660, 440] on p "Credit Score: Replace Missing Field ﻿" at bounding box center [745, 443] width 574 height 24
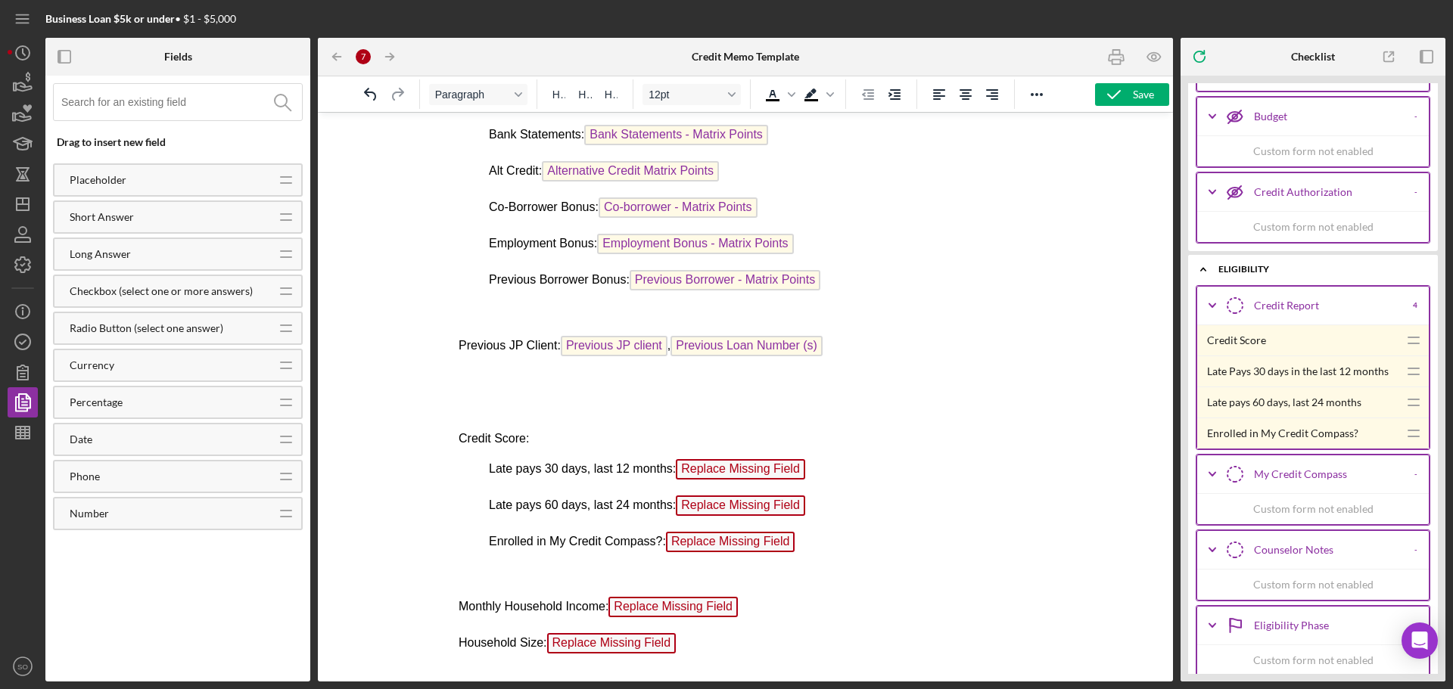
click at [823, 471] on p "Late pays 30 days, last 12 months: Replace Missing Field" at bounding box center [745, 471] width 574 height 24
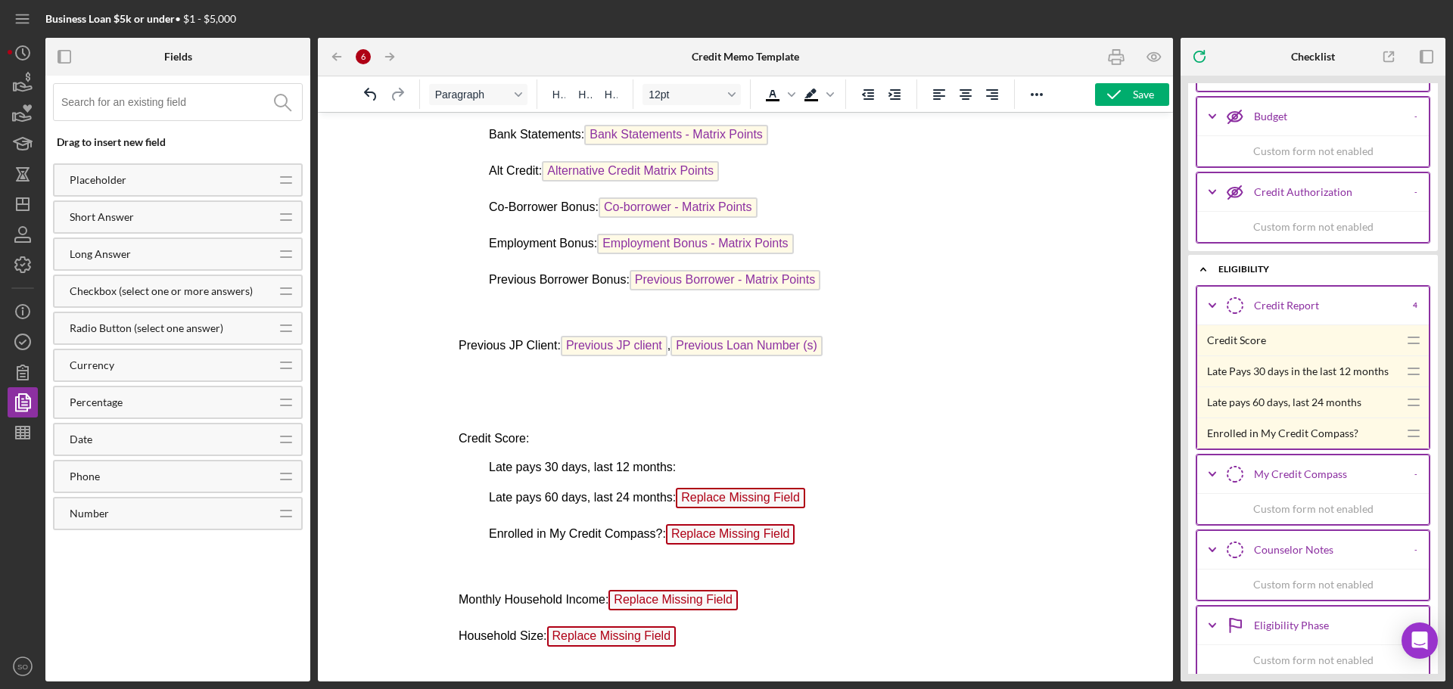
click at [818, 490] on p "Late pays 60 days, last 24 months: Replace Missing Field" at bounding box center [745, 500] width 574 height 24
click at [714, 439] on p "Credit Score:" at bounding box center [745, 439] width 574 height 17
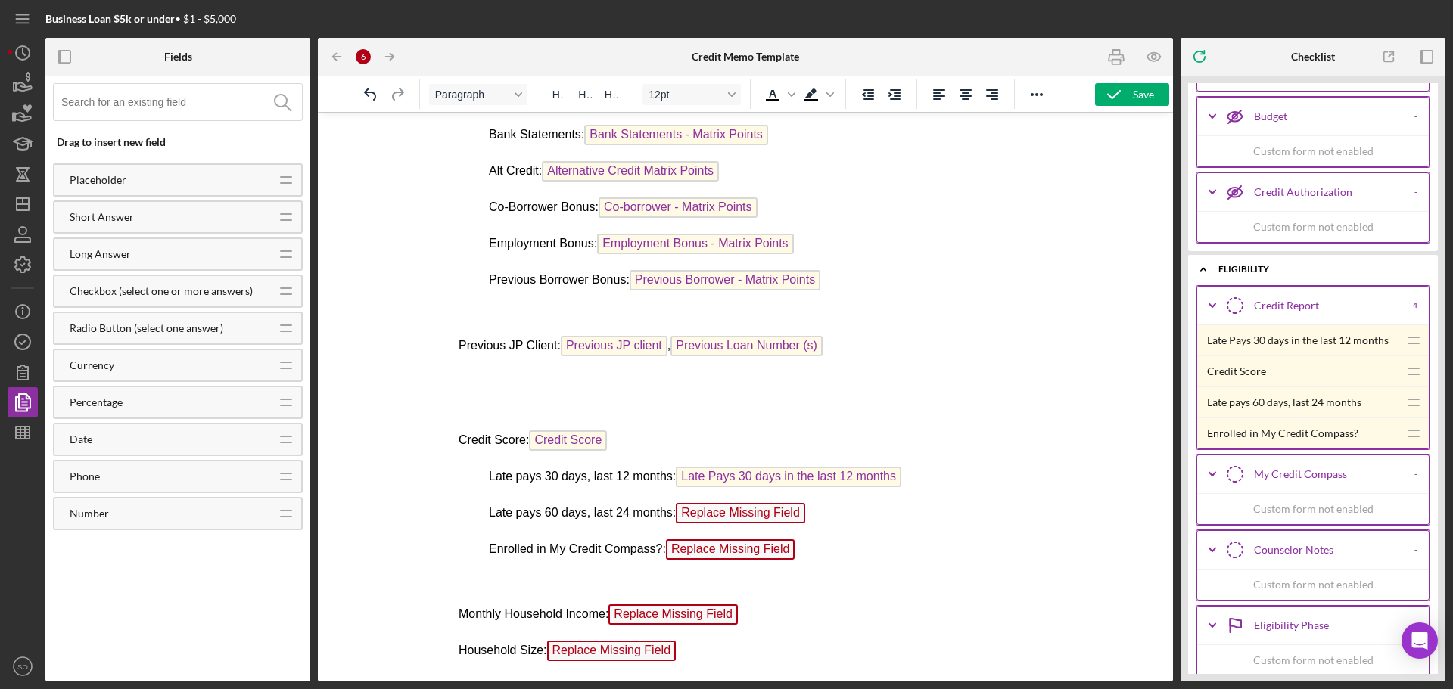
click at [805, 518] on p "Late pays 60 days, last 24 months: Replace Missing Field ﻿" at bounding box center [745, 515] width 574 height 24
click at [804, 549] on p "Enrolled in My Credit Compass?: Replace Missing Field ﻿" at bounding box center [745, 552] width 574 height 24
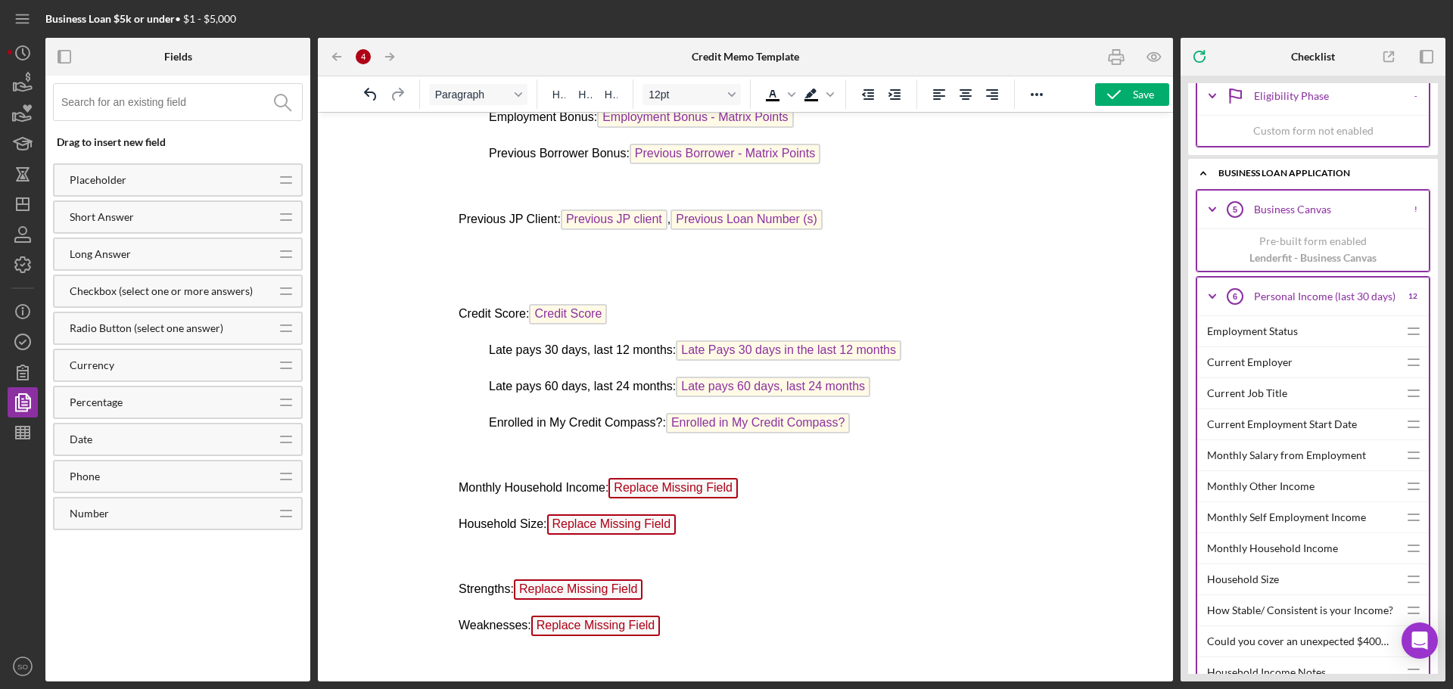
scroll to position [3632, 0]
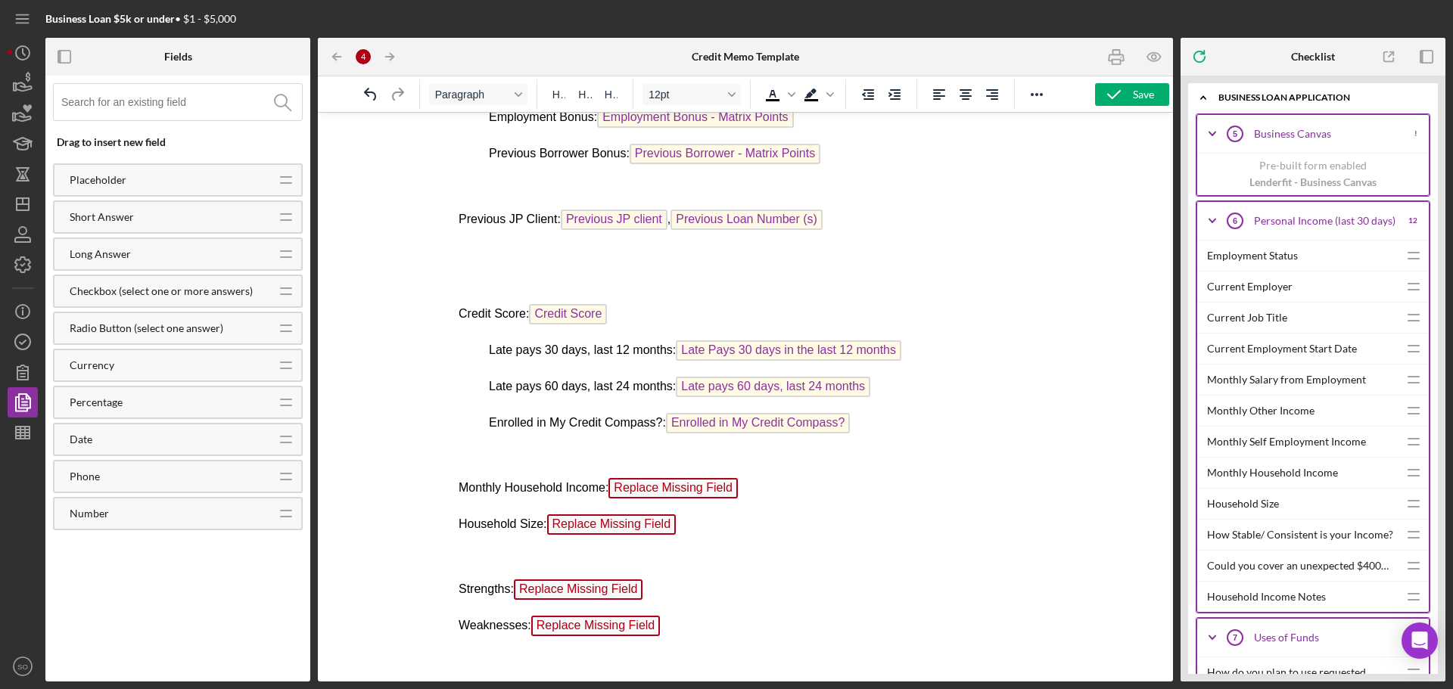
click at [1270, 478] on div "Monthly Household Income" at bounding box center [1302, 473] width 191 height 30
click at [757, 494] on p "Monthly Household Income: Replace Missing Field ﻿" at bounding box center [745, 490] width 574 height 24
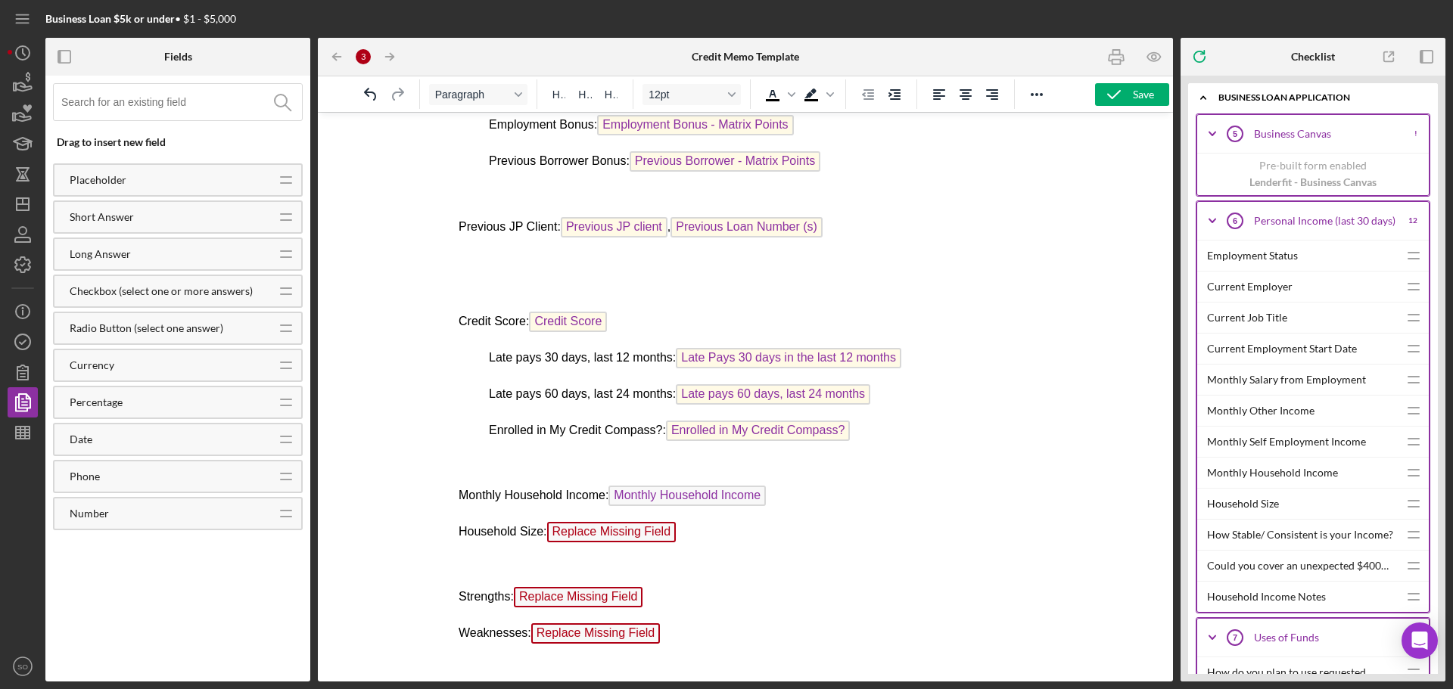
click at [687, 530] on p "Household Size: Replace Missing Field ﻿" at bounding box center [745, 534] width 574 height 24
click at [658, 595] on p "Strengths: Replace Missing Field ﻿" at bounding box center [745, 599] width 574 height 24
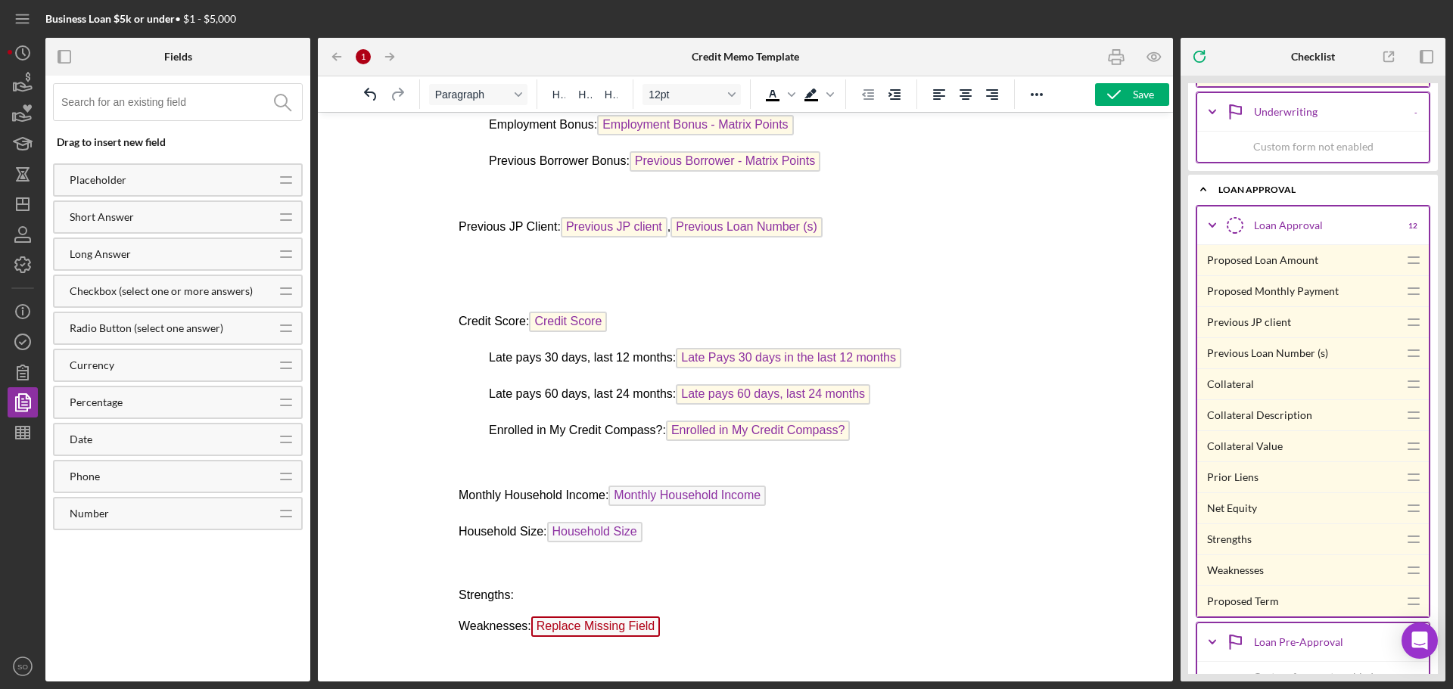
scroll to position [6054, 0]
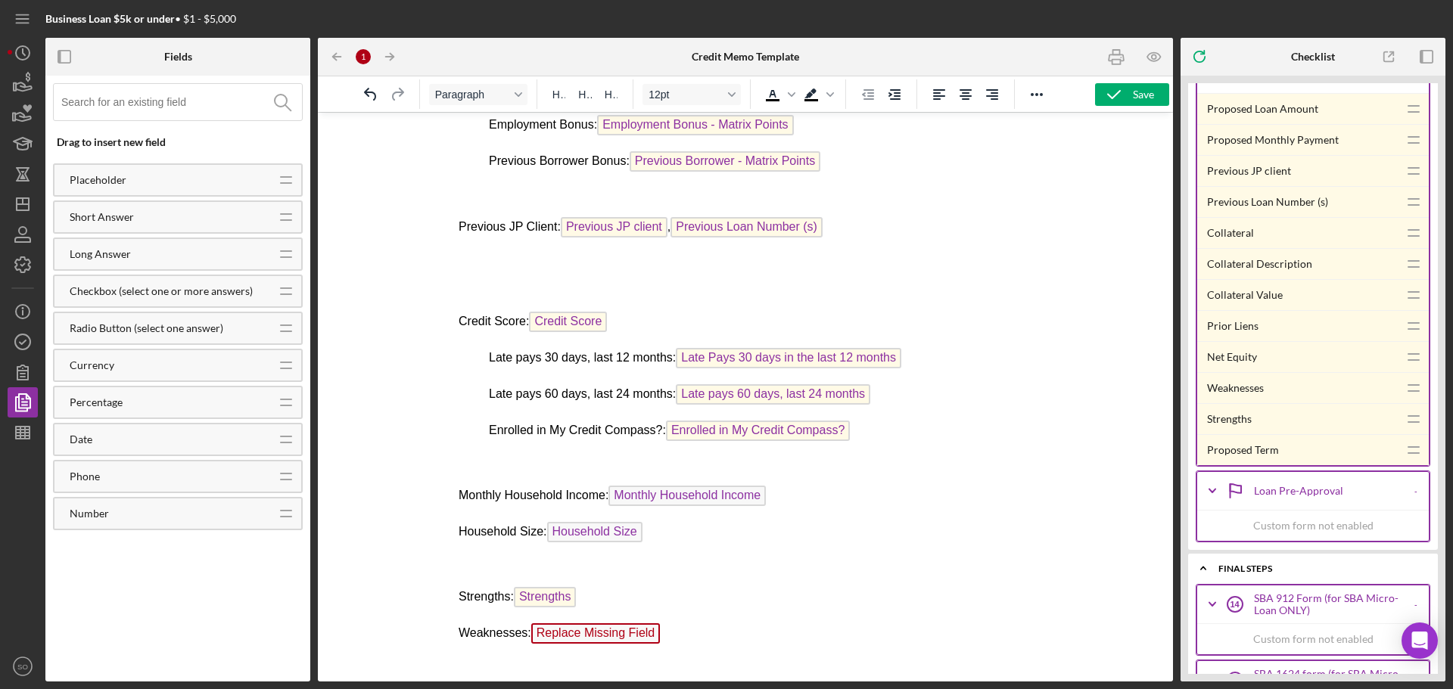
click at [661, 630] on p "Weaknesses: Replace Missing Field" at bounding box center [745, 636] width 574 height 24
click at [1140, 93] on div "Save" at bounding box center [1143, 94] width 21 height 23
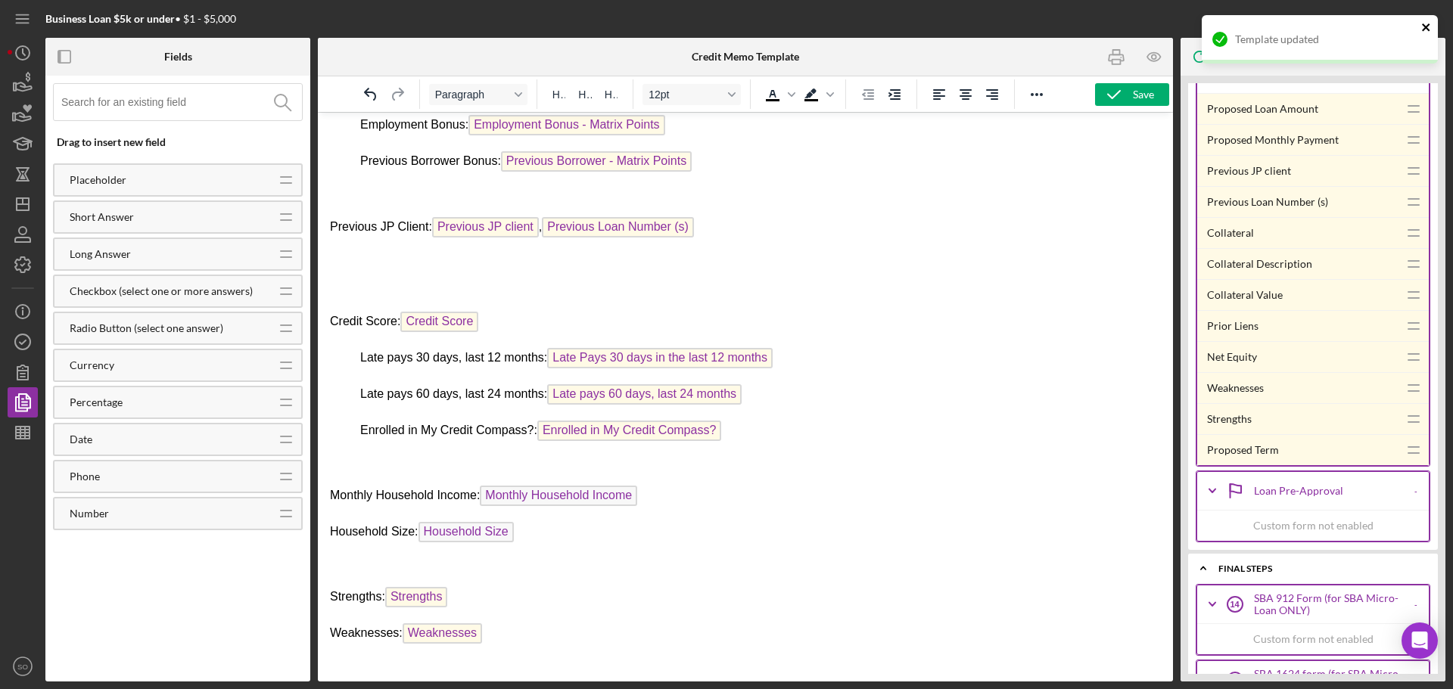
click at [1424, 28] on icon "close" at bounding box center [1426, 27] width 8 height 8
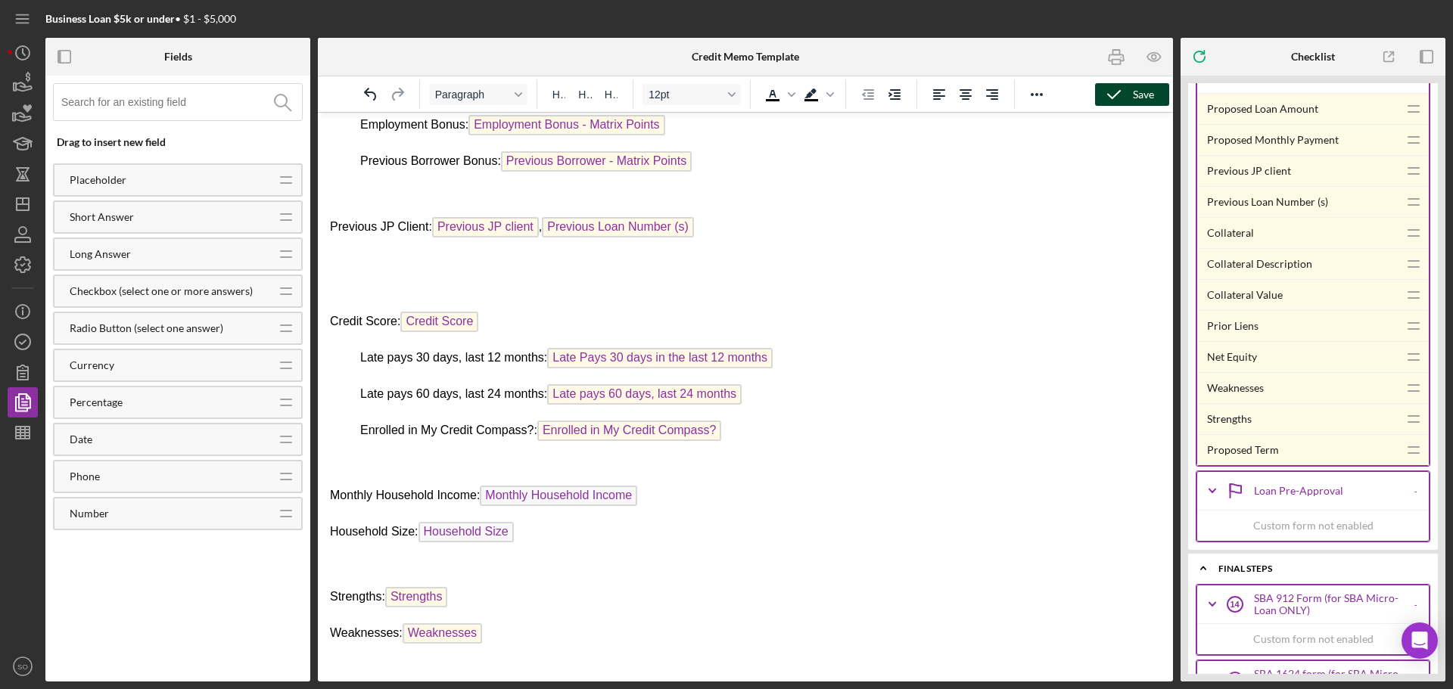
click at [1134, 95] on div "Save" at bounding box center [1143, 94] width 21 height 23
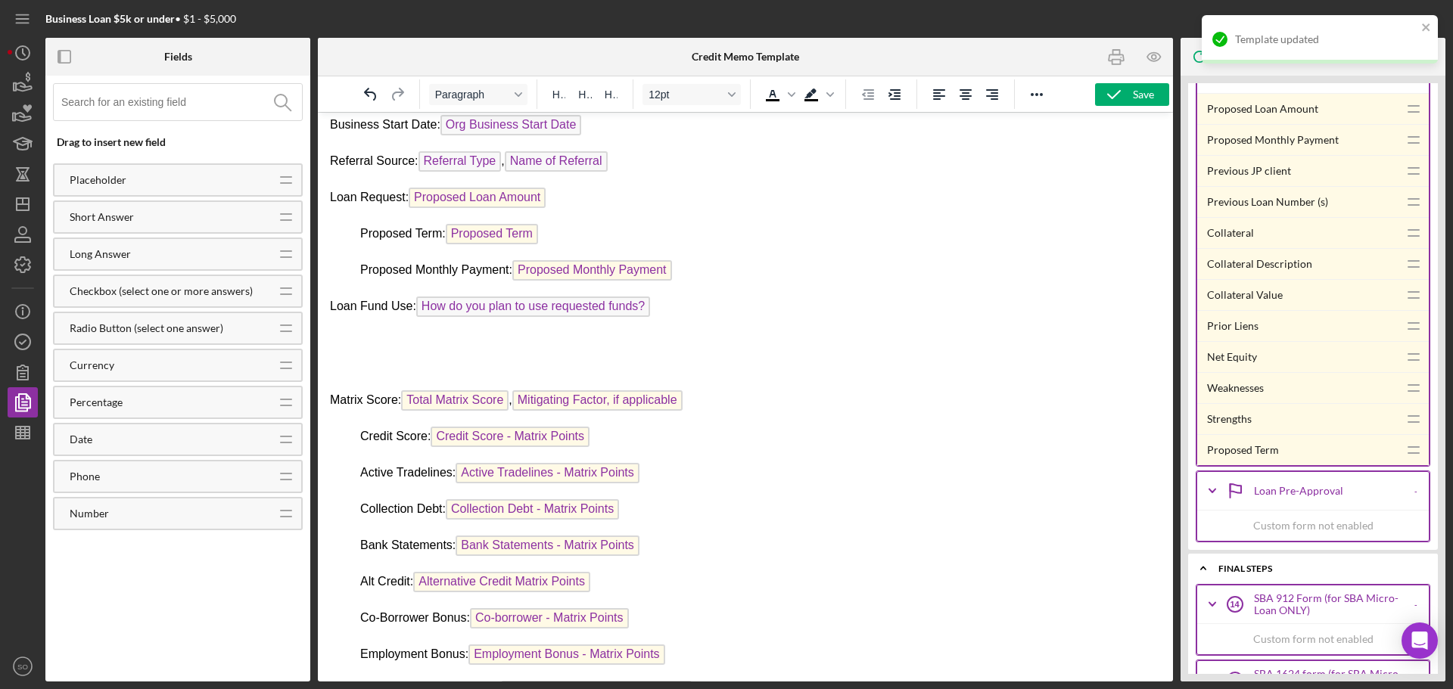
scroll to position [0, 0]
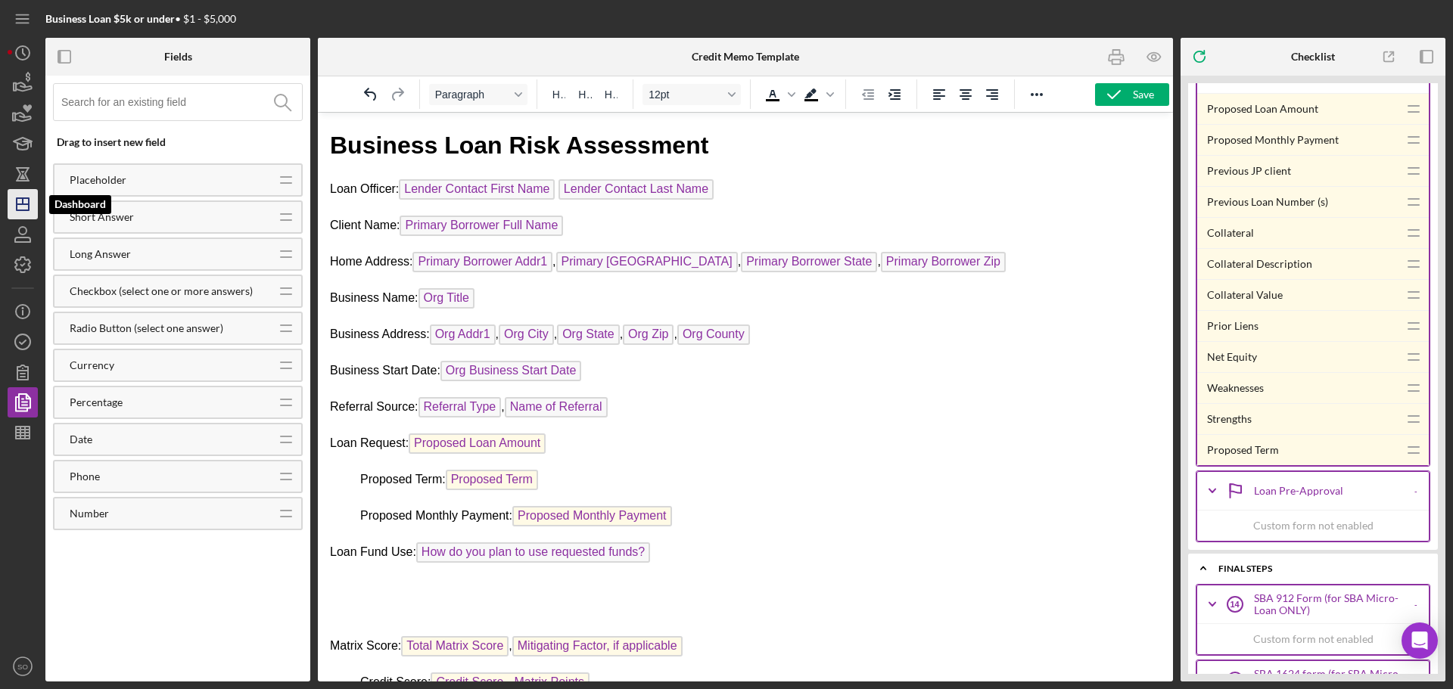
click at [27, 201] on icon "Icon/Dashboard" at bounding box center [23, 204] width 38 height 38
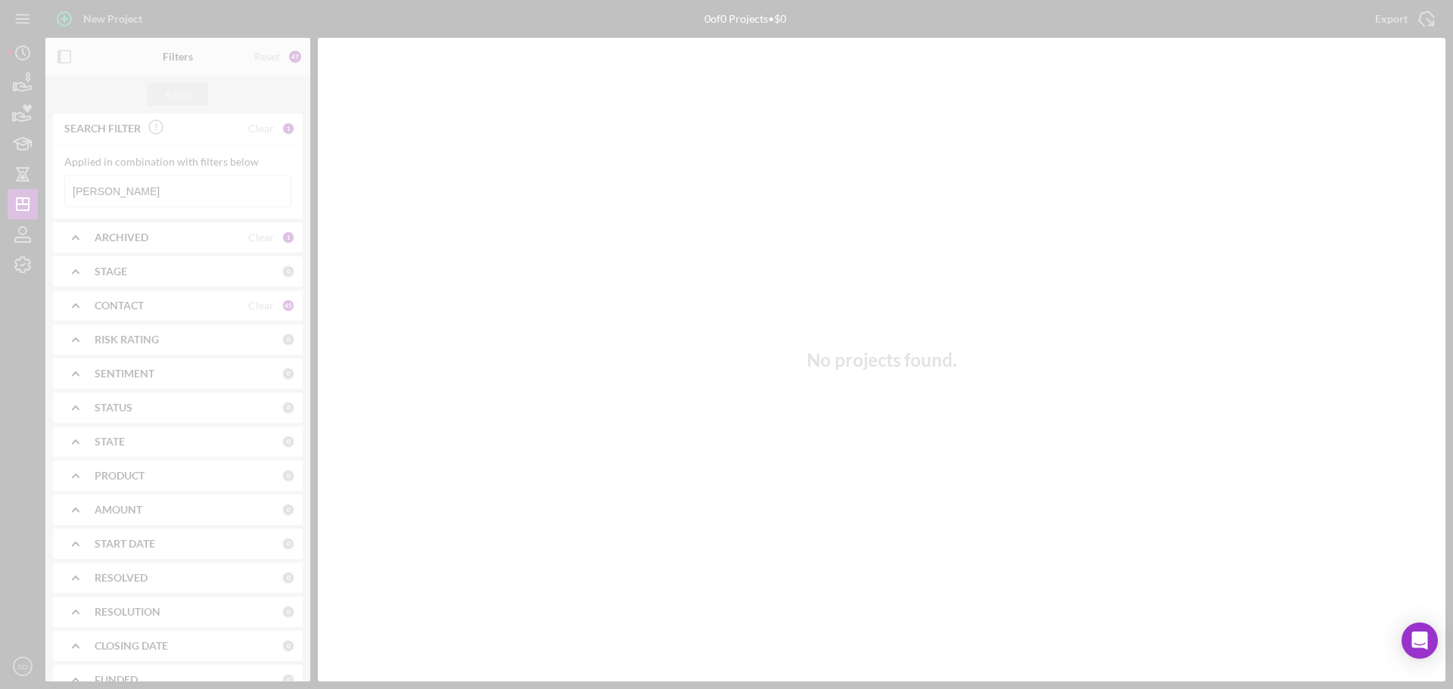
click at [156, 185] on div at bounding box center [726, 344] width 1453 height 689
click at [154, 192] on div at bounding box center [726, 344] width 1453 height 689
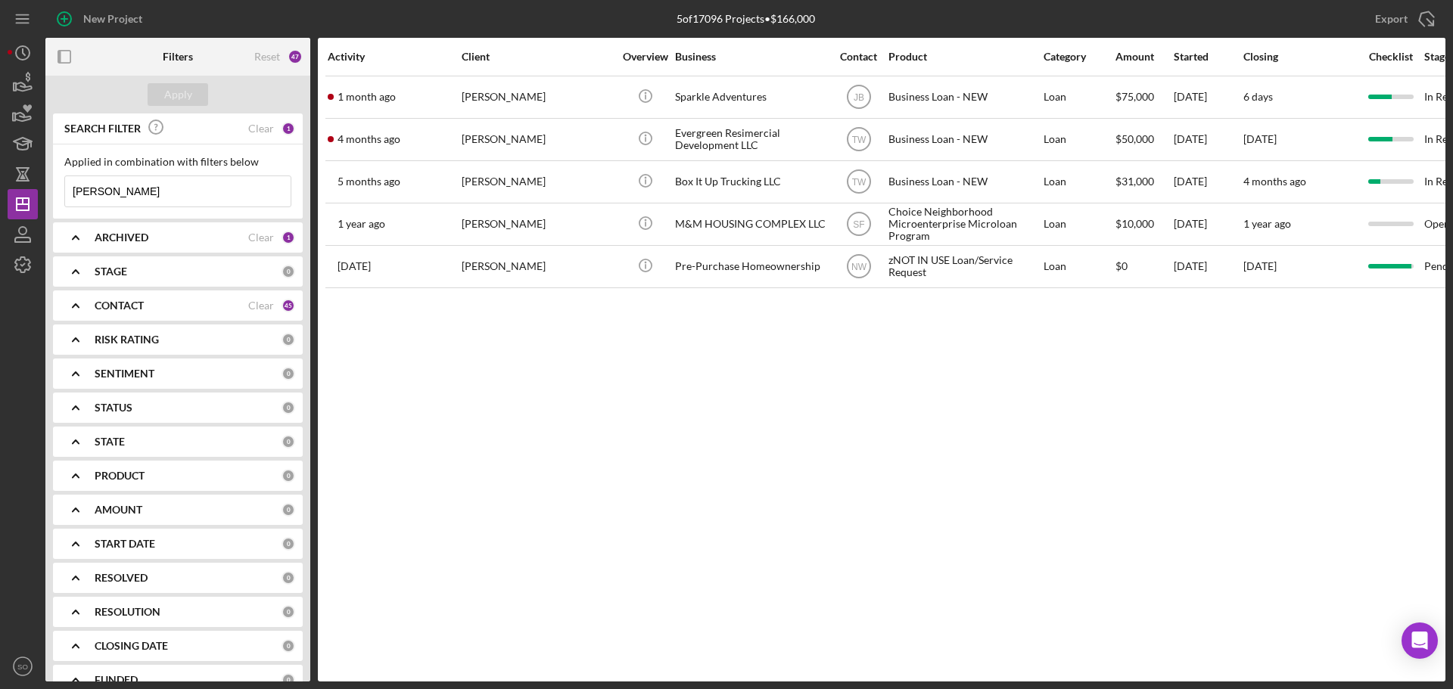
click at [154, 192] on input "[PERSON_NAME]" at bounding box center [177, 191] width 225 height 30
type input "E"
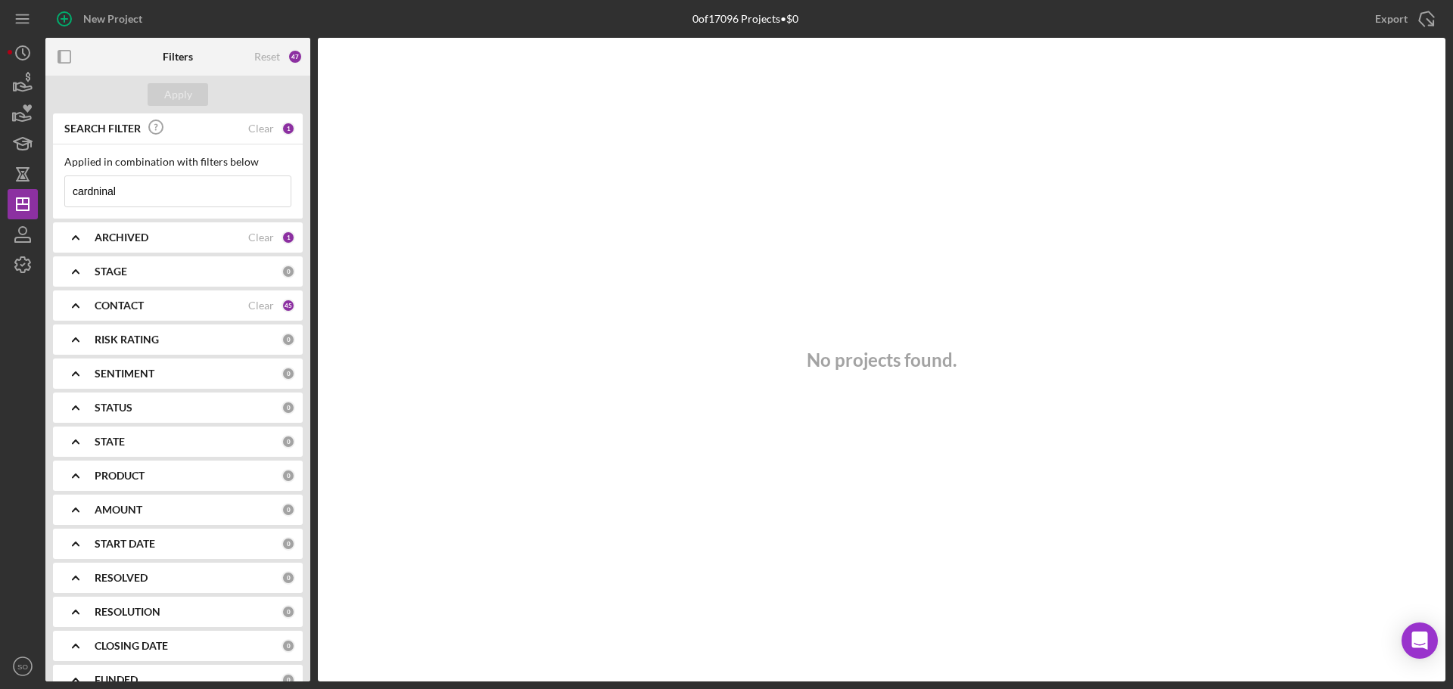
click at [114, 197] on input "cardninal" at bounding box center [177, 191] width 225 height 30
drag, startPoint x: 130, startPoint y: 196, endPoint x: 67, endPoint y: 188, distance: 63.3
click at [67, 188] on input "cardninal" at bounding box center [177, 191] width 225 height 30
type input "cardinal"
click at [173, 93] on div "Apply" at bounding box center [178, 94] width 28 height 23
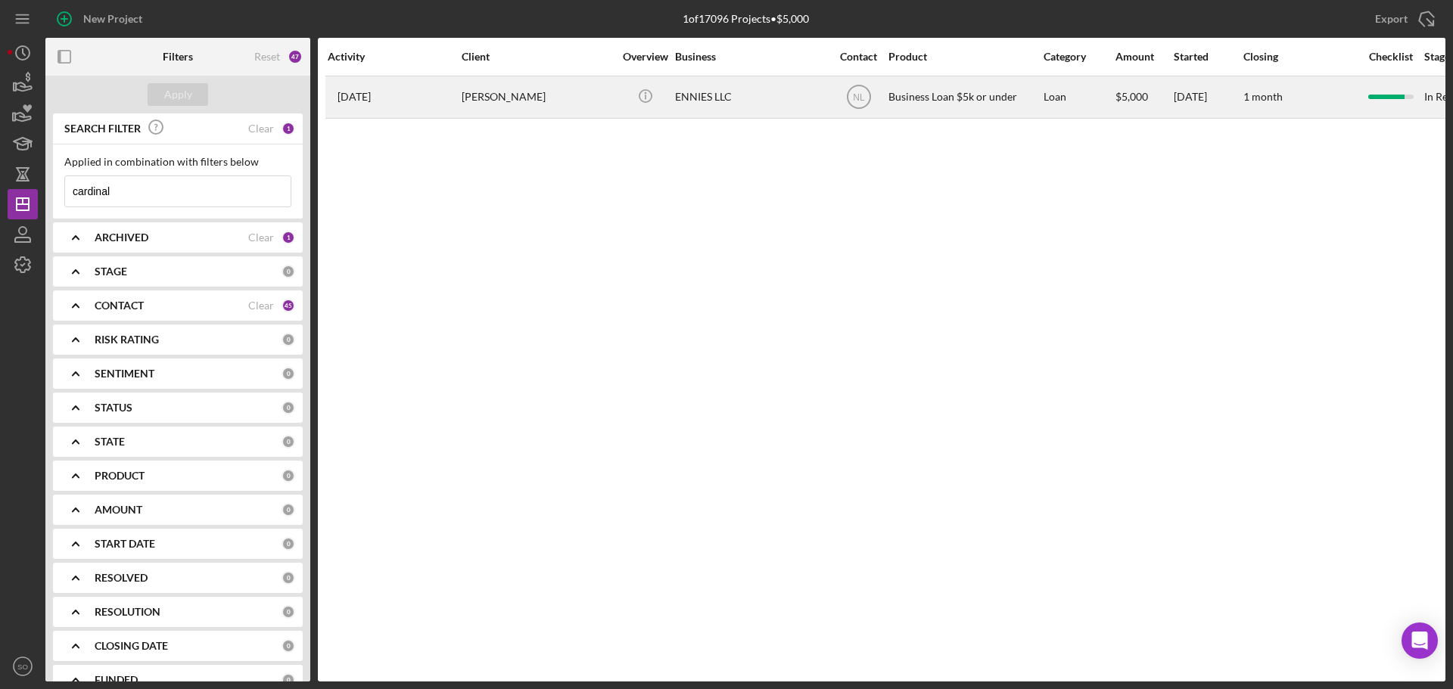
click at [525, 107] on div "[PERSON_NAME]" at bounding box center [537, 97] width 151 height 40
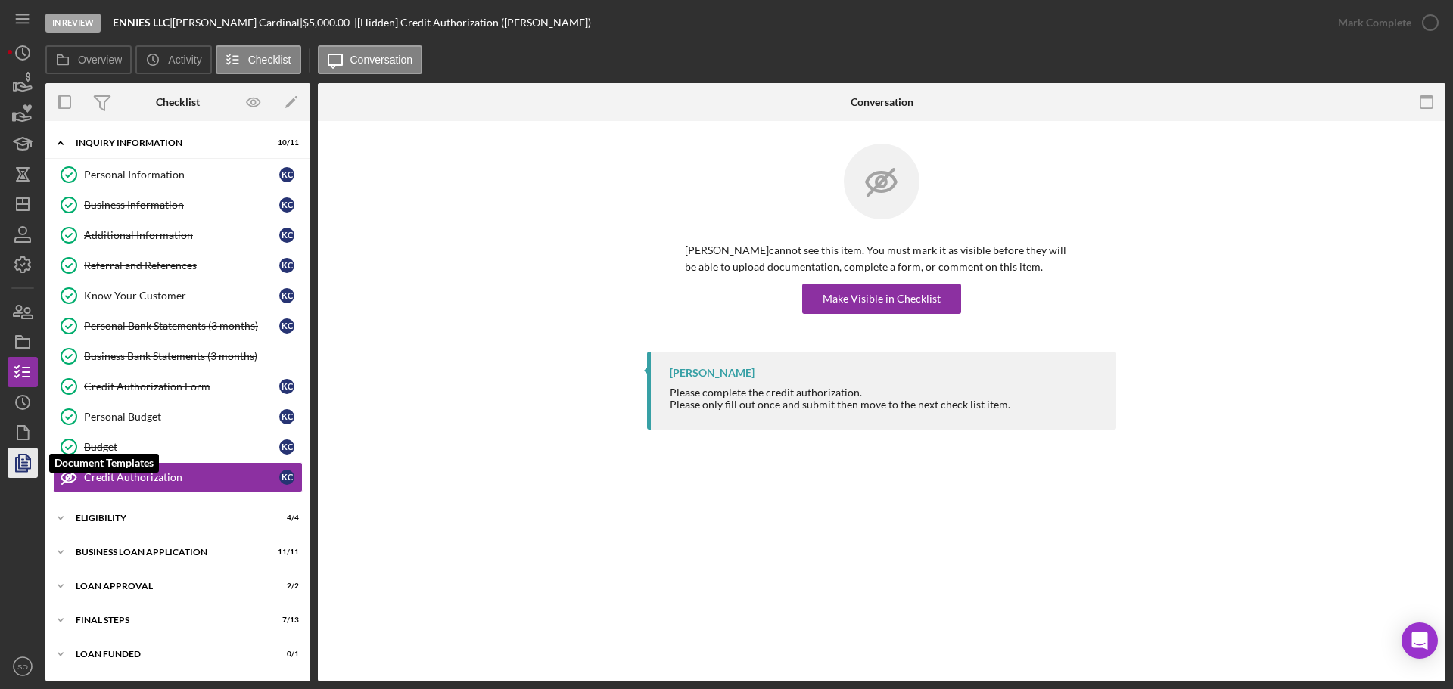
click at [24, 461] on icon "button" at bounding box center [23, 463] width 38 height 38
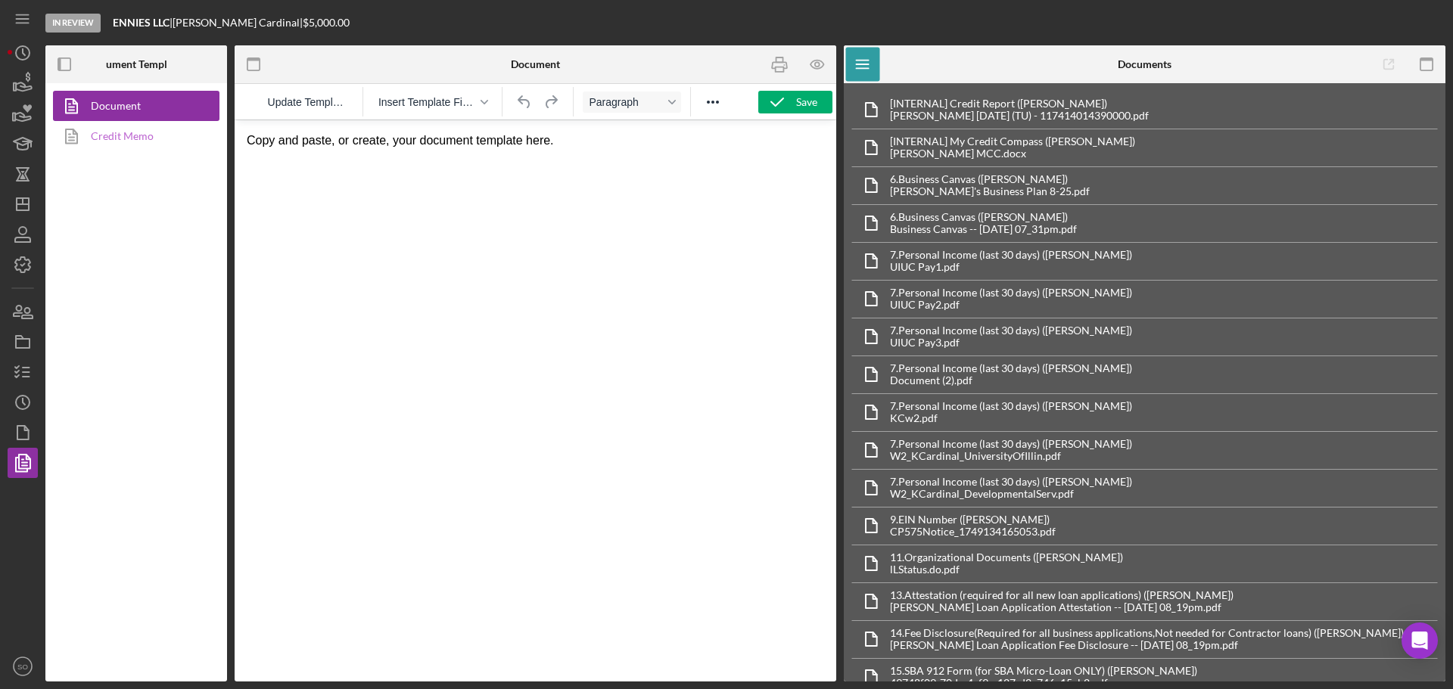
click at [123, 137] on link "Credit Memo" at bounding box center [132, 136] width 159 height 30
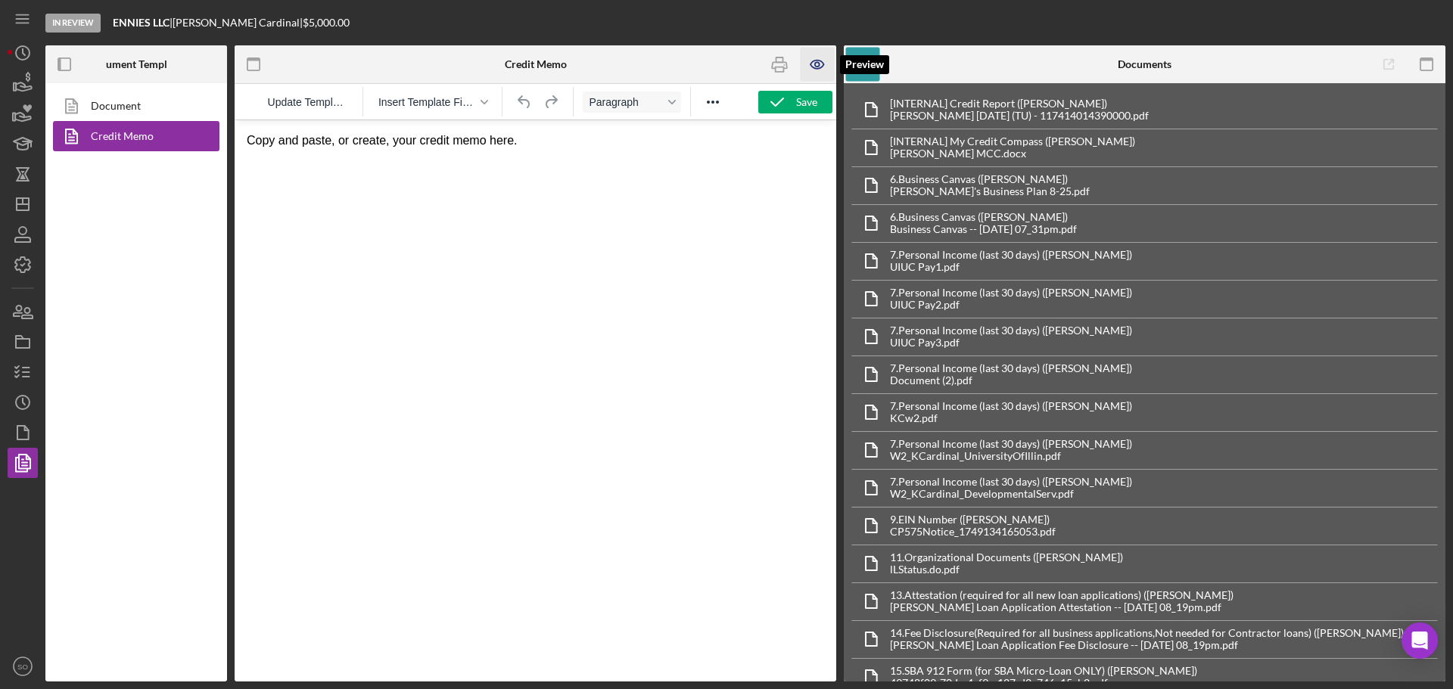
click at [809, 67] on icon "button" at bounding box center [818, 65] width 34 height 34
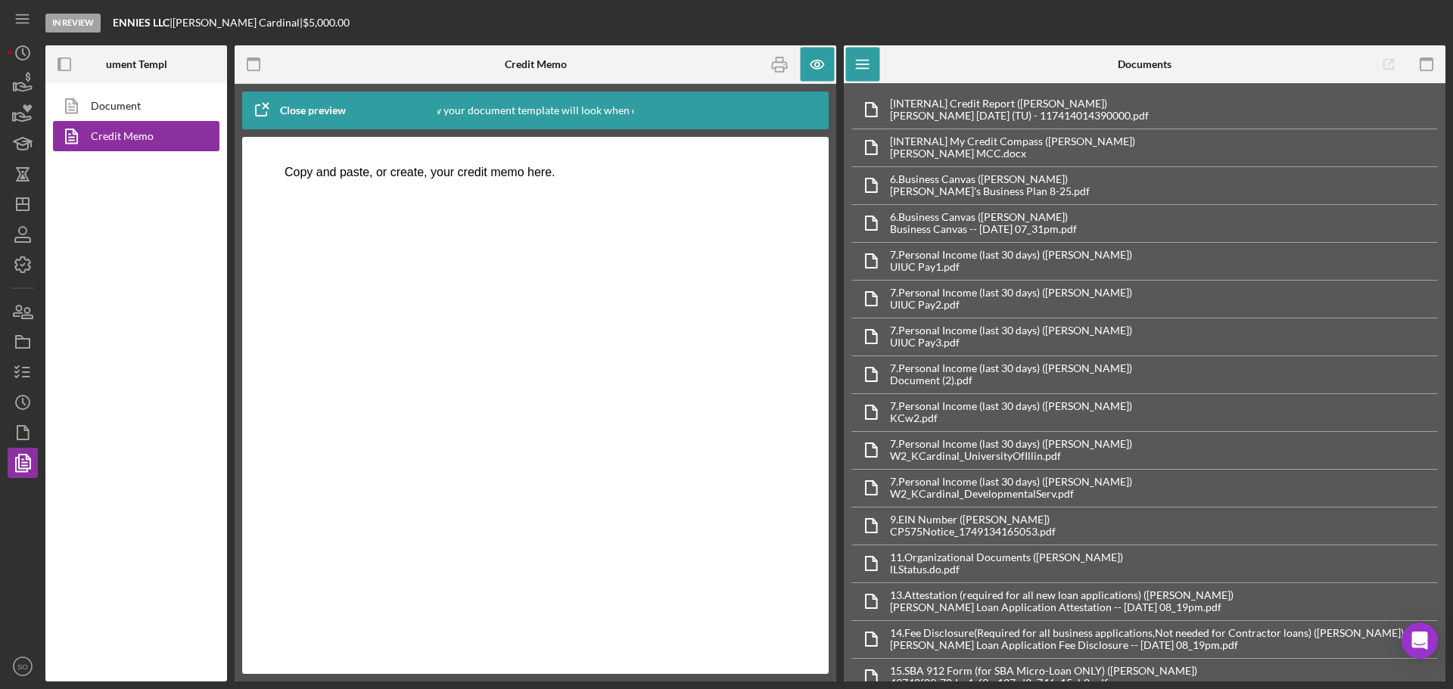
click at [428, 173] on p "Copy and paste, or create, your credit memo here." at bounding box center [536, 172] width 502 height 17
click at [269, 107] on icon "button" at bounding box center [261, 111] width 38 height 38
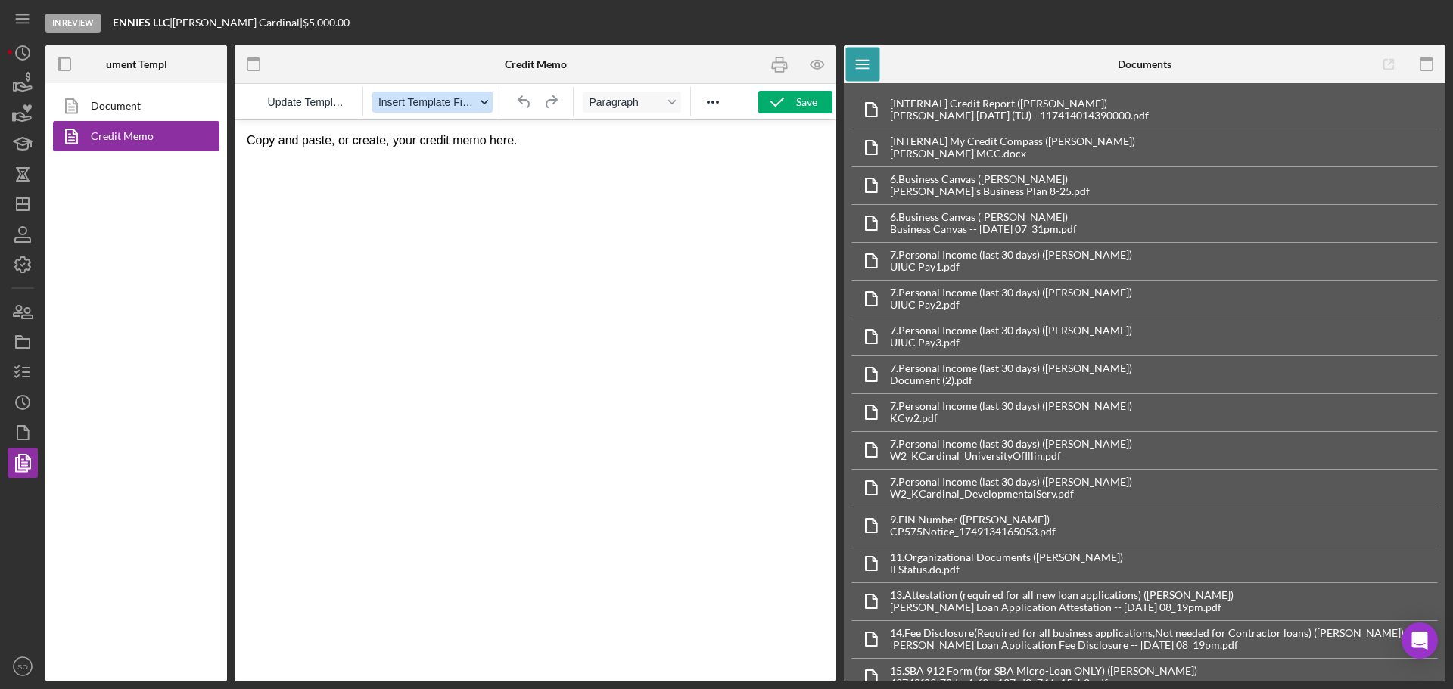
click at [397, 101] on span "Insert Template Field" at bounding box center [426, 102] width 97 height 12
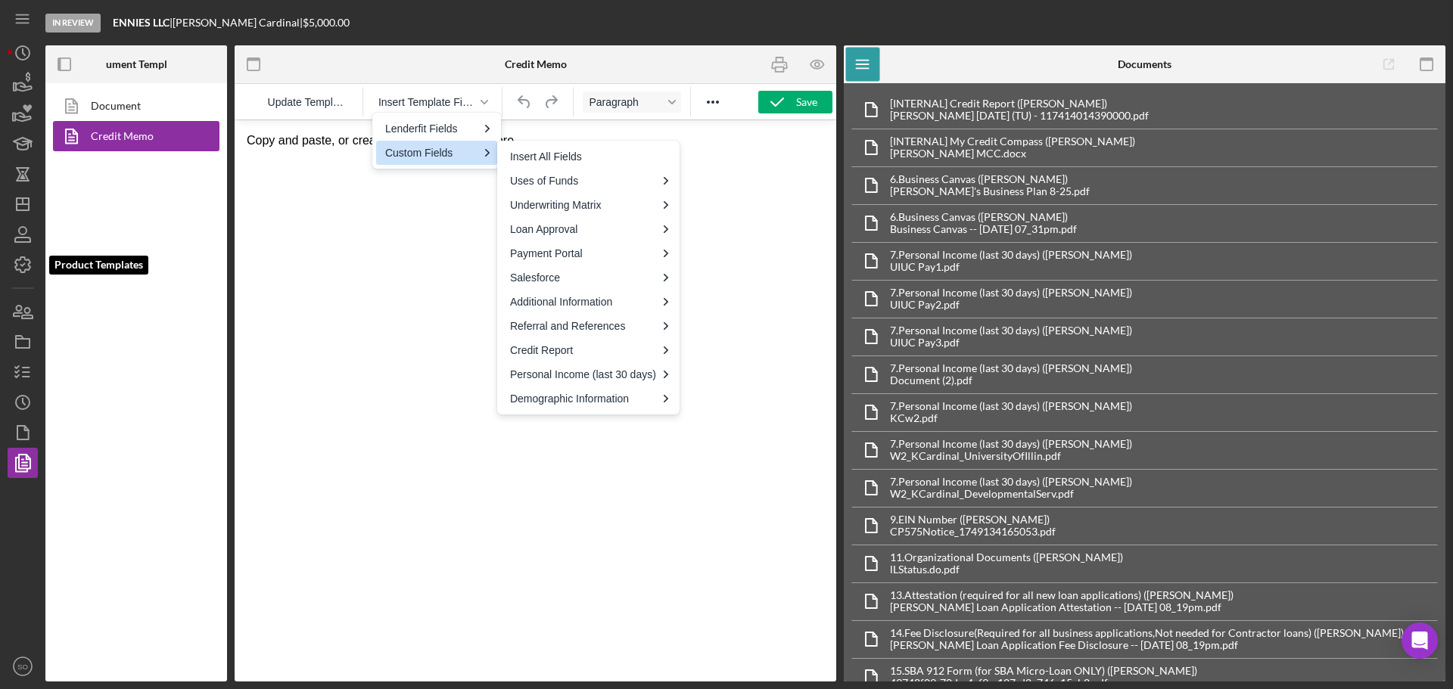
drag, startPoint x: 29, startPoint y: 265, endPoint x: 38, endPoint y: 263, distance: 9.2
click at [29, 265] on icon "button" at bounding box center [22, 264] width 15 height 15
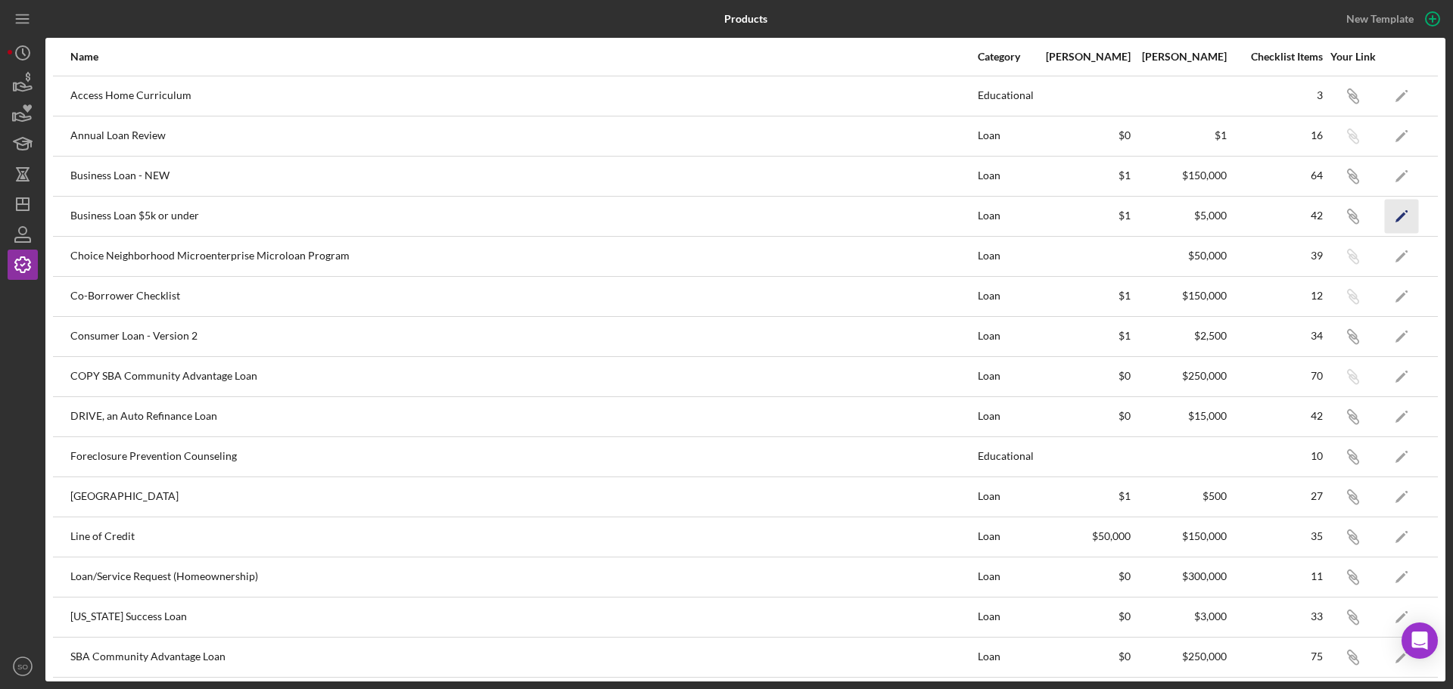
click at [1386, 216] on icon "Icon/Edit" at bounding box center [1402, 216] width 34 height 34
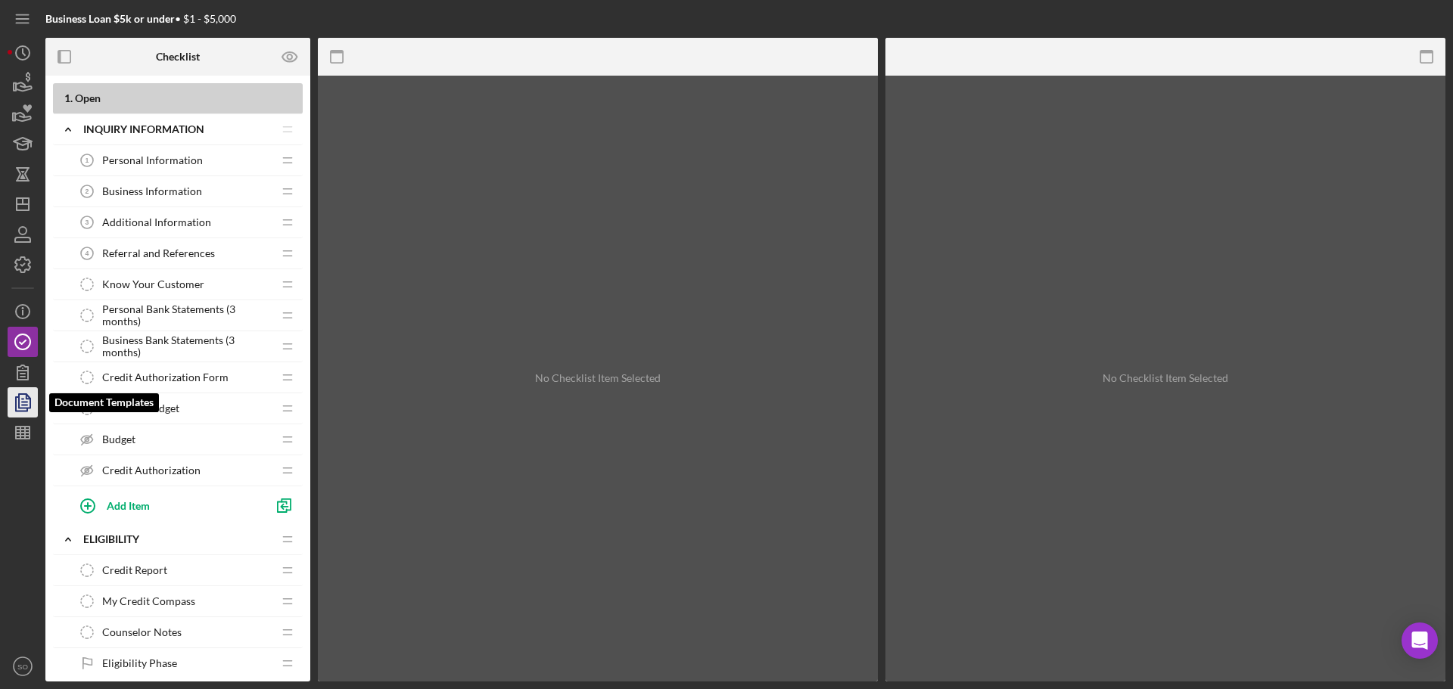
click at [22, 397] on icon "button" at bounding box center [23, 403] width 38 height 38
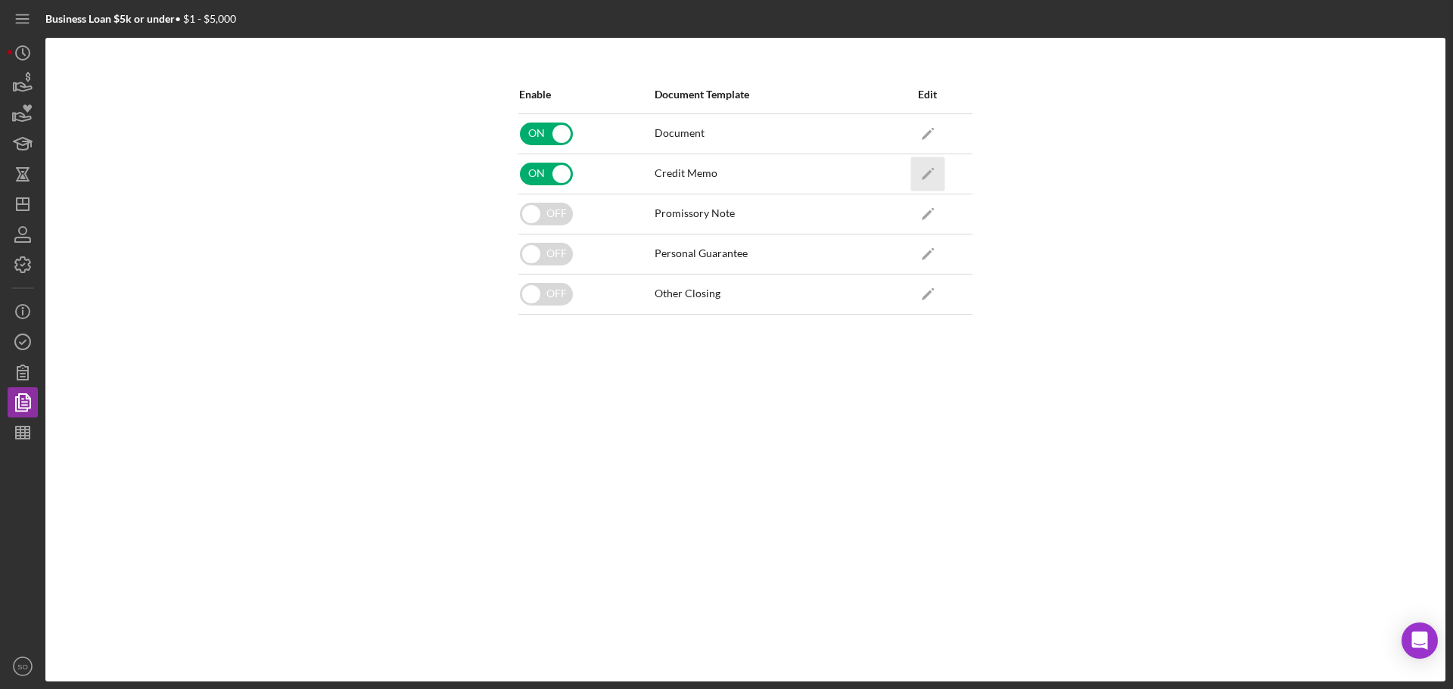
click at [930, 169] on icon "Icon/Edit" at bounding box center [927, 174] width 34 height 34
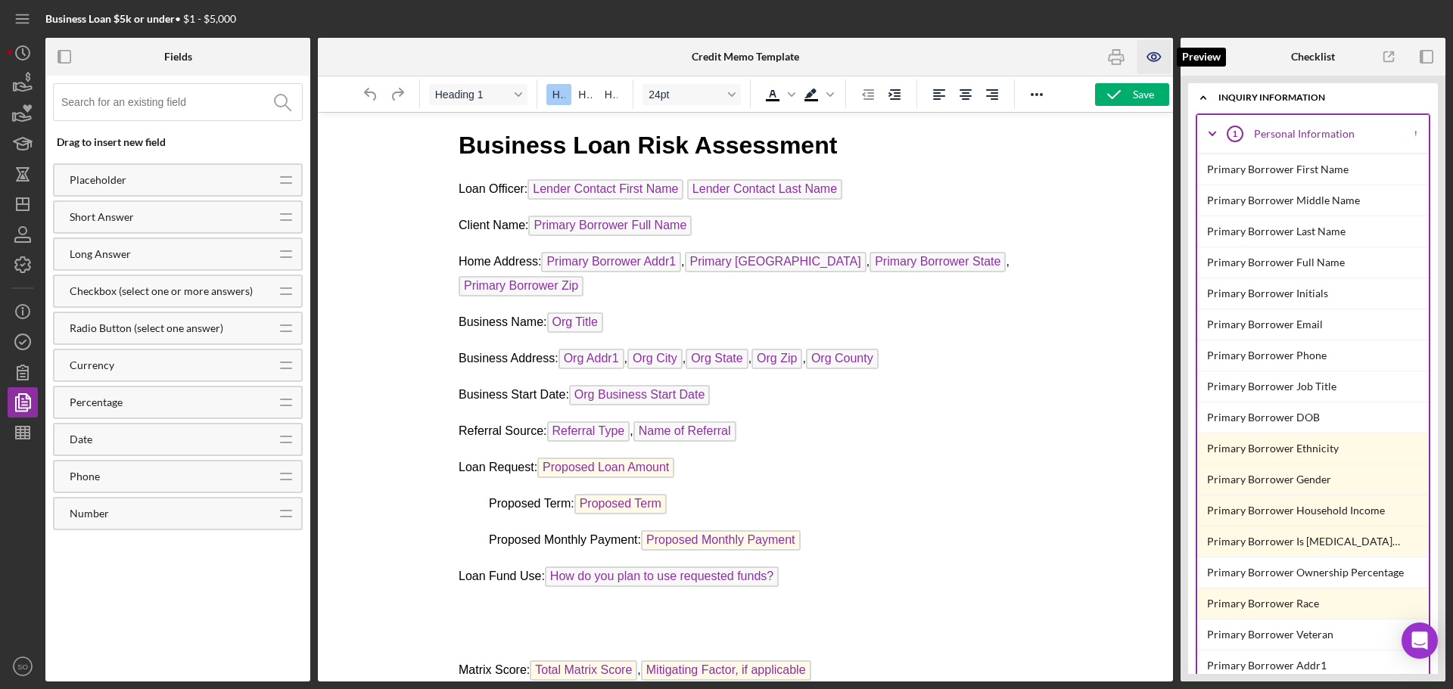
click at [1157, 60] on icon "button" at bounding box center [1154, 57] width 34 height 34
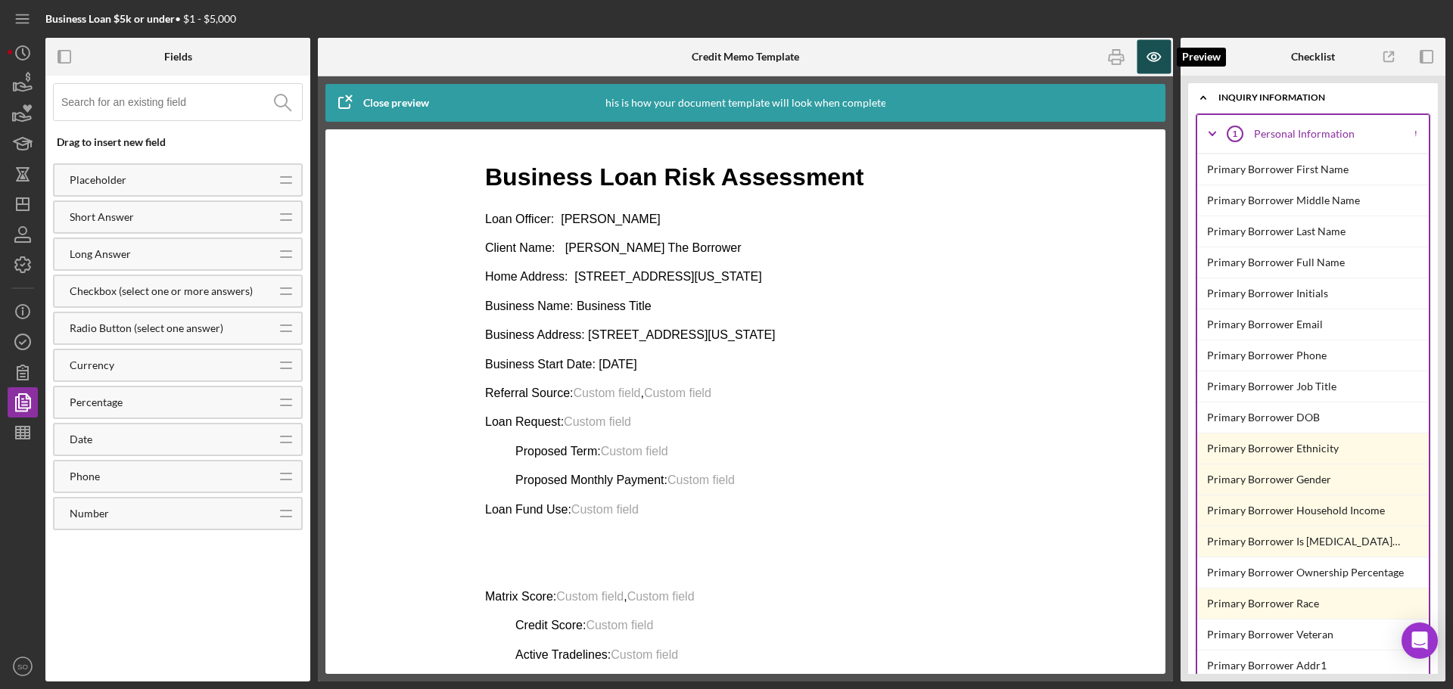
click at [1157, 60] on icon "button" at bounding box center [1154, 57] width 34 height 34
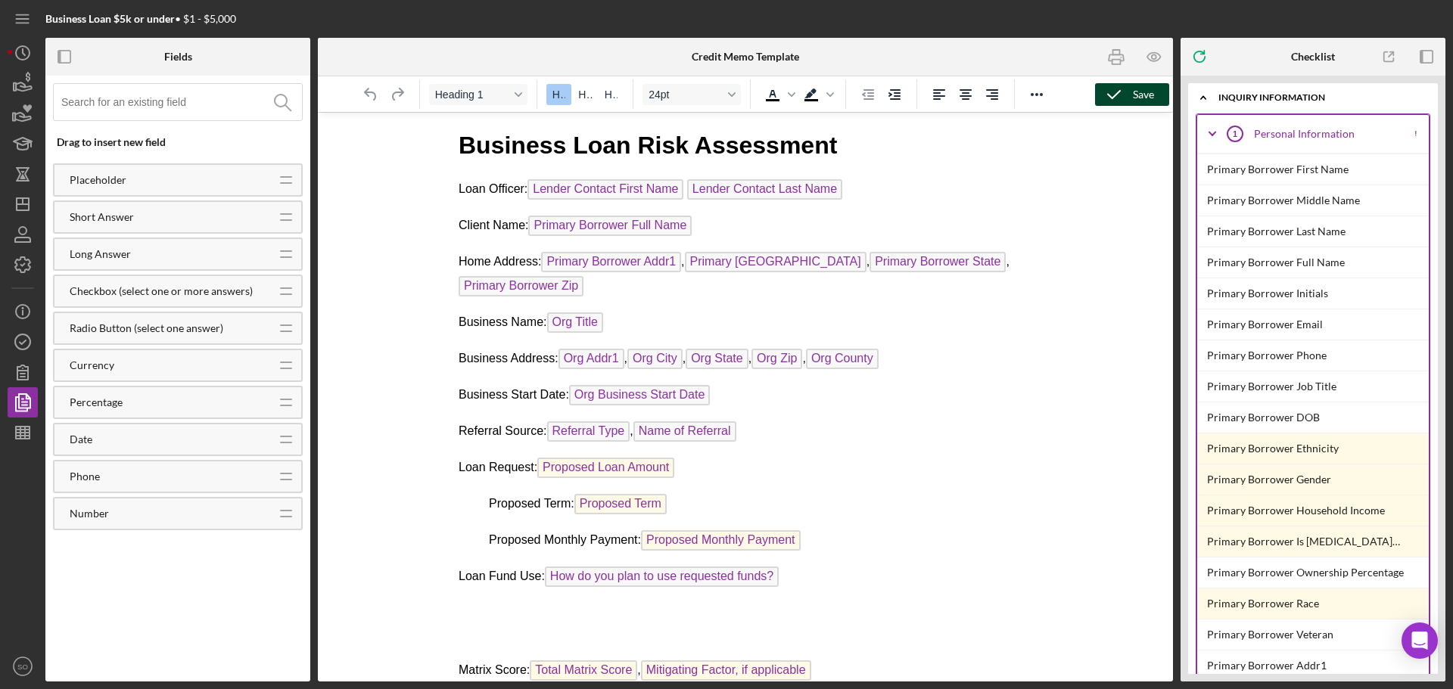
click at [1119, 88] on icon "button" at bounding box center [1114, 95] width 38 height 38
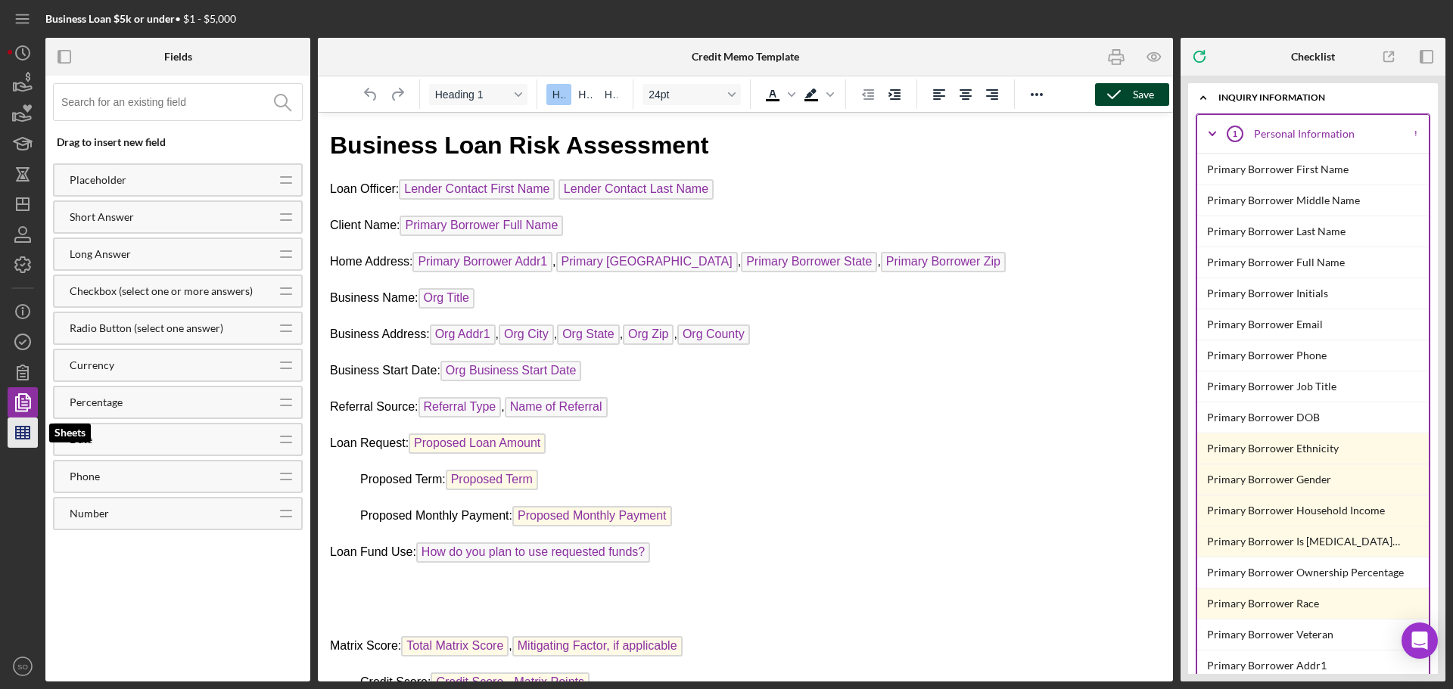
click at [27, 430] on line "button" at bounding box center [23, 430] width 14 height 0
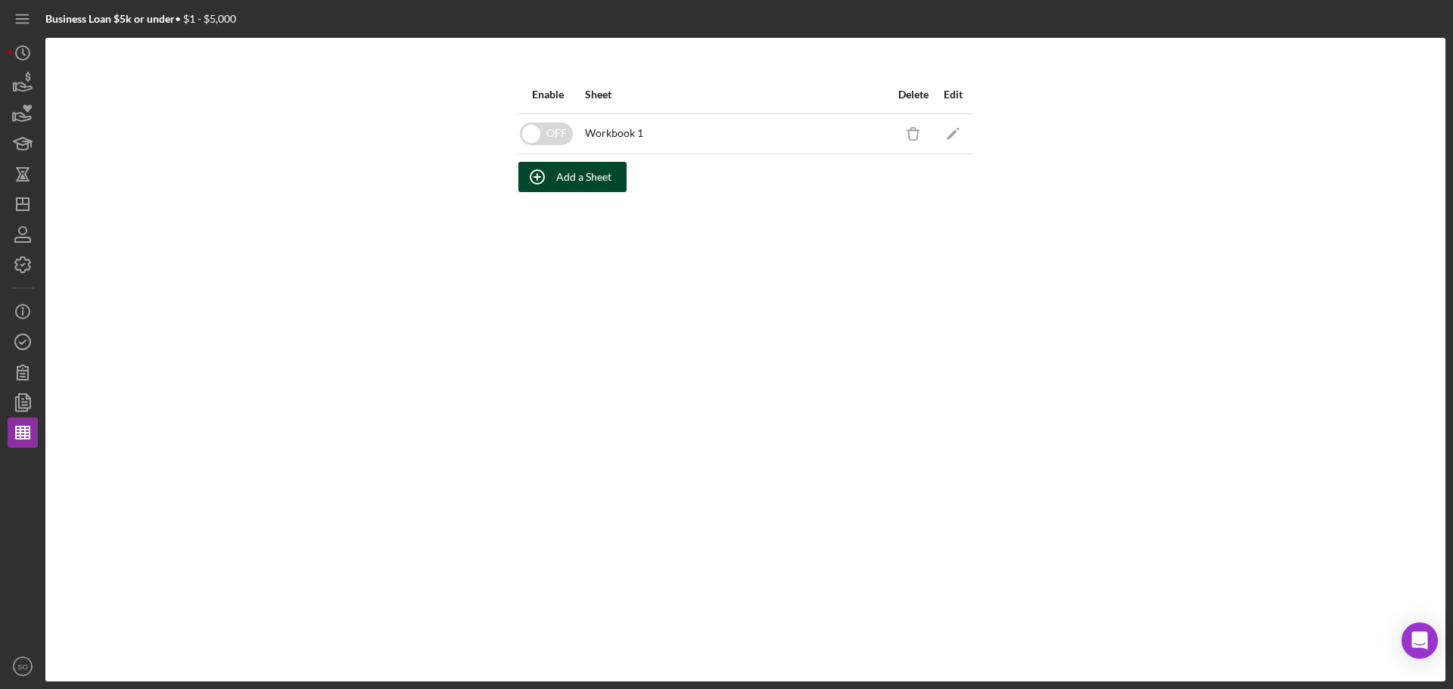
click at [554, 176] on icon "button" at bounding box center [537, 177] width 38 height 38
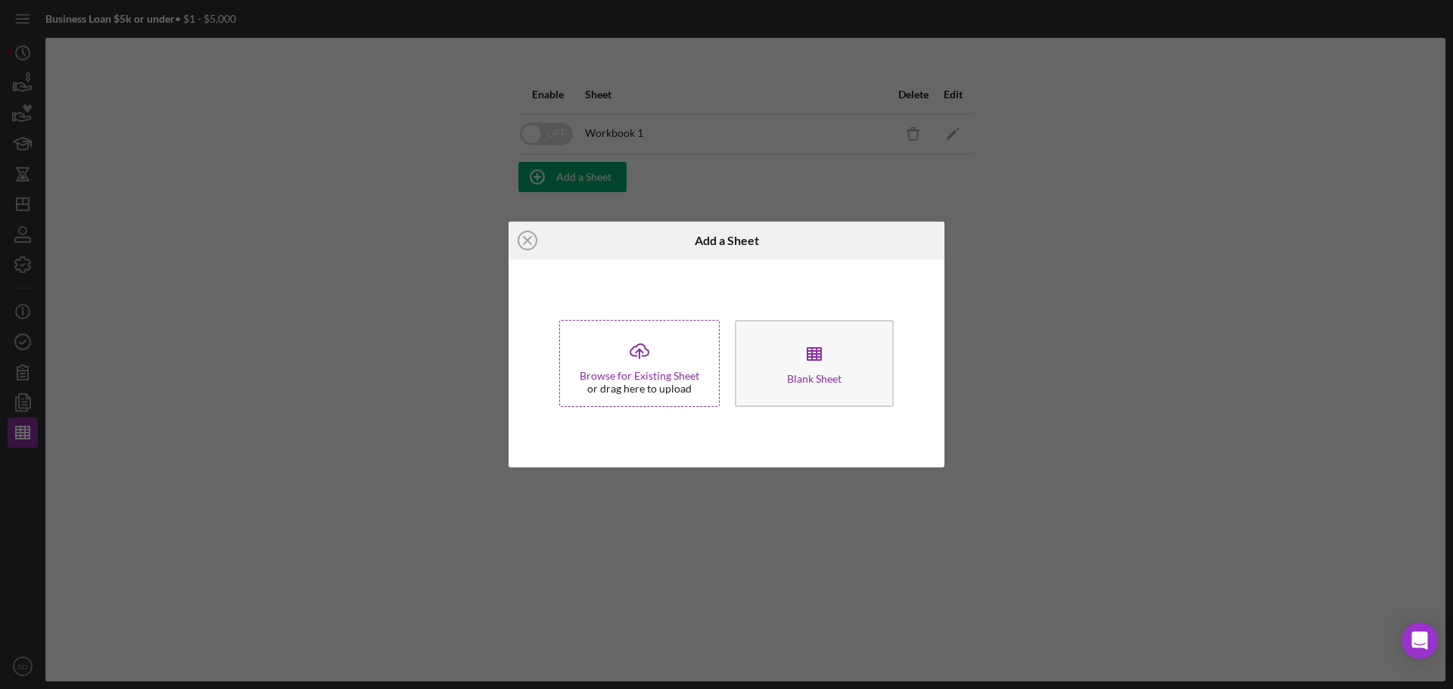
click at [642, 380] on div "Browse for Existing Sheet" at bounding box center [640, 376] width 120 height 12
click at [526, 238] on icon "Icon/Close" at bounding box center [528, 241] width 38 height 38
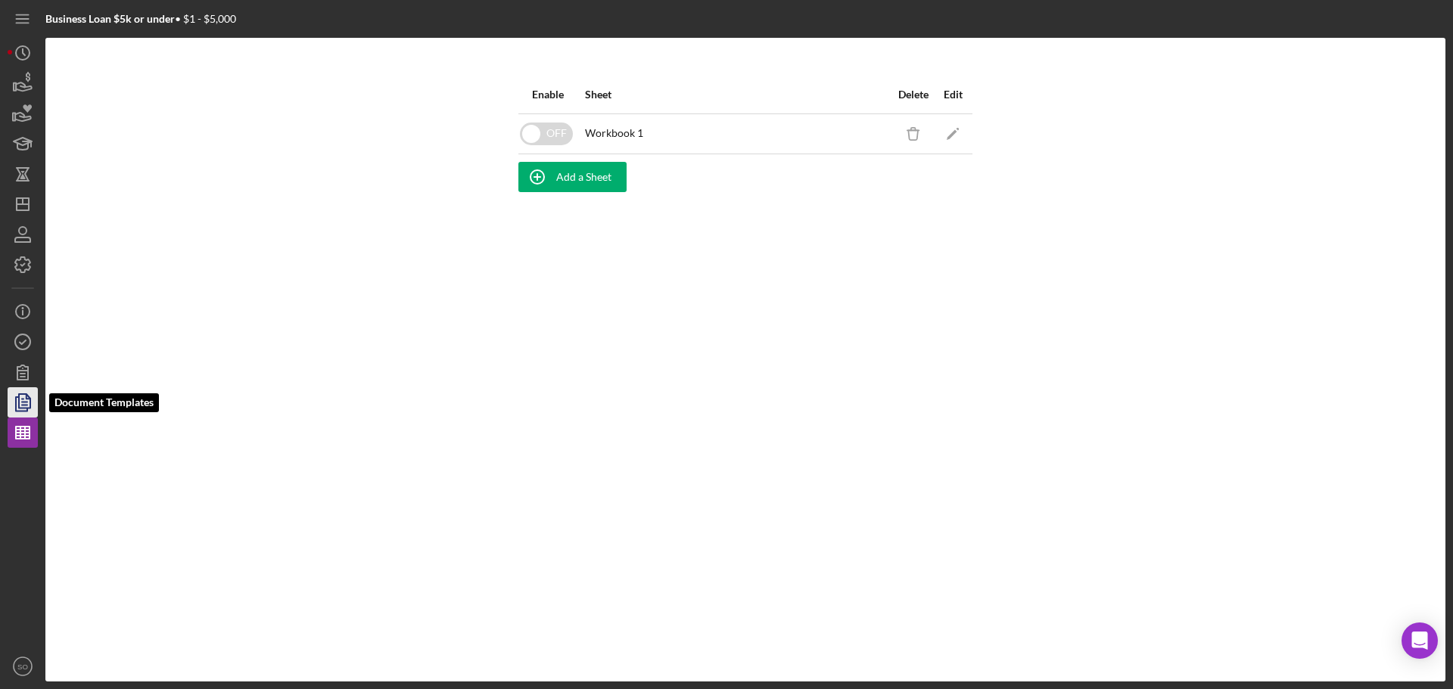
click at [17, 409] on icon "button" at bounding box center [23, 403] width 38 height 38
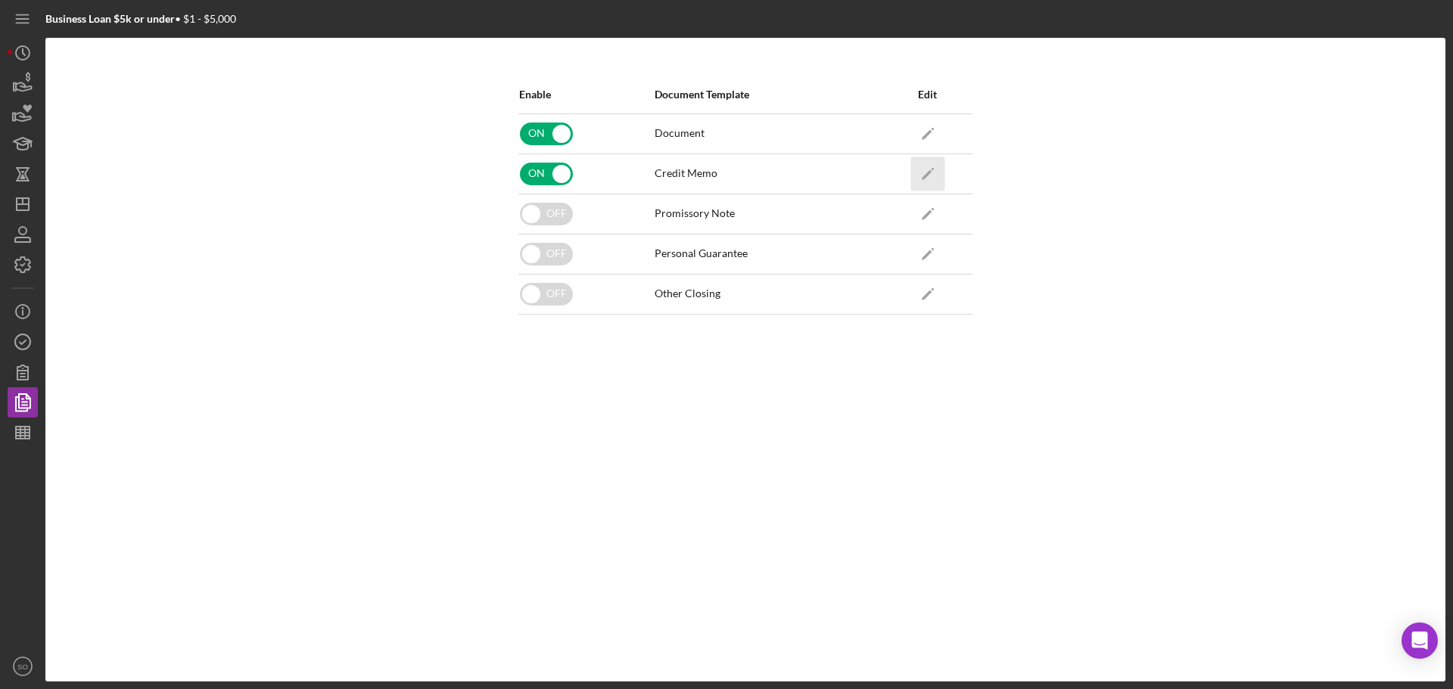
click at [933, 173] on icon "Icon/Edit" at bounding box center [927, 174] width 34 height 34
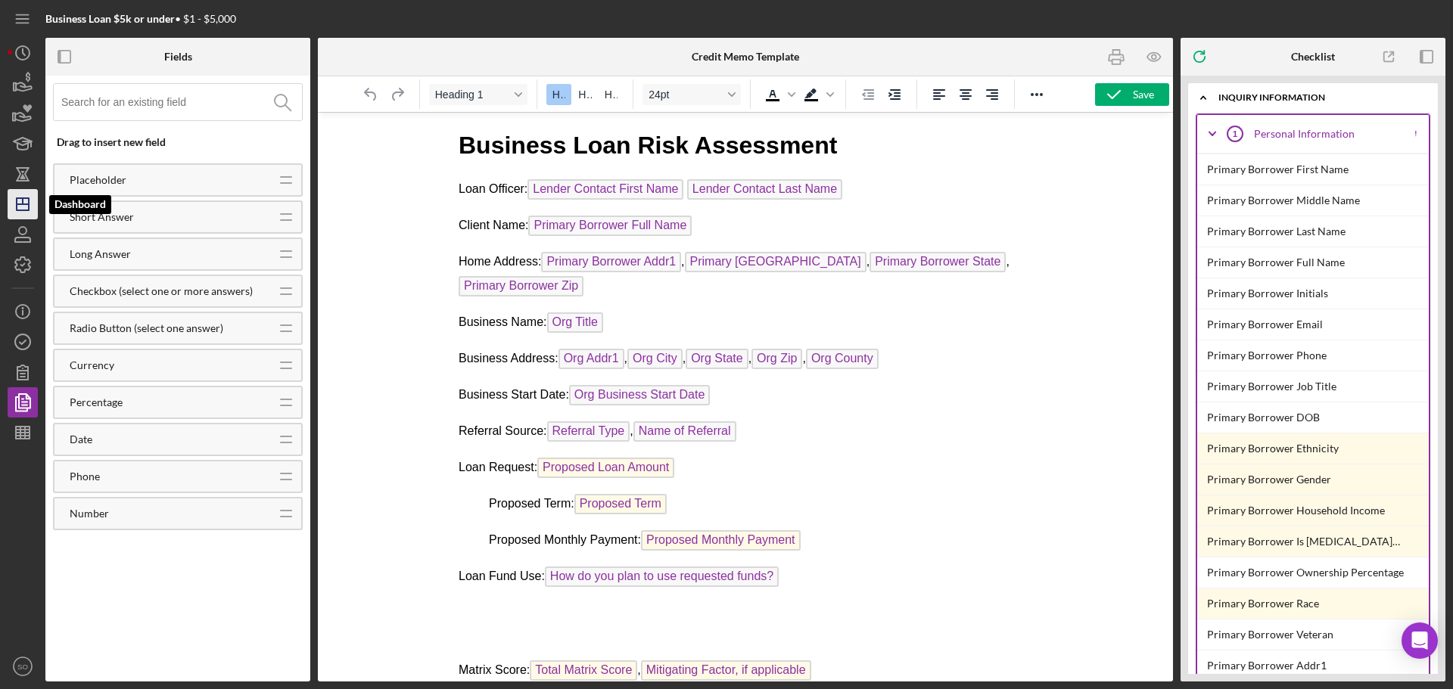
click at [22, 207] on icon "Icon/Dashboard" at bounding box center [23, 204] width 38 height 38
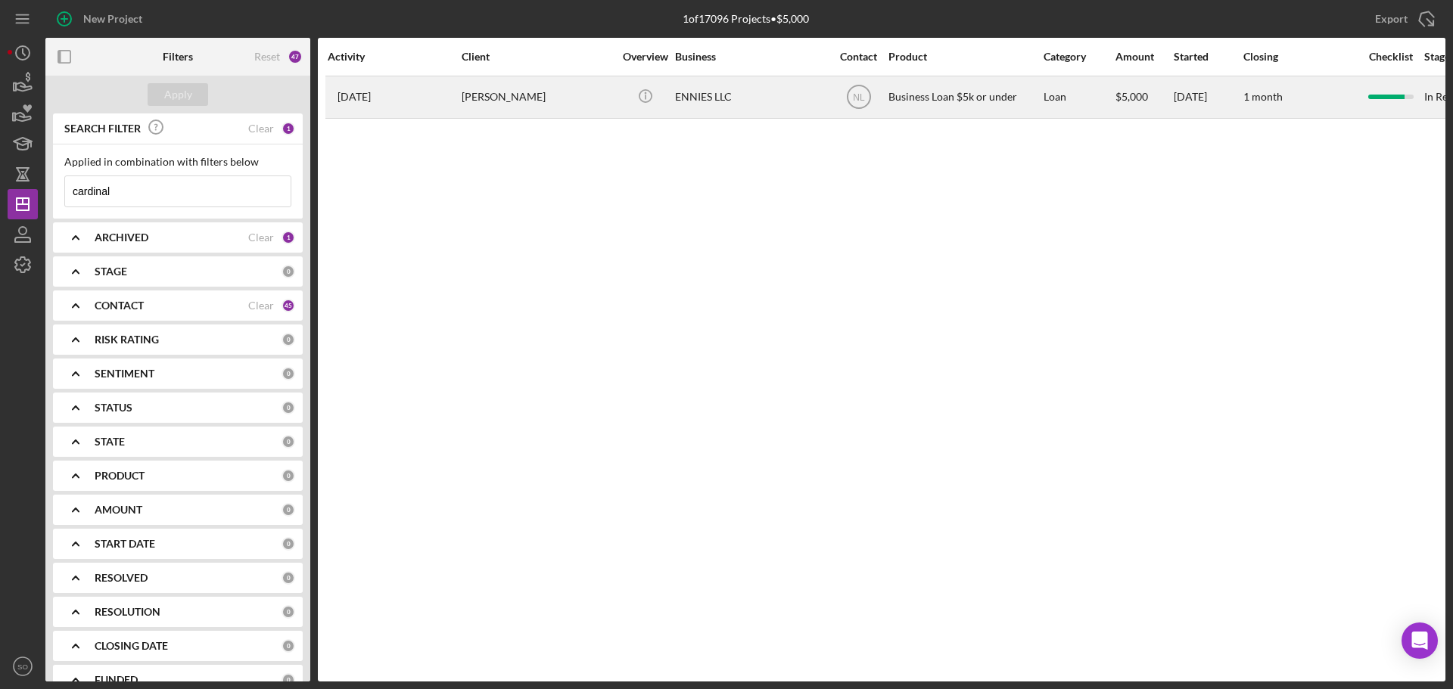
click at [505, 102] on div "[PERSON_NAME]" at bounding box center [537, 97] width 151 height 40
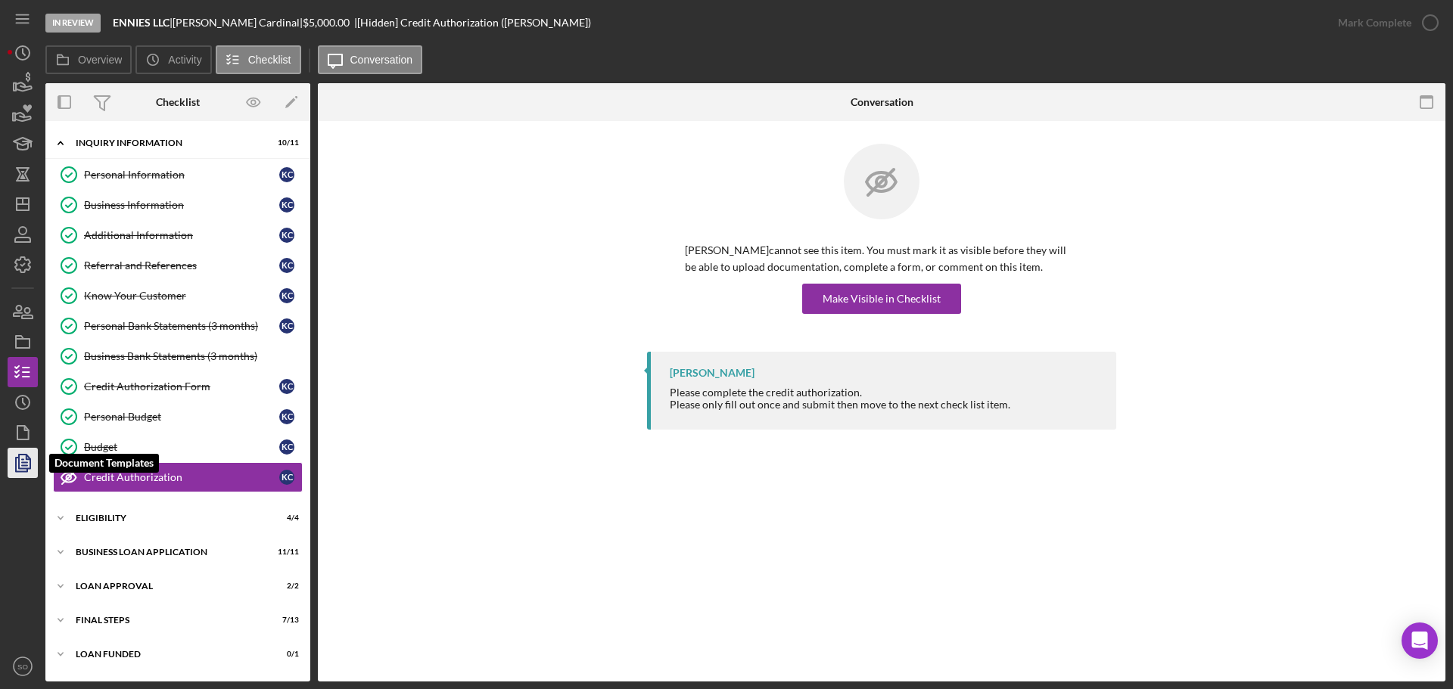
click at [25, 461] on icon "button" at bounding box center [23, 463] width 38 height 38
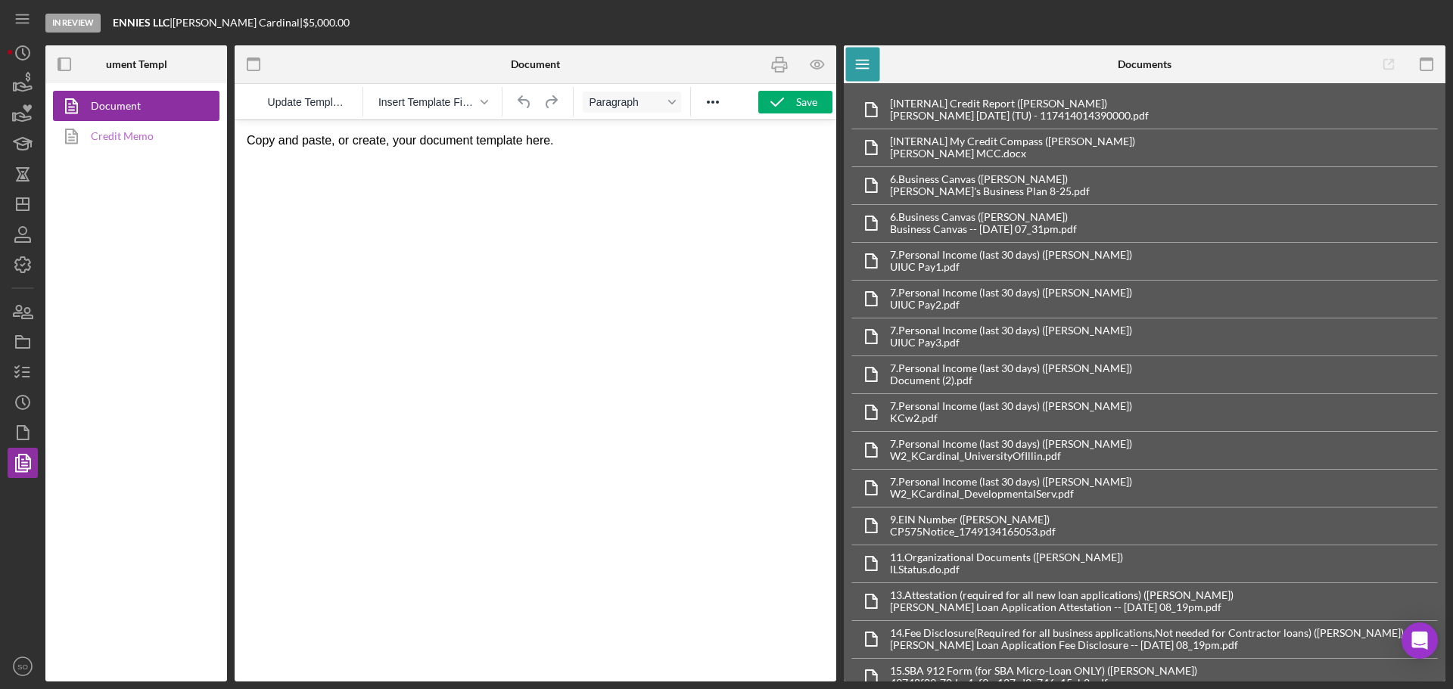
click at [114, 131] on link "Credit Memo" at bounding box center [132, 136] width 159 height 30
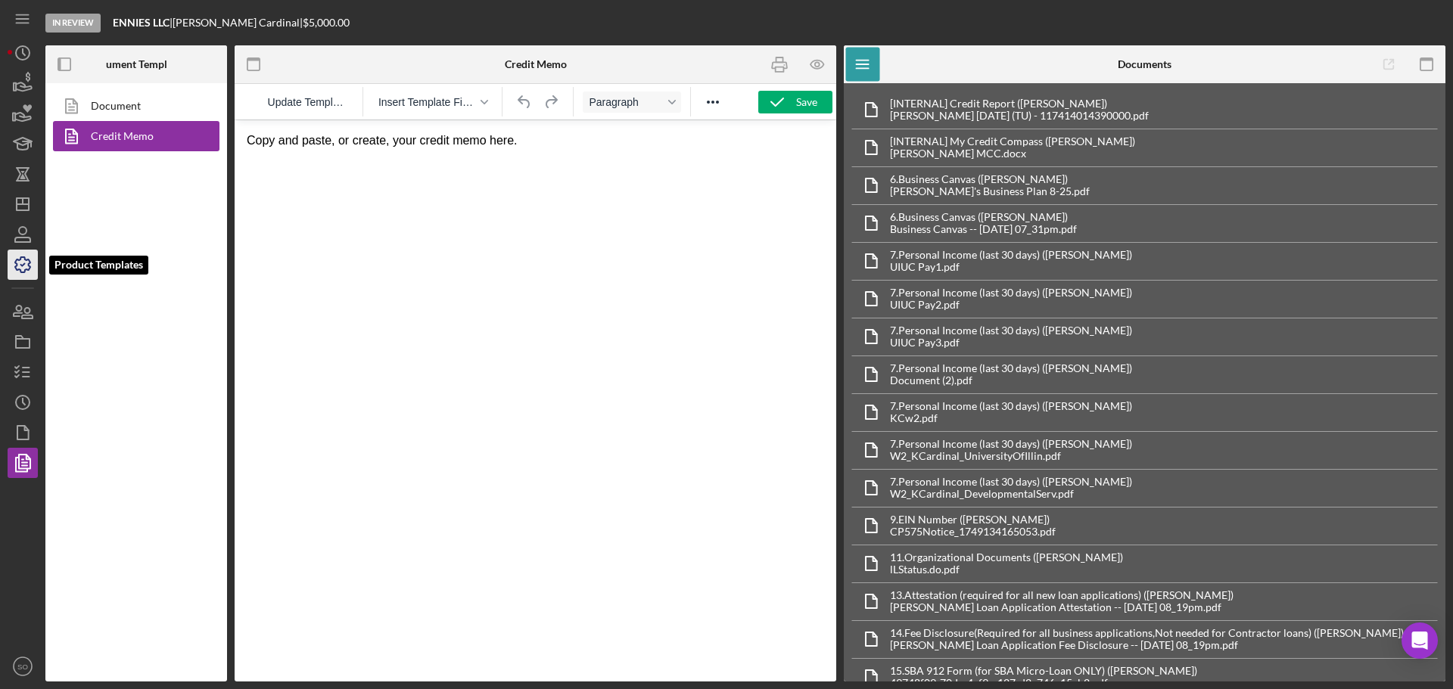
click at [17, 261] on icon "button" at bounding box center [22, 264] width 15 height 15
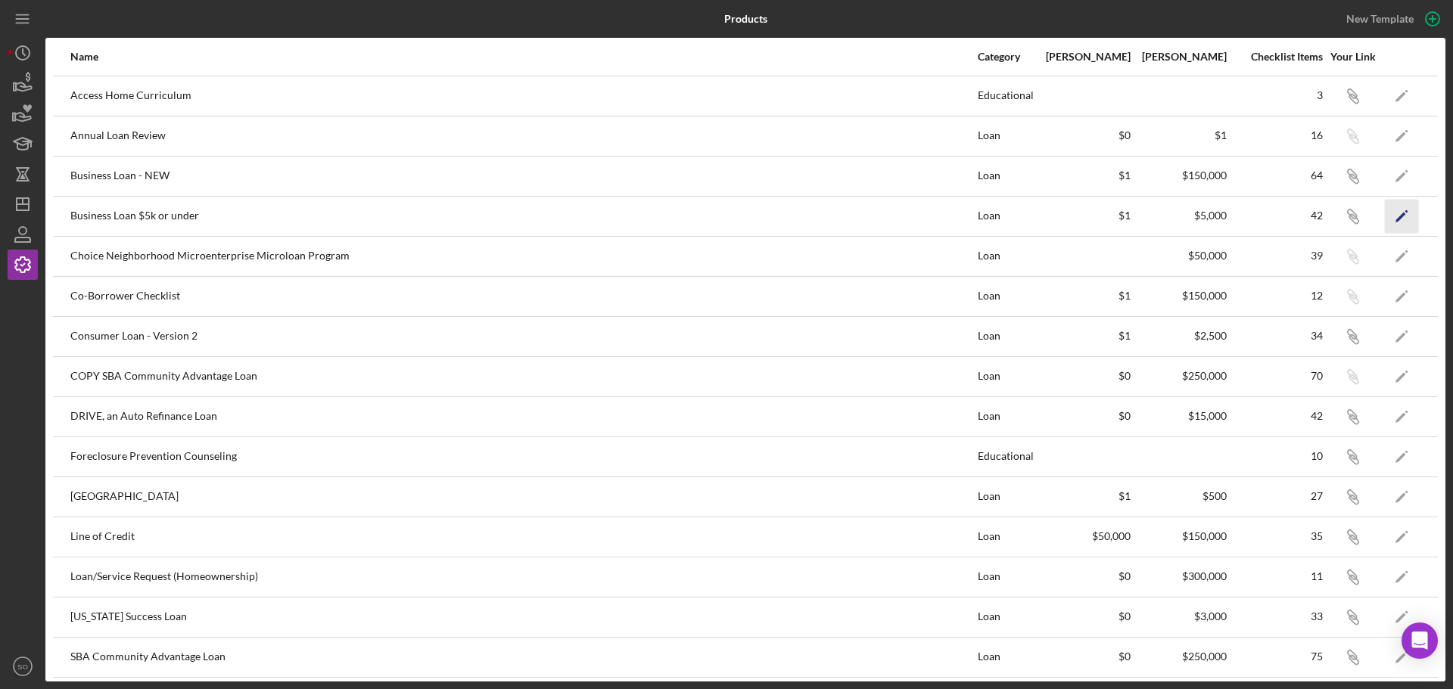
click at [1398, 210] on icon "Icon/Edit" at bounding box center [1402, 216] width 34 height 34
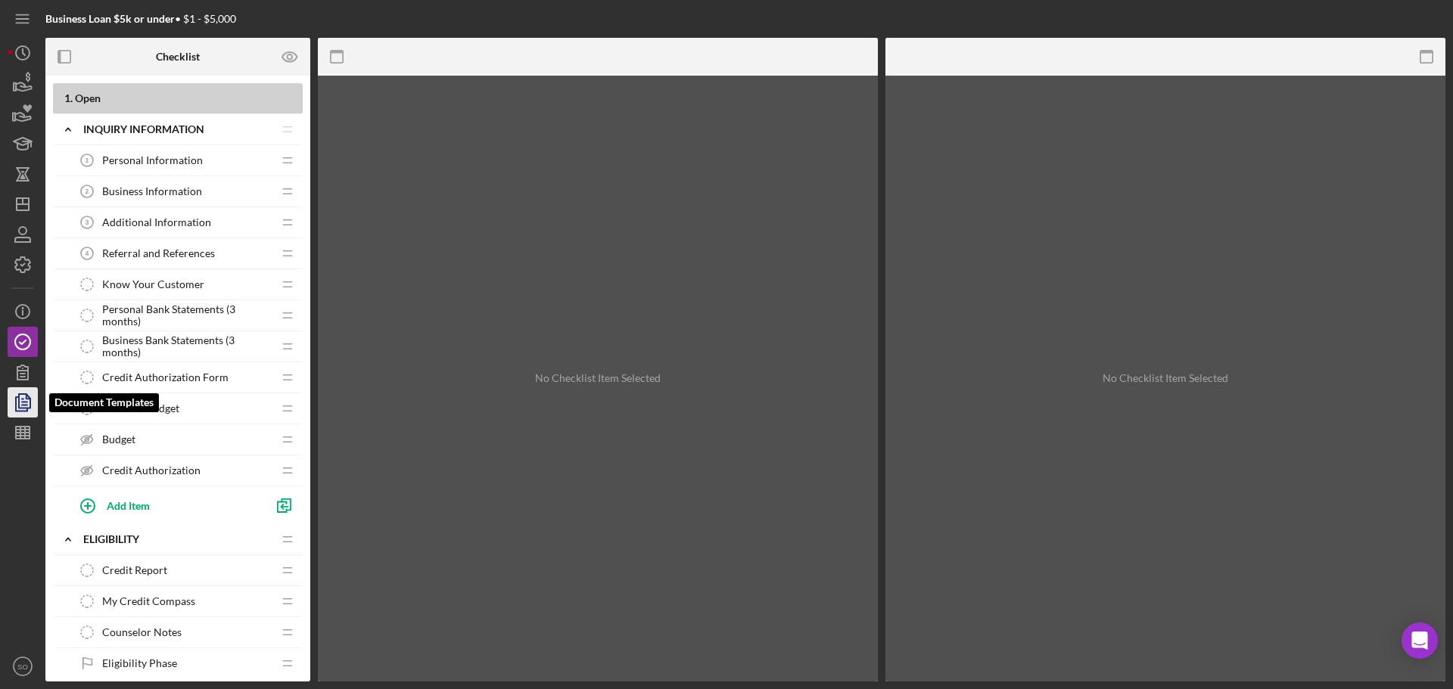
click at [23, 408] on polygon "button" at bounding box center [24, 401] width 11 height 14
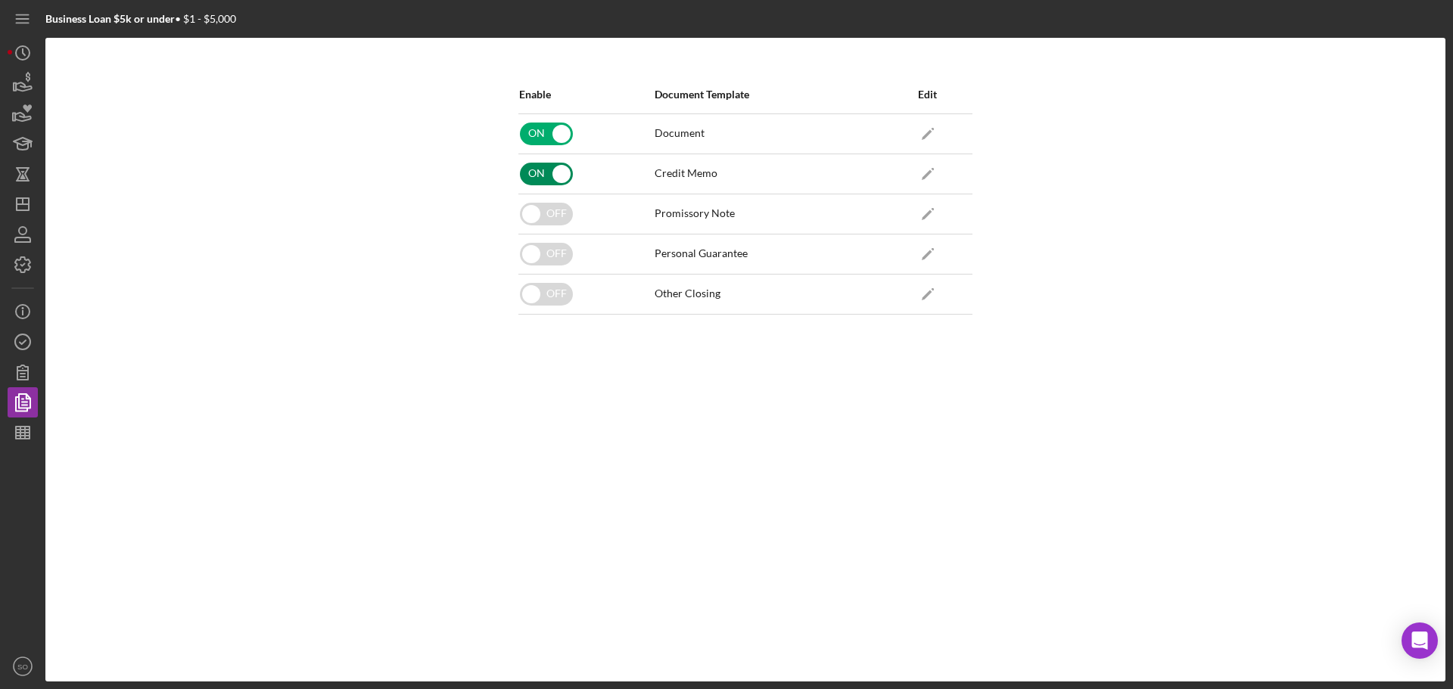
click at [552, 179] on input "checkbox" at bounding box center [546, 174] width 53 height 23
click at [543, 173] on input "checkbox" at bounding box center [546, 174] width 53 height 23
checkbox input "true"
click at [16, 197] on icon "Icon/Dashboard" at bounding box center [23, 204] width 38 height 38
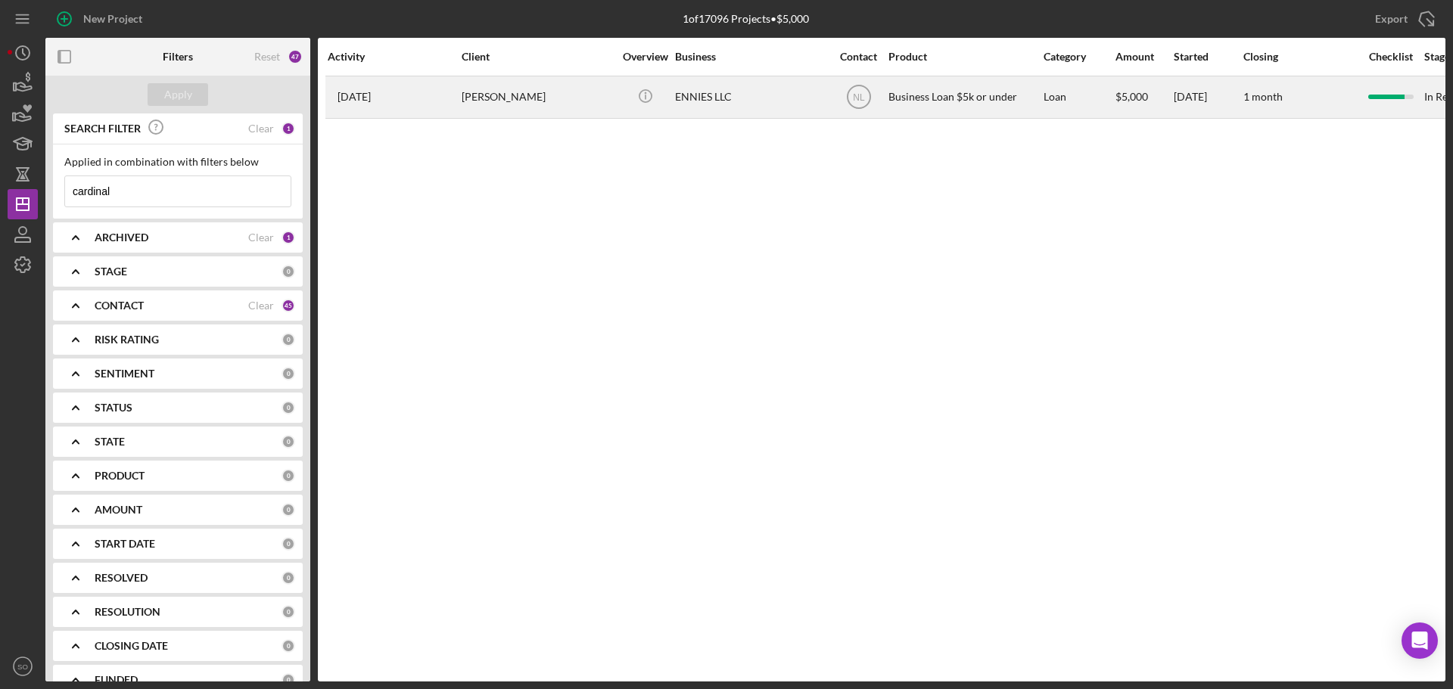
click at [486, 92] on div "[PERSON_NAME]" at bounding box center [537, 97] width 151 height 40
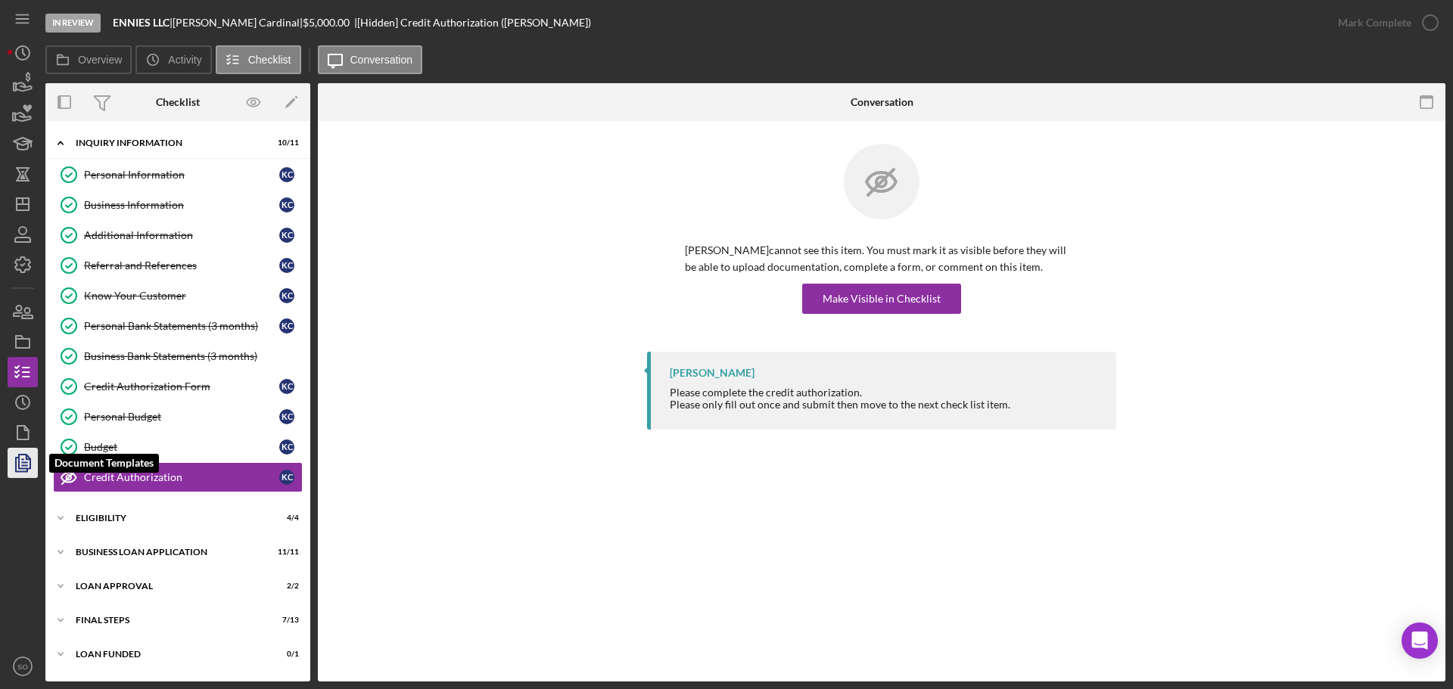
click at [26, 457] on polyline "button" at bounding box center [28, 458] width 4 height 4
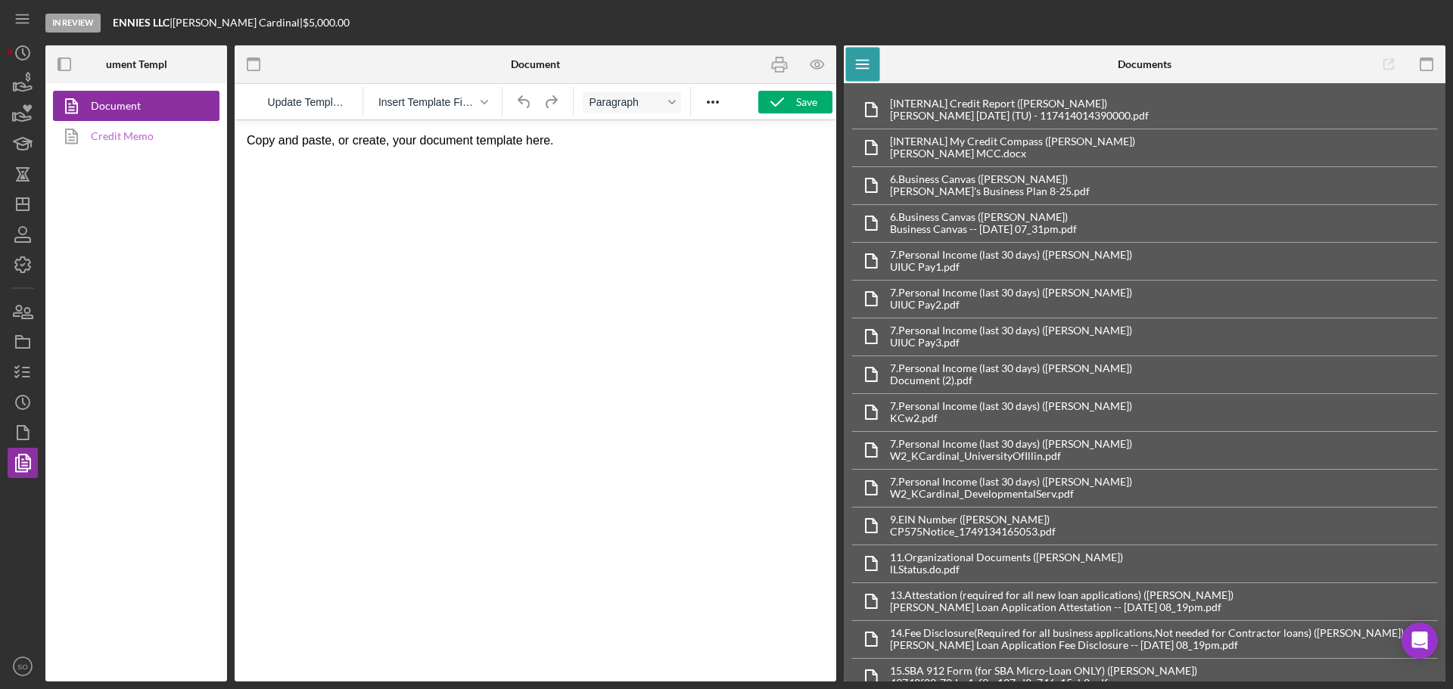
click at [145, 128] on link "Credit Memo" at bounding box center [132, 136] width 159 height 30
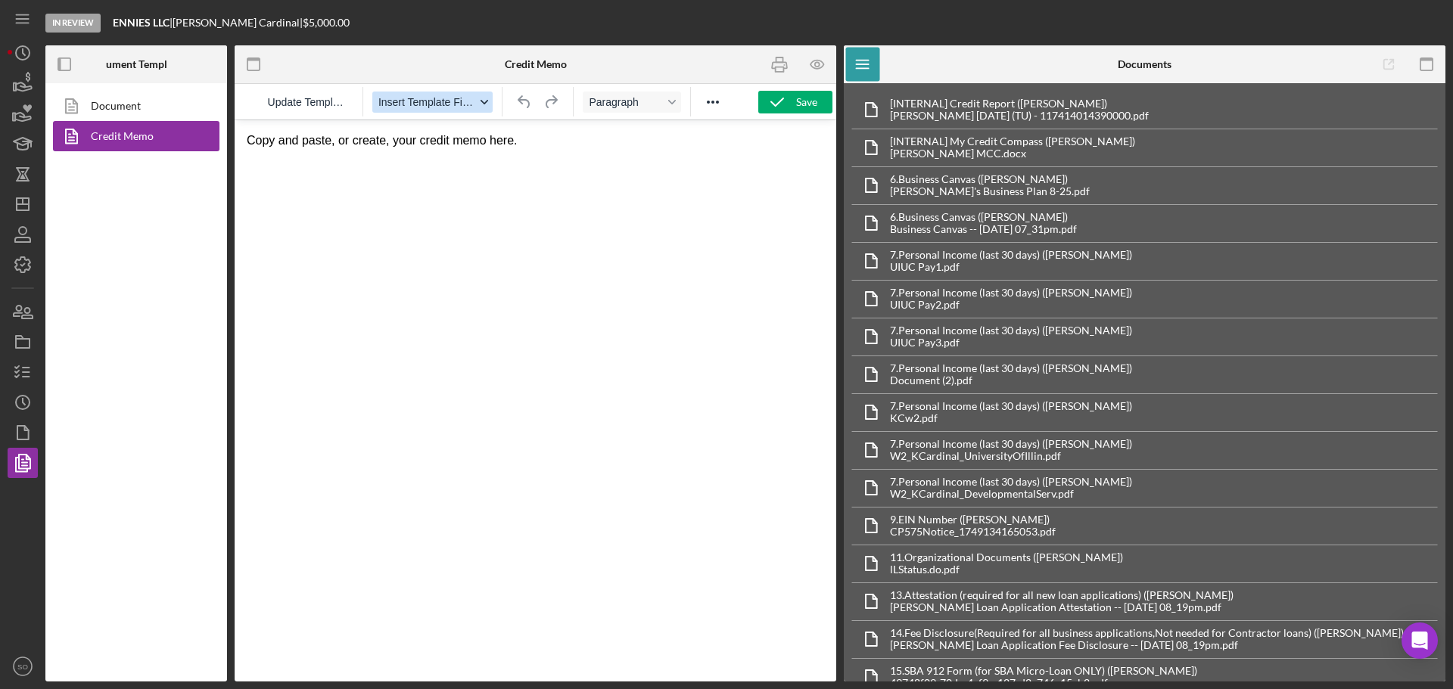
click at [419, 99] on span "Insert Template Field" at bounding box center [426, 102] width 97 height 12
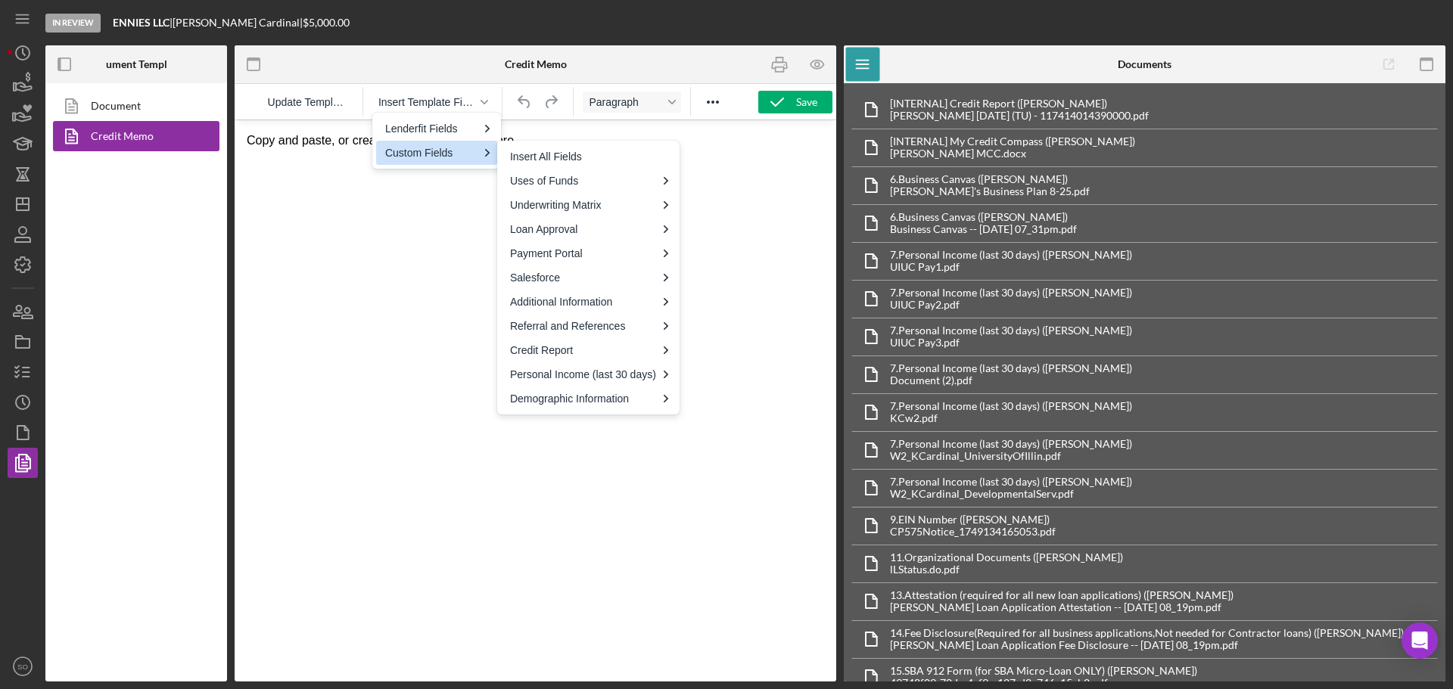
click at [418, 160] on div "Custom Fields" at bounding box center [431, 153] width 92 height 18
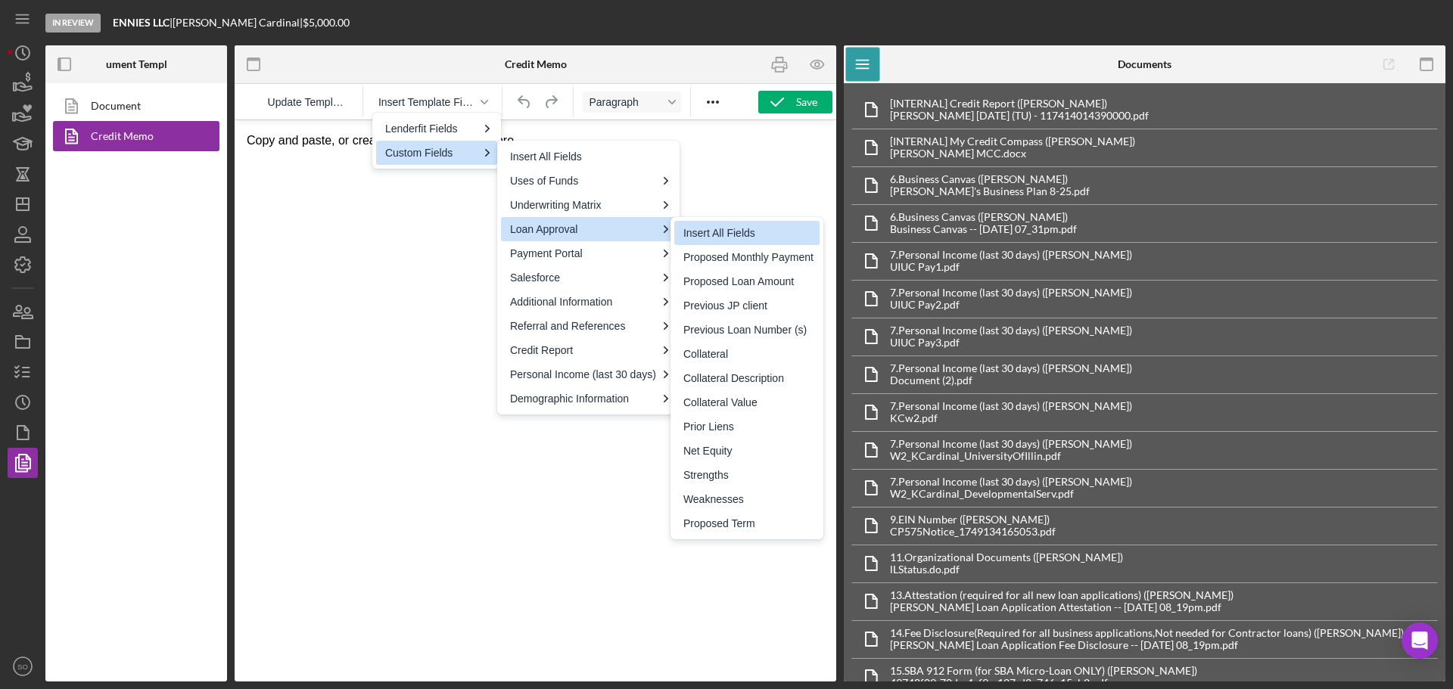
click at [684, 233] on div "Insert All Fields" at bounding box center [748, 233] width 130 height 18
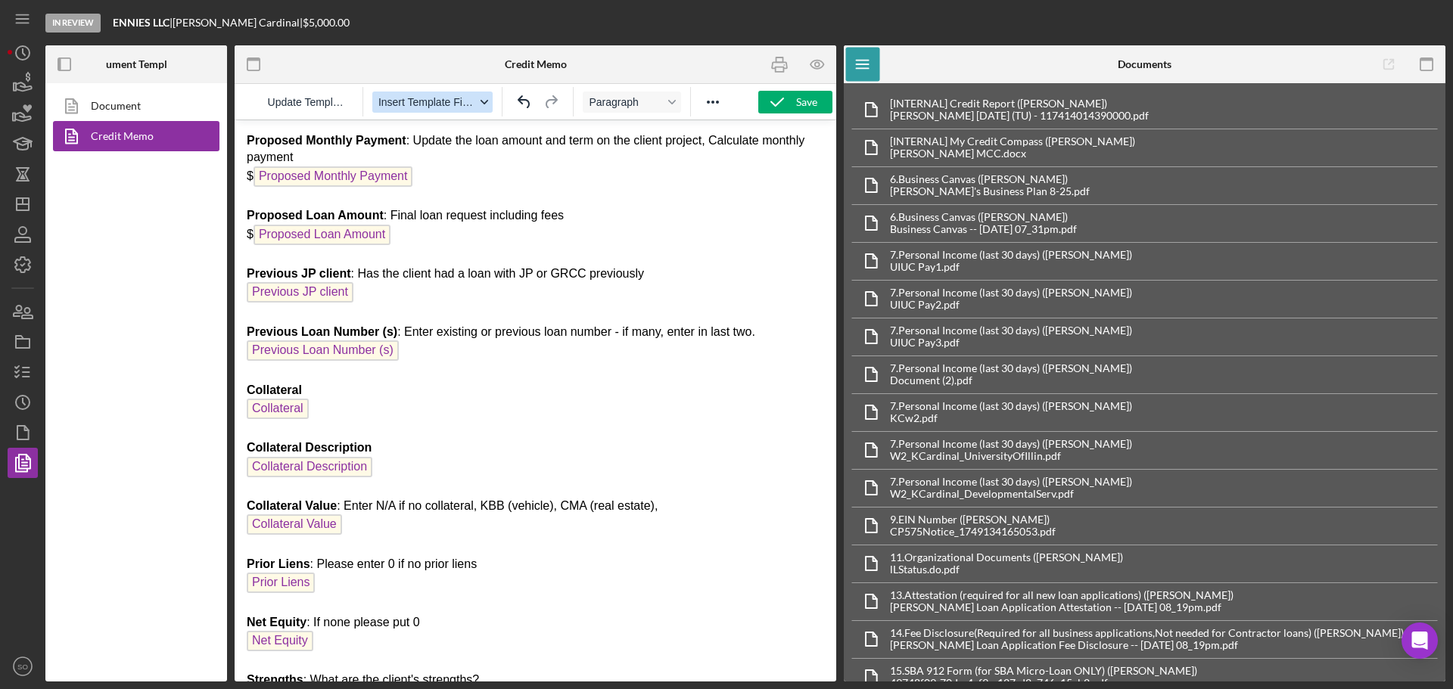
click at [403, 106] on span "Insert Template Field" at bounding box center [426, 102] width 97 height 12
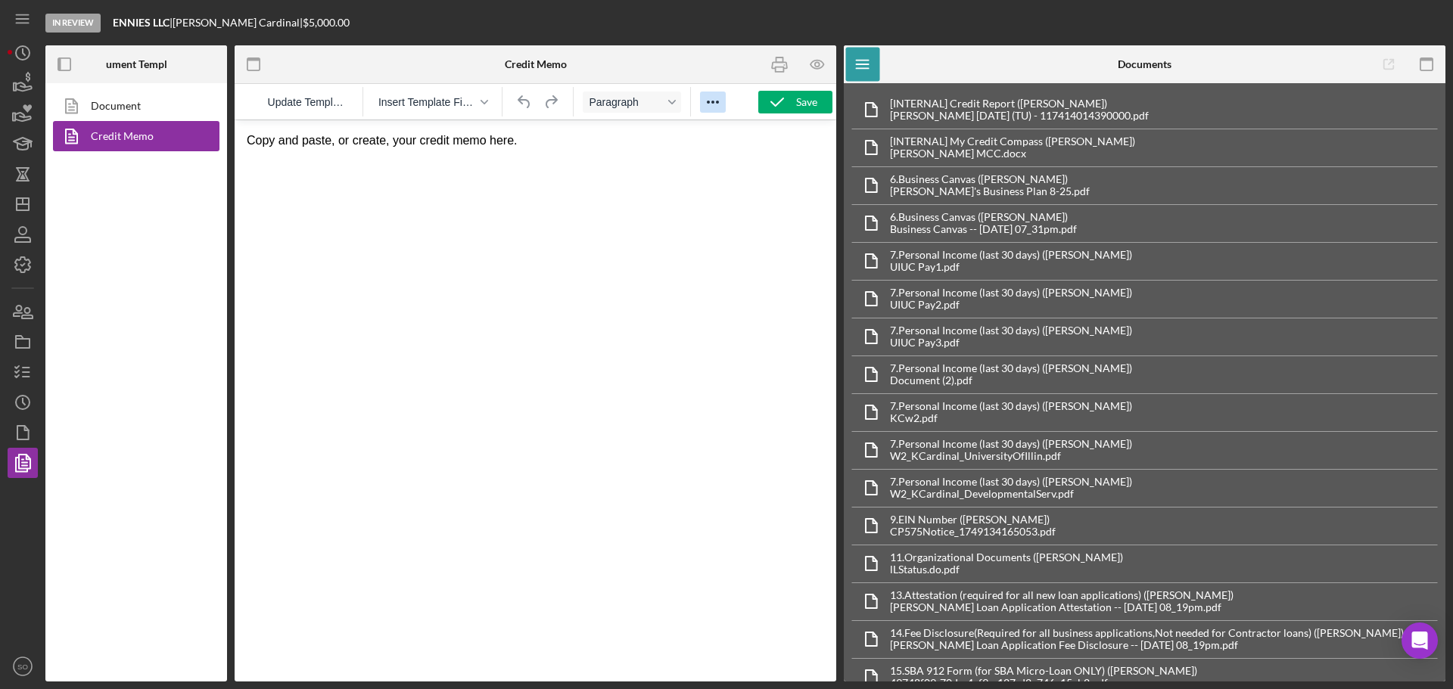
click at [711, 95] on icon "Reveal or hide additional toolbar items" at bounding box center [713, 102] width 18 height 18
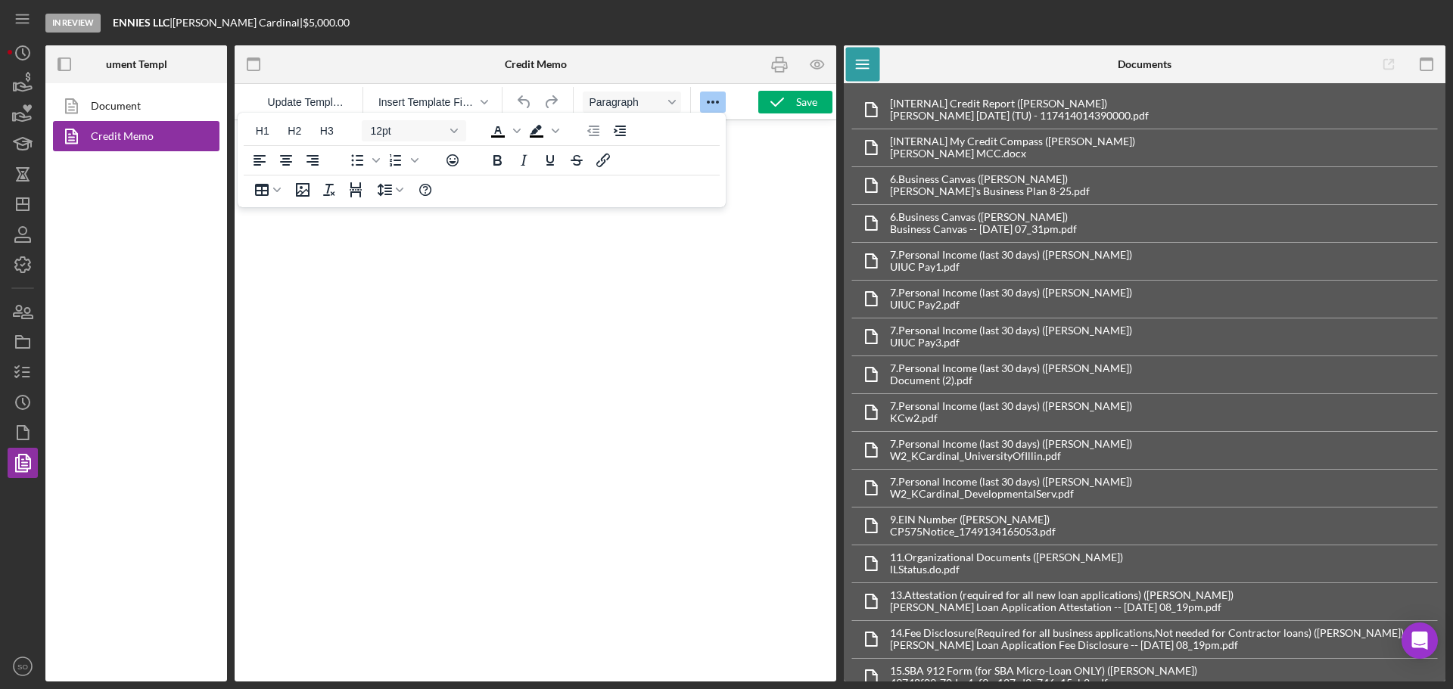
click at [711, 95] on icon "Reveal or hide additional toolbar items" at bounding box center [713, 102] width 18 height 18
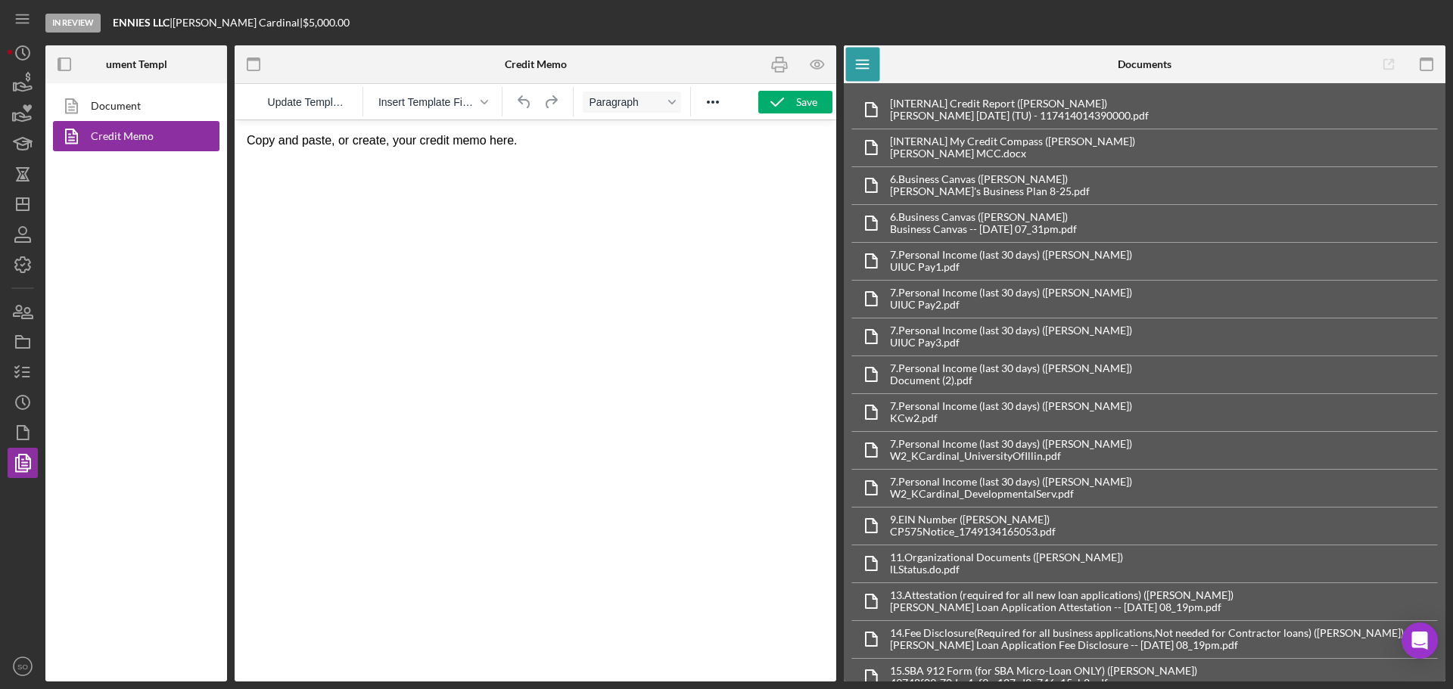
click at [689, 161] on html "Copy and paste, or create, your credit memo here." at bounding box center [536, 140] width 602 height 41
click at [27, 375] on icon "button" at bounding box center [23, 372] width 38 height 38
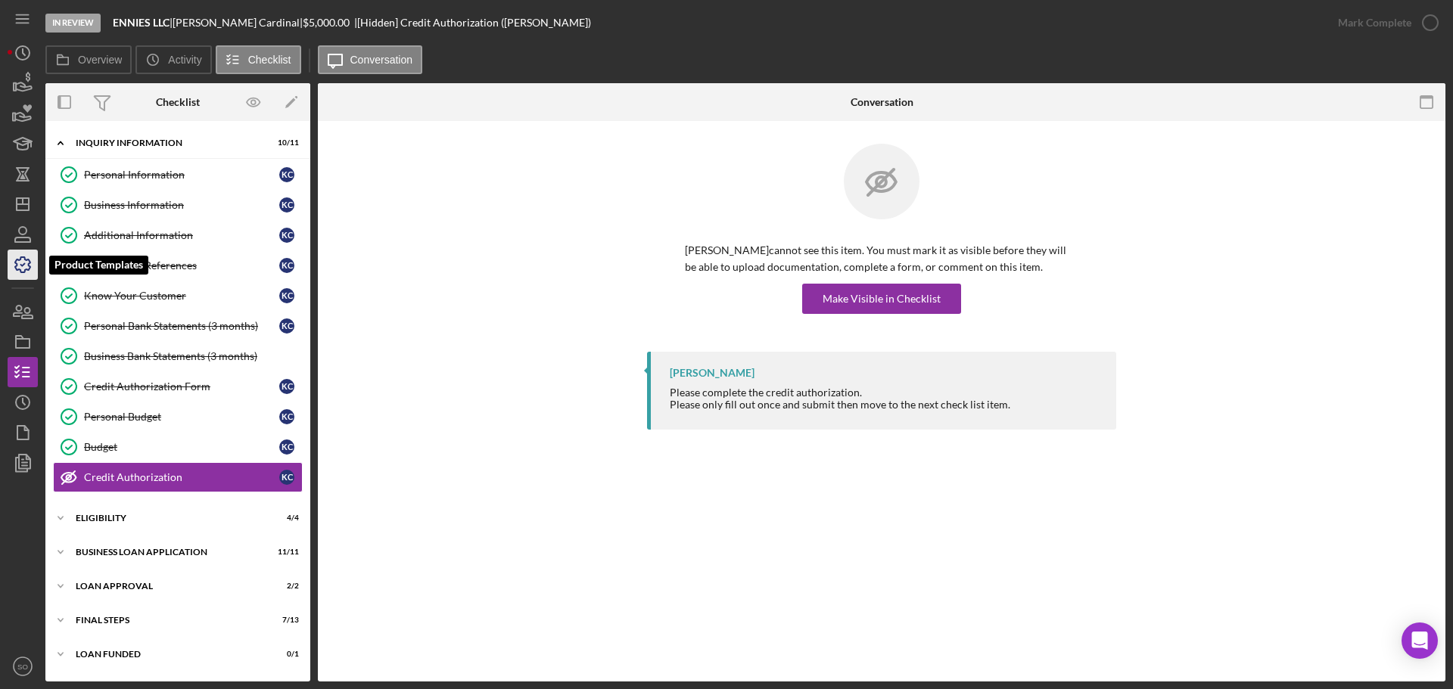
click at [20, 260] on icon "button" at bounding box center [22, 264] width 15 height 15
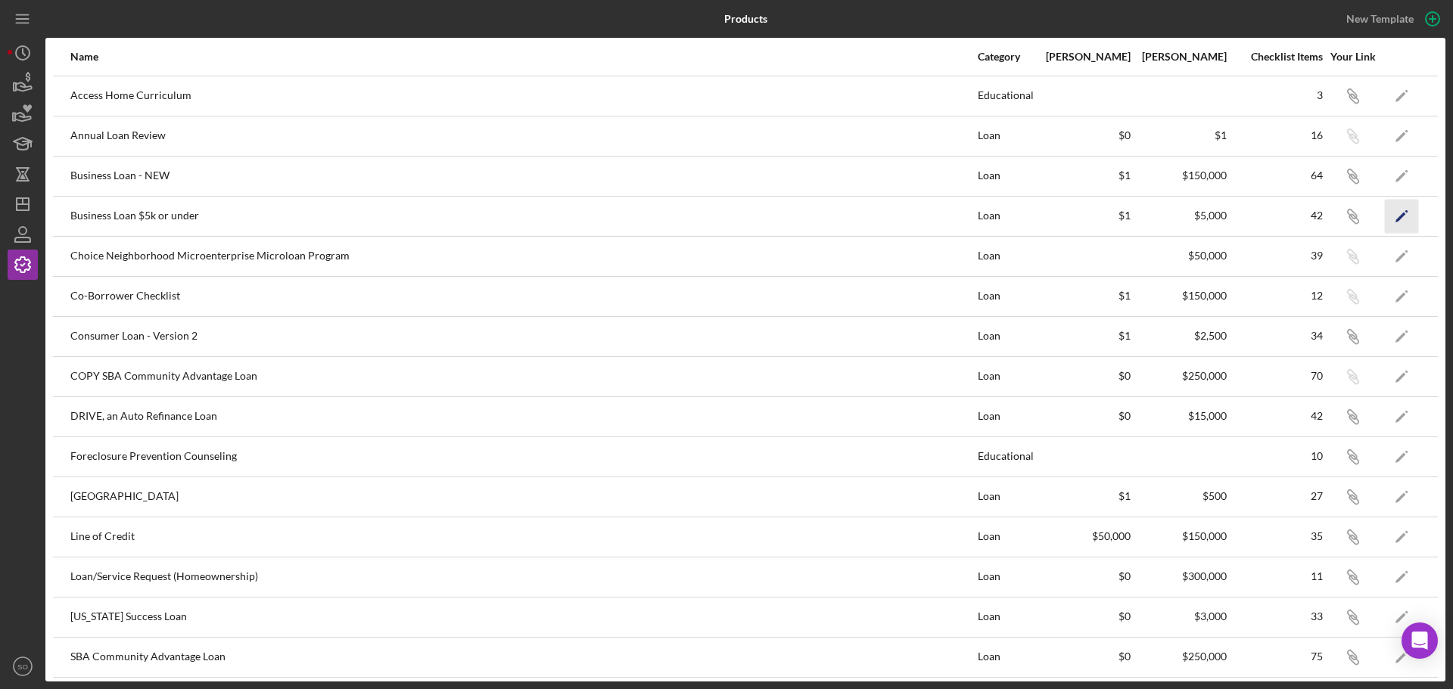
click at [1391, 210] on icon "Icon/Edit" at bounding box center [1402, 216] width 34 height 34
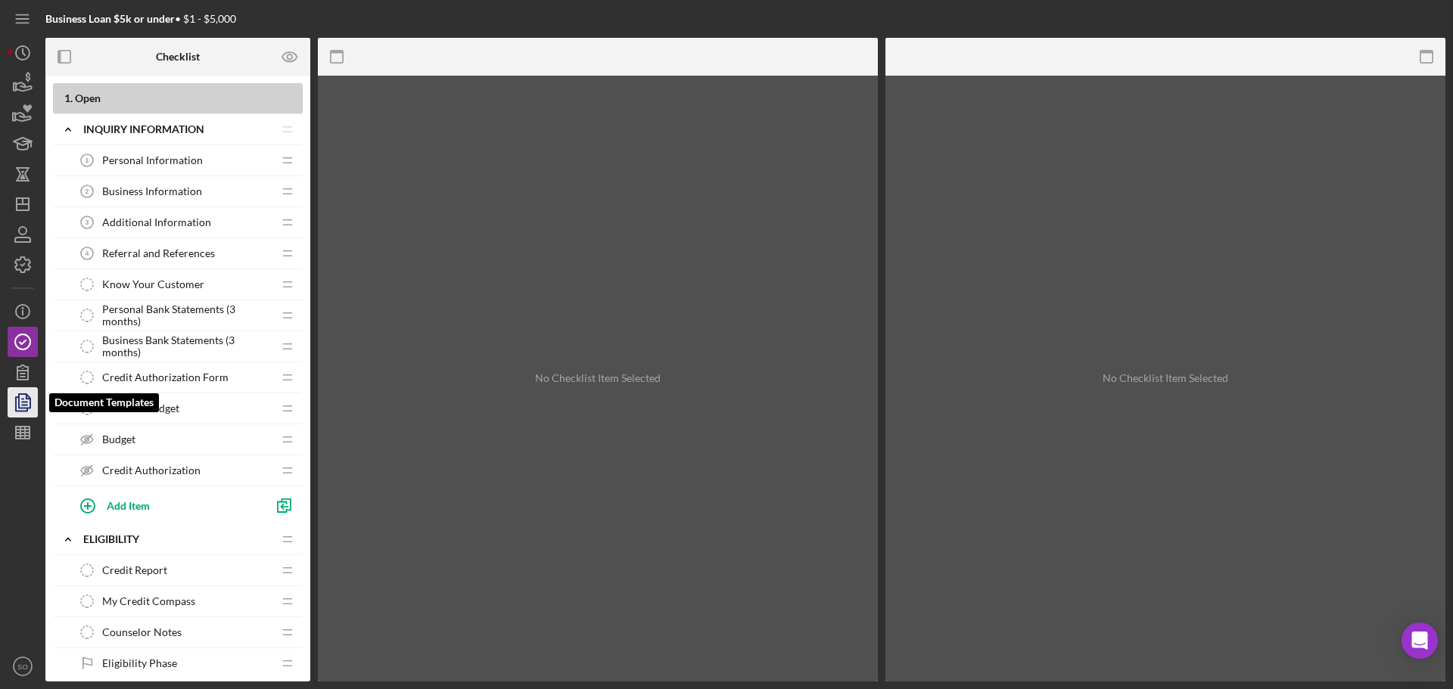
click at [35, 408] on icon "button" at bounding box center [23, 403] width 38 height 38
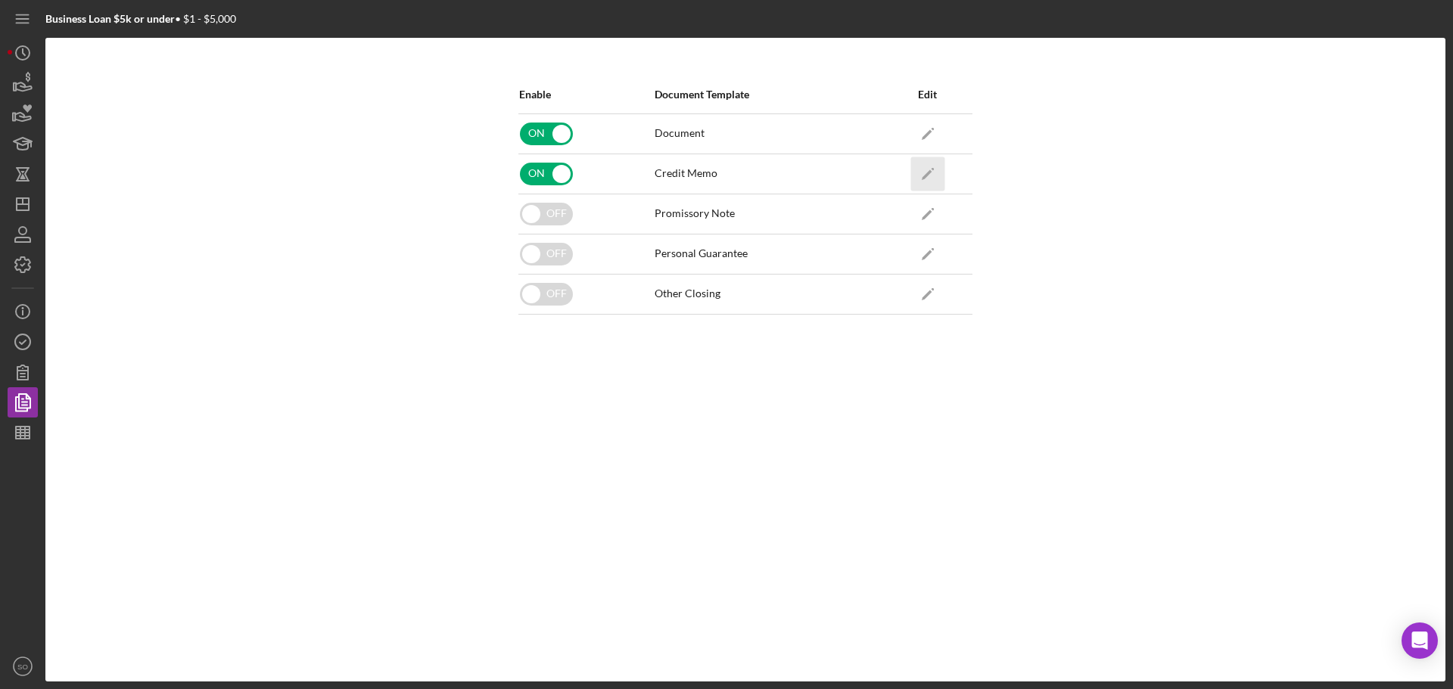
click at [935, 166] on icon "Icon/Edit" at bounding box center [927, 174] width 34 height 34
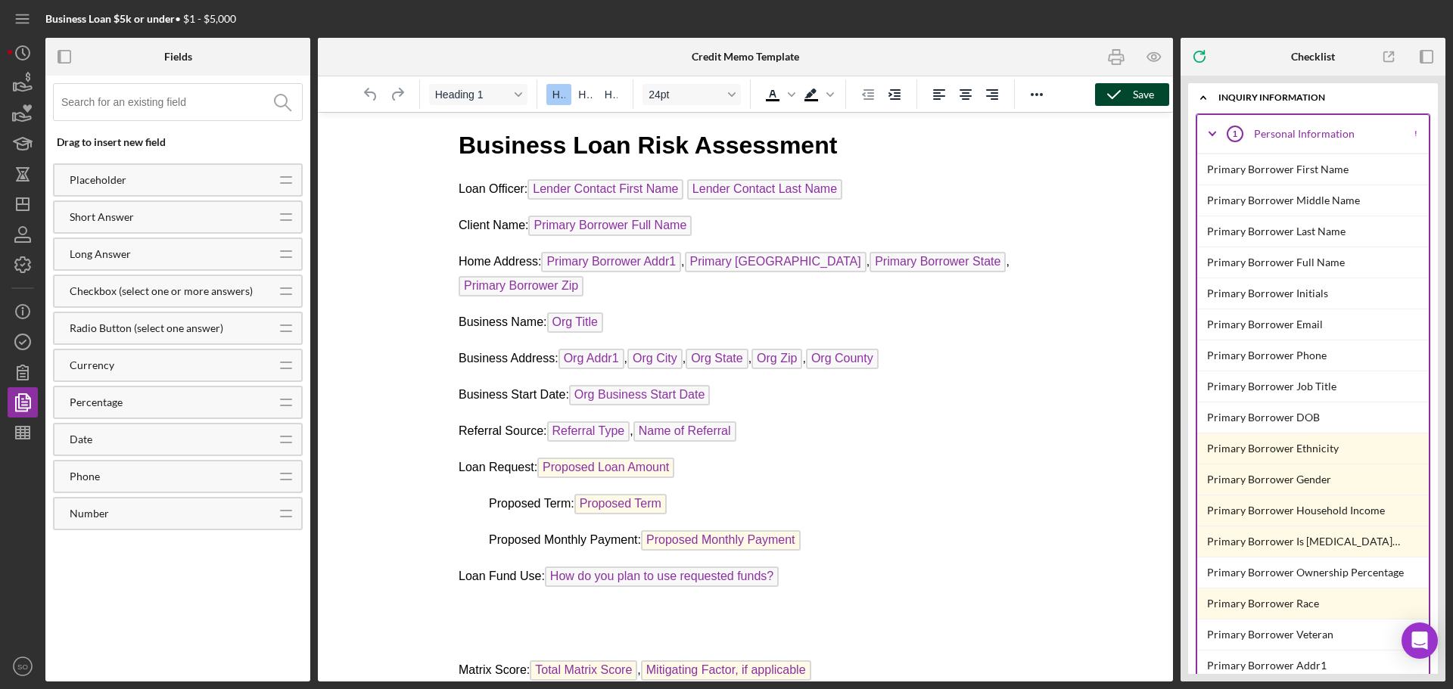
click at [1136, 98] on div "Save" at bounding box center [1143, 94] width 21 height 23
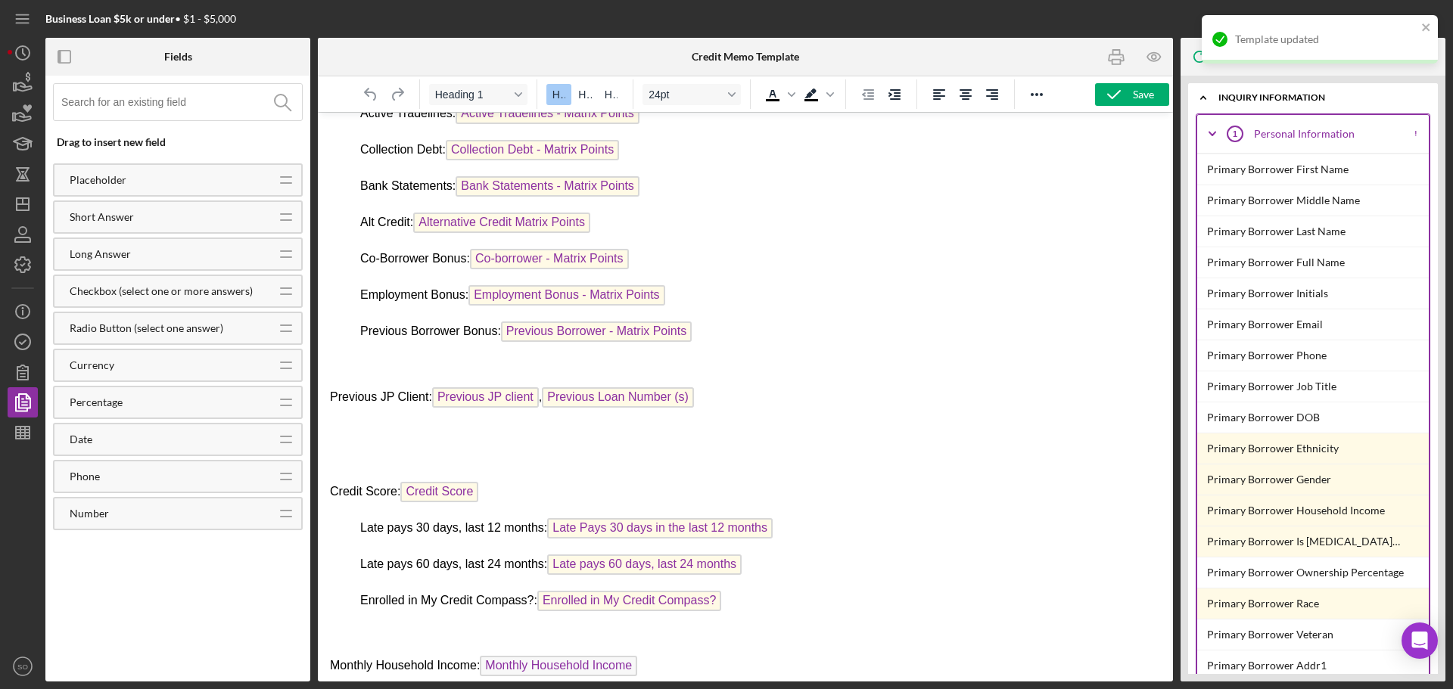
scroll to position [783, 0]
